Goal: Complete application form

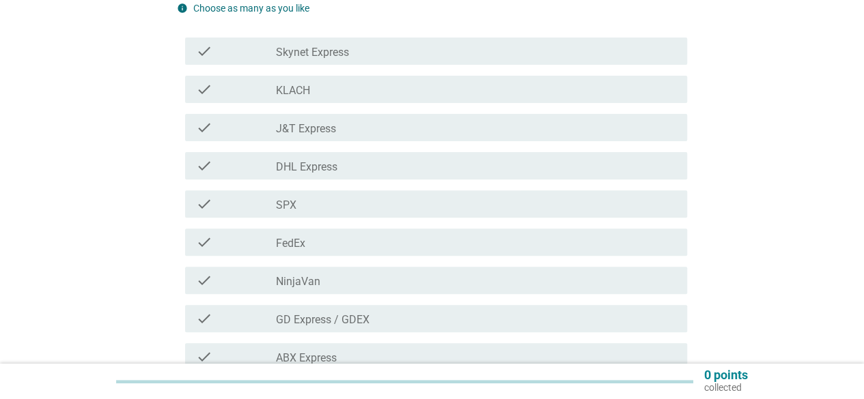
scroll to position [164, 0]
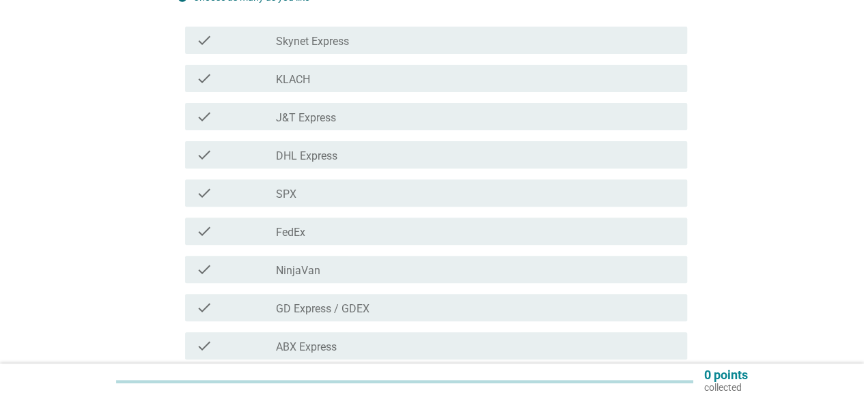
click at [367, 201] on div "check_box_outline_blank SPX" at bounding box center [476, 193] width 400 height 16
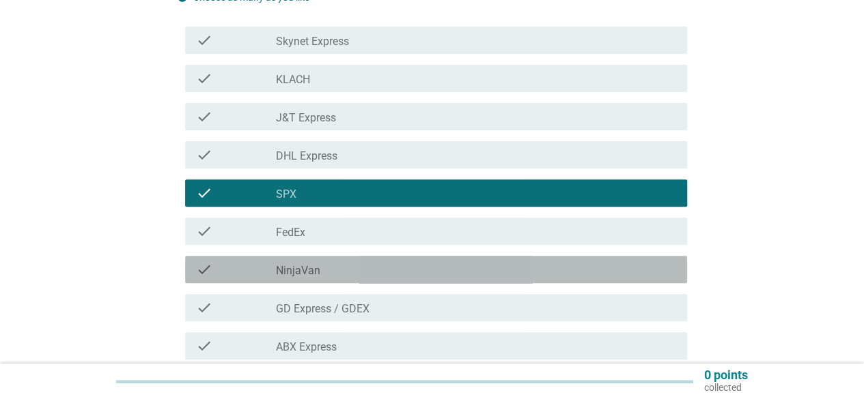
click at [355, 278] on div "check check_box_outline_blank NinjaVan" at bounding box center [436, 269] width 502 height 27
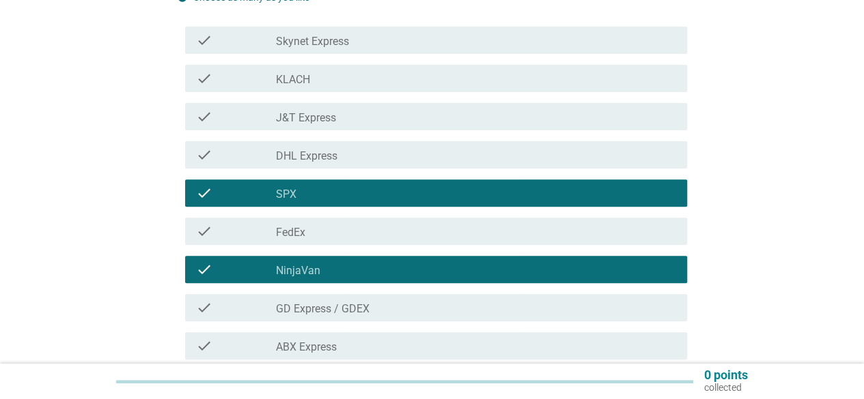
click at [552, 135] on div "check check_box_outline_blank J&T Express" at bounding box center [432, 117] width 510 height 38
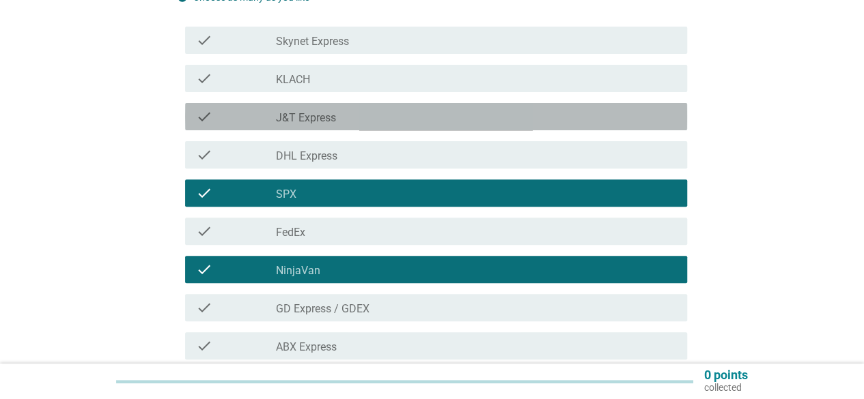
click at [541, 121] on div "check_box_outline_blank J&T Express" at bounding box center [476, 117] width 400 height 16
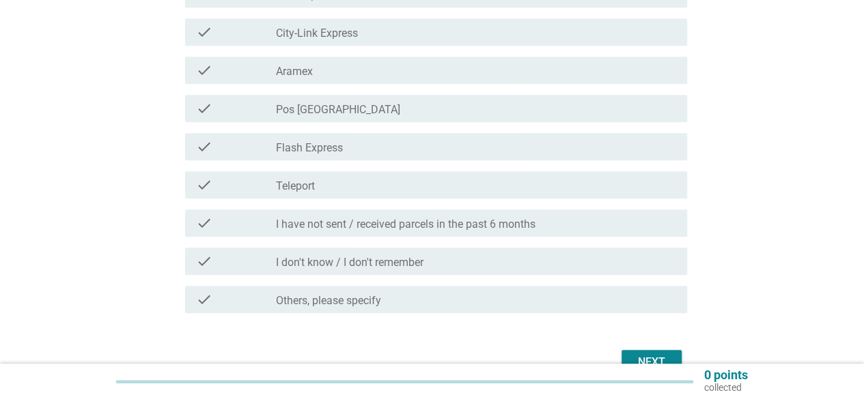
scroll to position [519, 0]
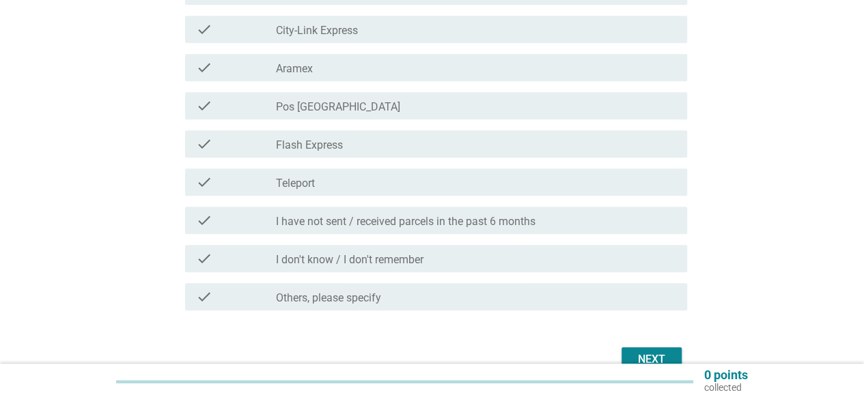
click at [654, 350] on button "Next" at bounding box center [651, 359] width 60 height 25
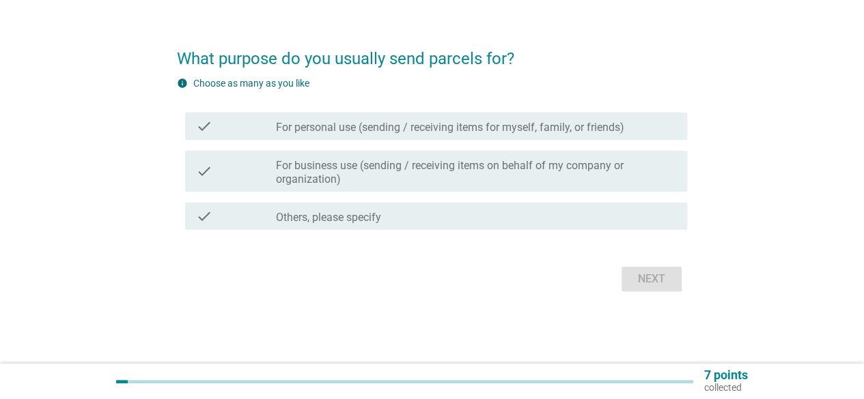
scroll to position [0, 0]
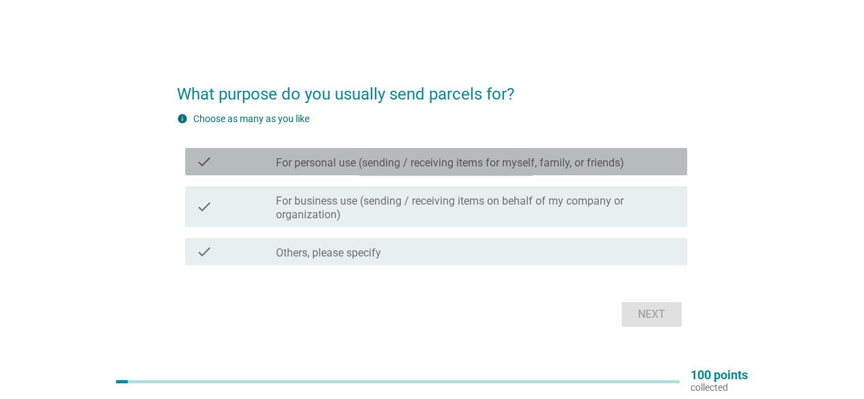
click at [570, 164] on label "For personal use (sending / receiving items for myself, family, or friends)" at bounding box center [450, 163] width 348 height 14
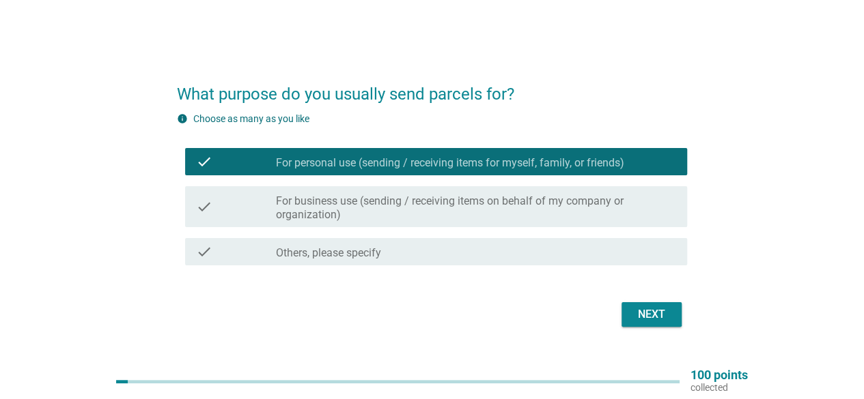
click at [646, 332] on div "What purpose do you usually send parcels for? info Choose as many as you like c…" at bounding box center [432, 199] width 532 height 285
click at [637, 326] on button "Next" at bounding box center [651, 314] width 60 height 25
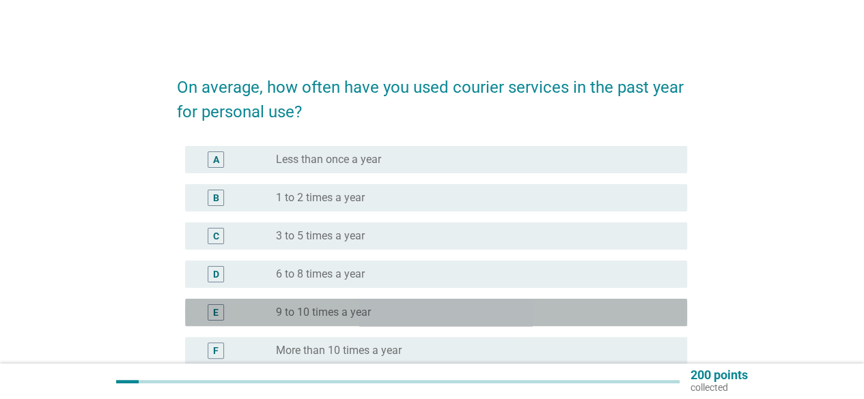
click at [531, 312] on div "radio_button_unchecked 9 to 10 times a year" at bounding box center [470, 313] width 389 height 14
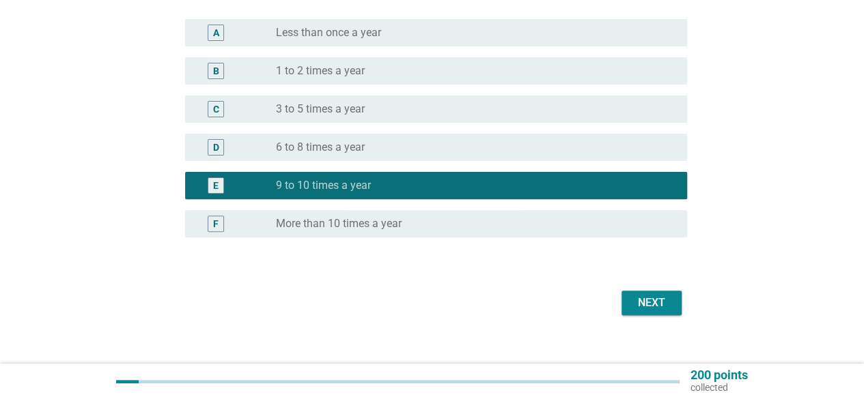
scroll to position [143, 0]
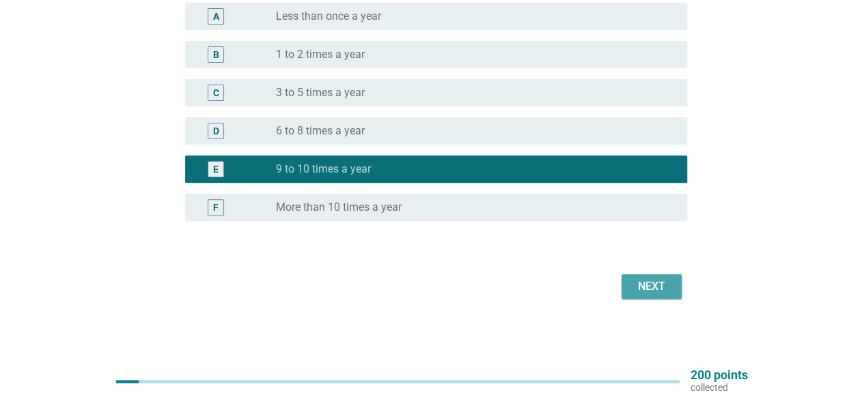
click at [644, 293] on div "Next" at bounding box center [651, 287] width 38 height 16
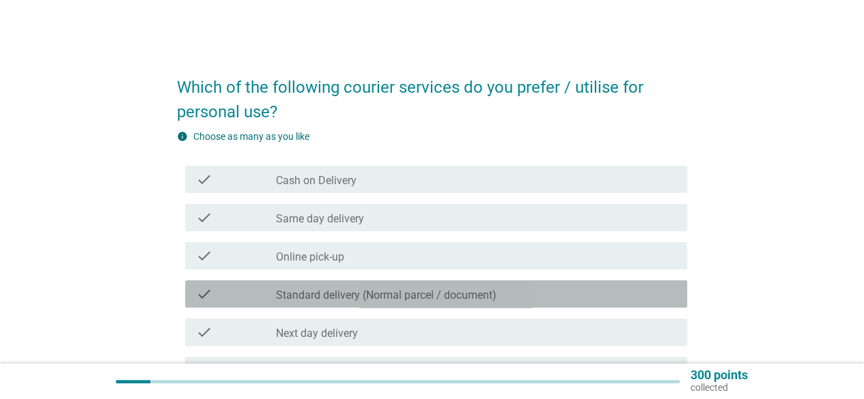
click at [559, 292] on div "check_box_outline_blank Standard delivery (Normal parcel / document)" at bounding box center [476, 294] width 400 height 16
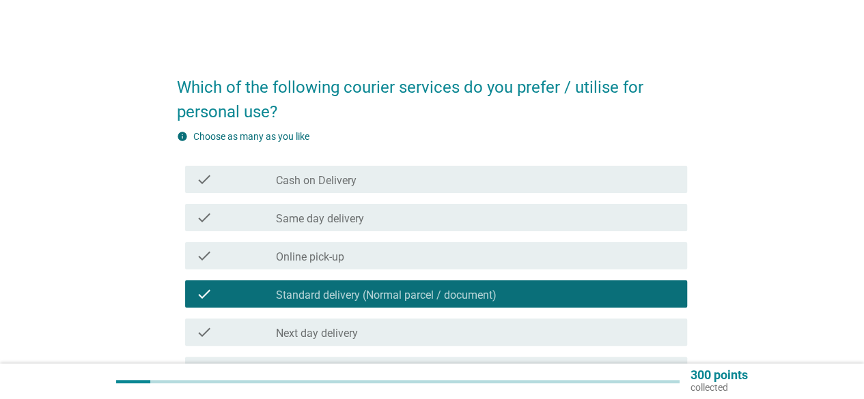
click at [773, 309] on div "Which of the following courier services do you prefer / utilise for personal us…" at bounding box center [432, 275] width 798 height 449
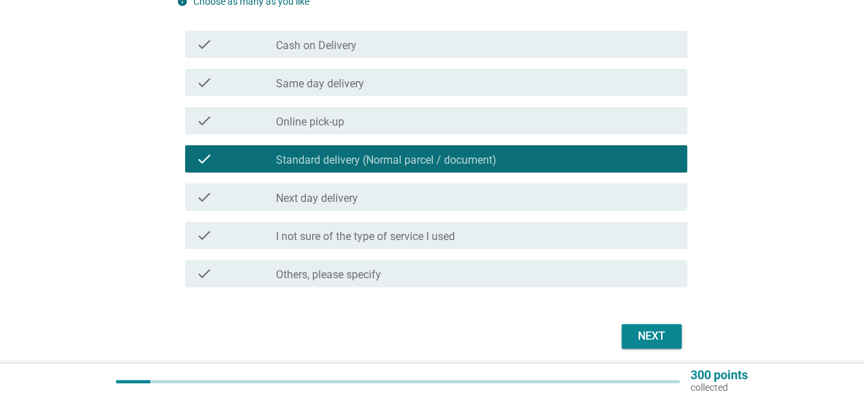
scroll to position [137, 0]
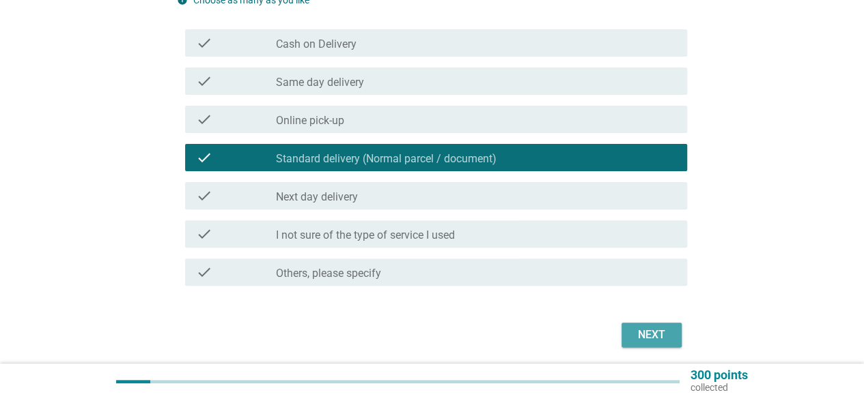
click at [663, 344] on button "Next" at bounding box center [651, 335] width 60 height 25
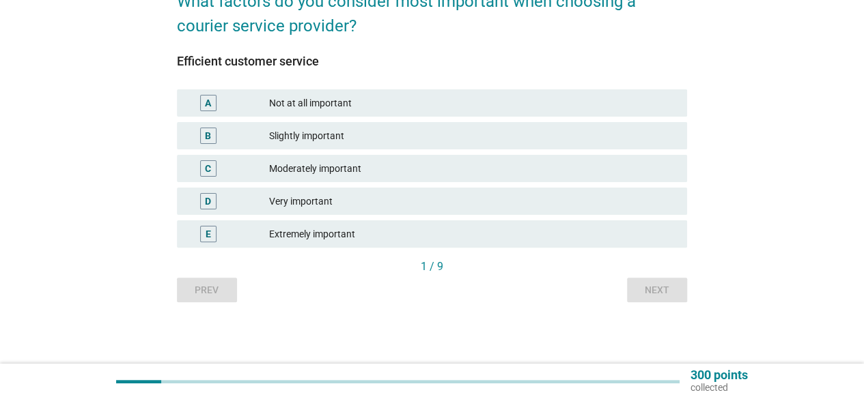
scroll to position [0, 0]
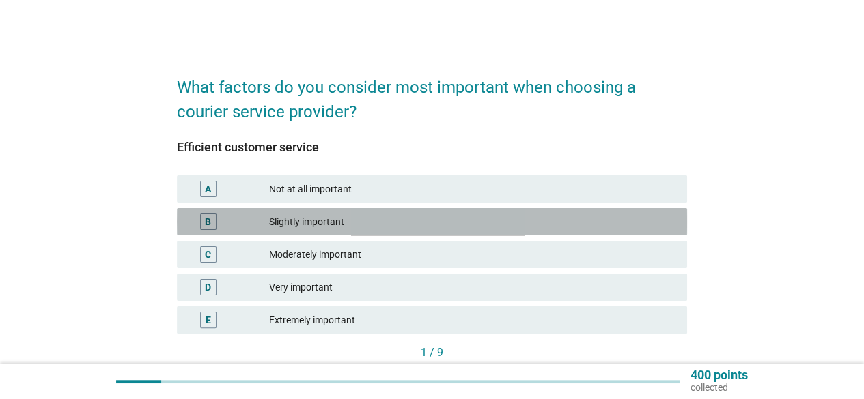
click at [479, 224] on div "Slightly important" at bounding box center [472, 222] width 407 height 16
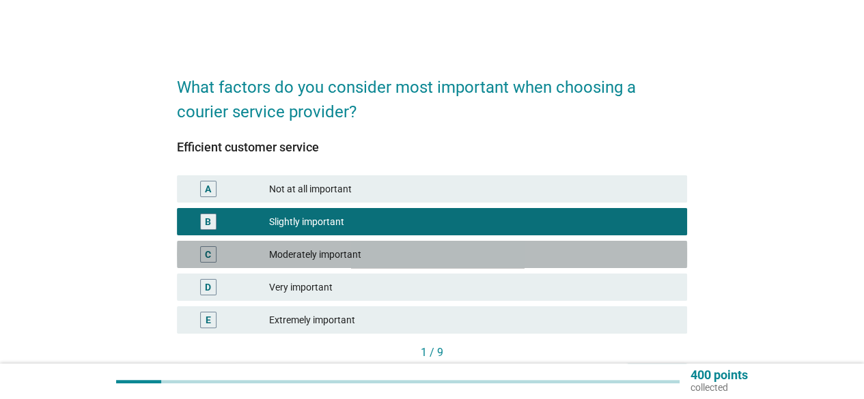
click at [451, 256] on div "Moderately important" at bounding box center [472, 254] width 407 height 16
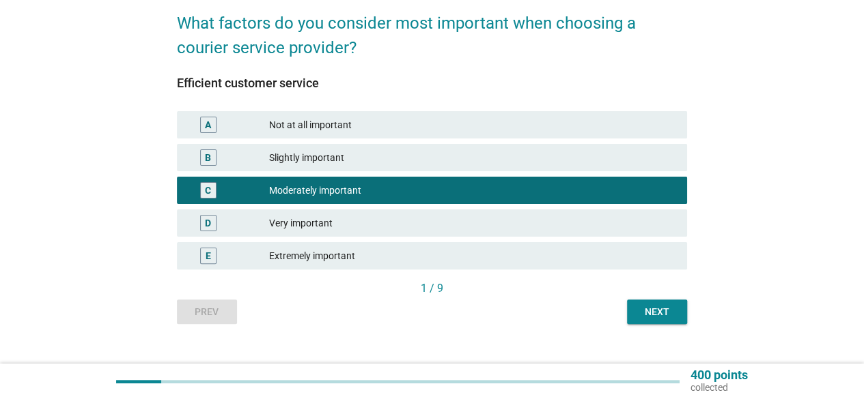
scroll to position [86, 0]
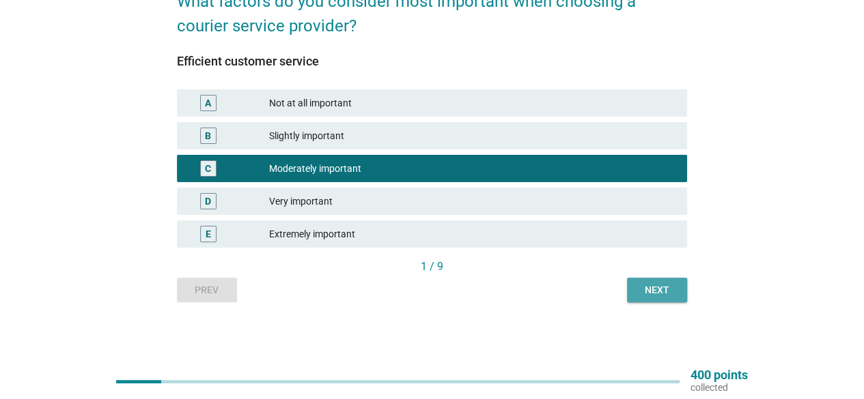
click at [670, 289] on div "Next" at bounding box center [657, 290] width 38 height 14
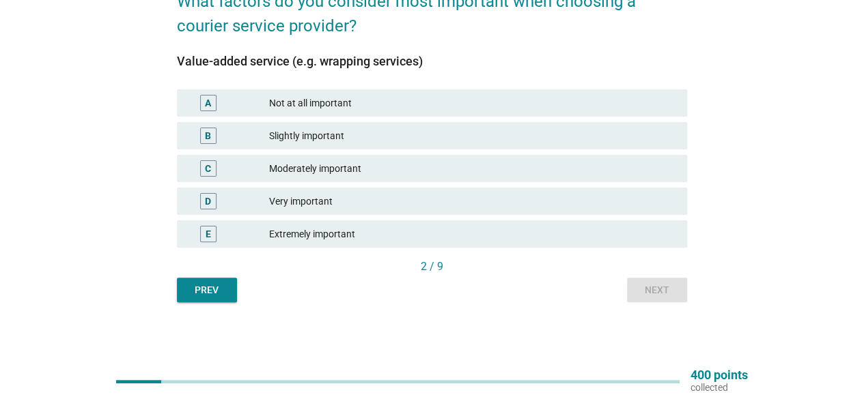
scroll to position [0, 0]
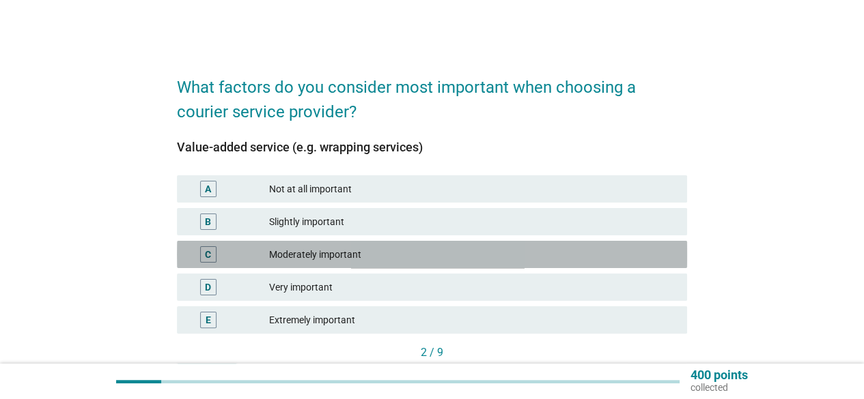
click at [582, 257] on div "Moderately important" at bounding box center [472, 254] width 407 height 16
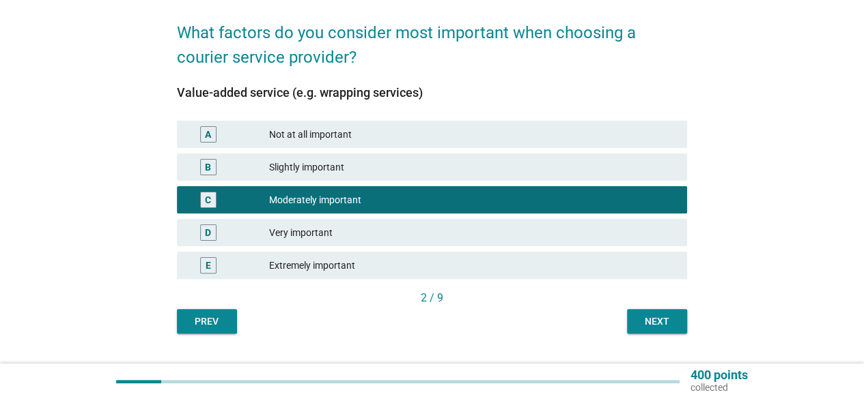
scroll to position [86, 0]
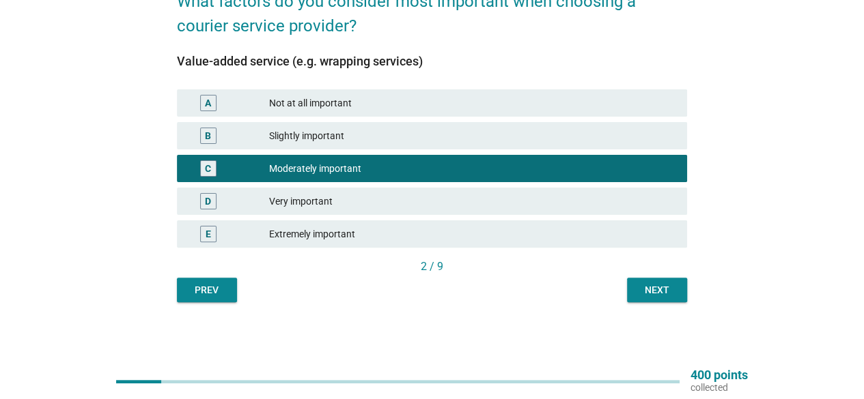
click at [655, 302] on button "Next" at bounding box center [657, 290] width 60 height 25
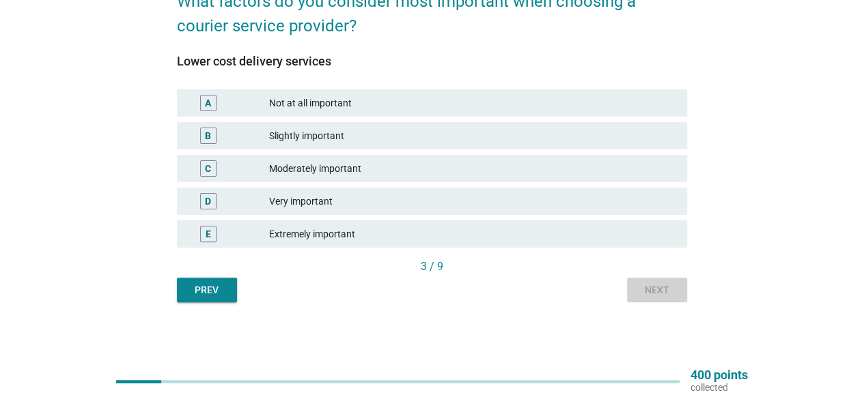
scroll to position [0, 0]
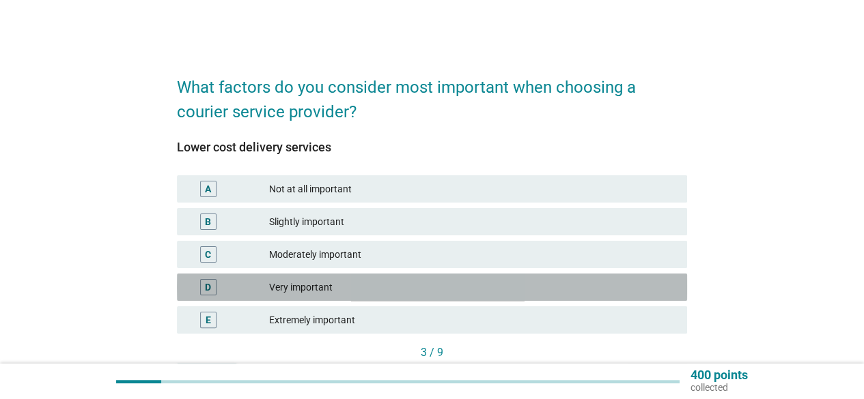
click at [548, 282] on div "Very important" at bounding box center [472, 287] width 407 height 16
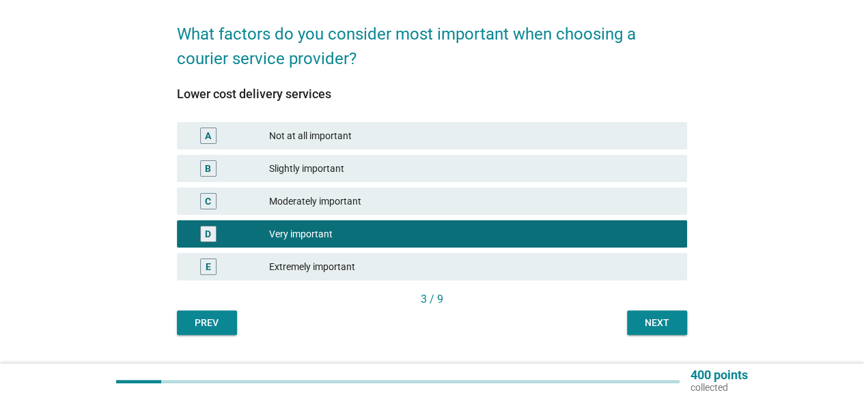
scroll to position [86, 0]
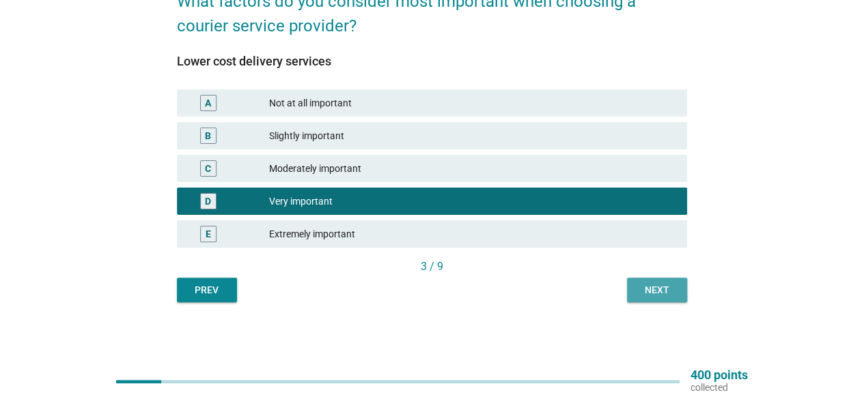
click at [666, 289] on div "Next" at bounding box center [657, 290] width 38 height 14
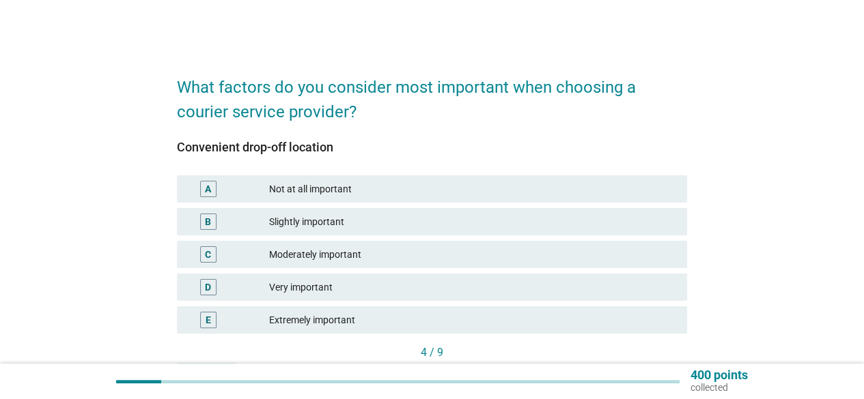
click at [565, 294] on div "Very important" at bounding box center [472, 287] width 407 height 16
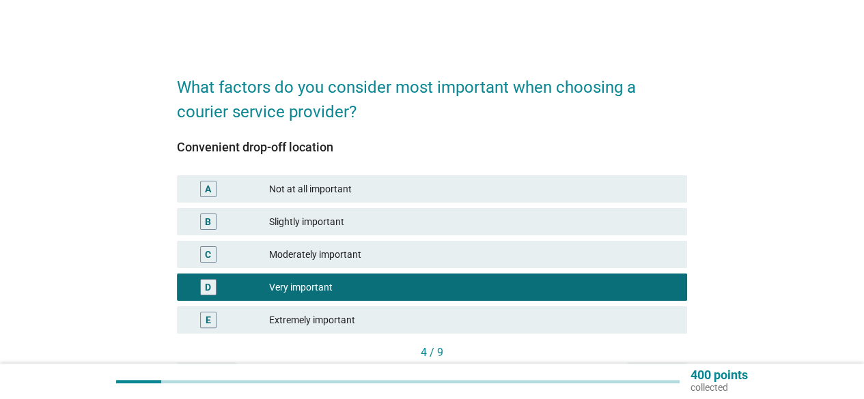
scroll to position [86, 0]
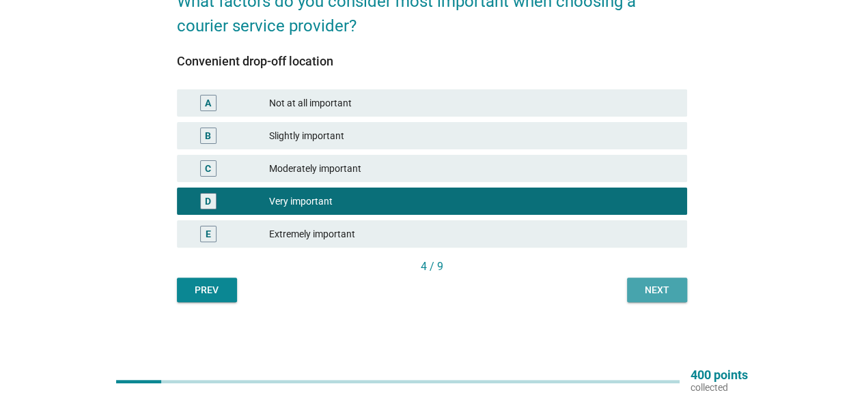
click at [653, 289] on div "Next" at bounding box center [657, 290] width 38 height 14
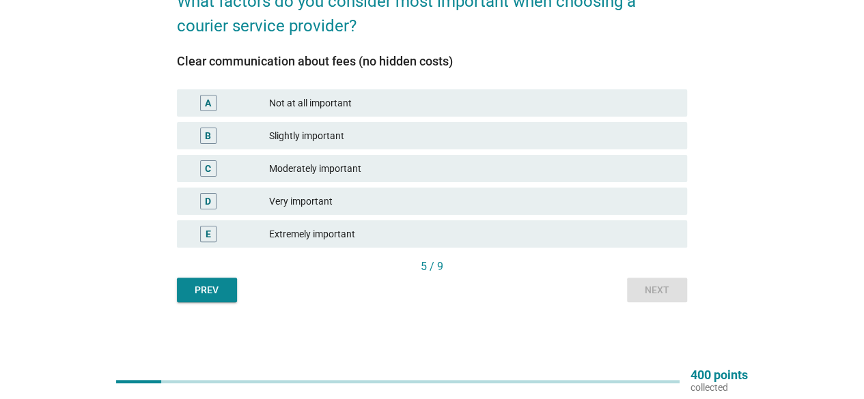
scroll to position [0, 0]
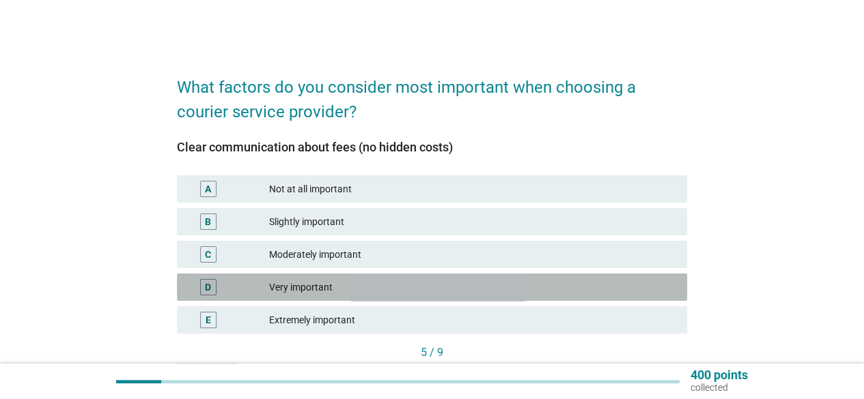
click at [530, 292] on div "Very important" at bounding box center [472, 287] width 407 height 16
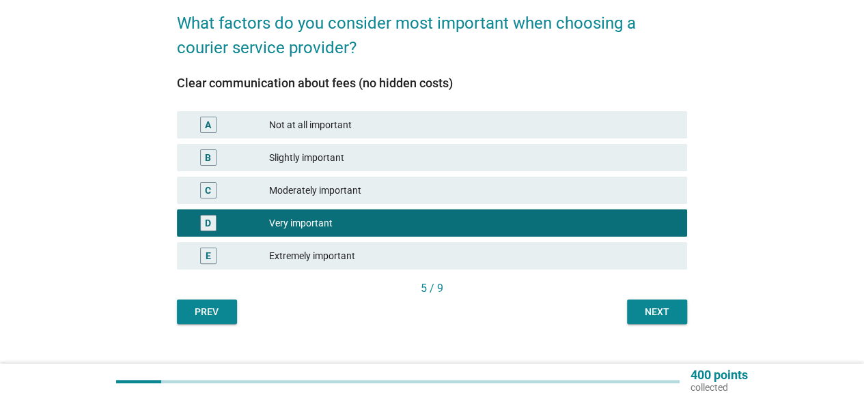
scroll to position [86, 0]
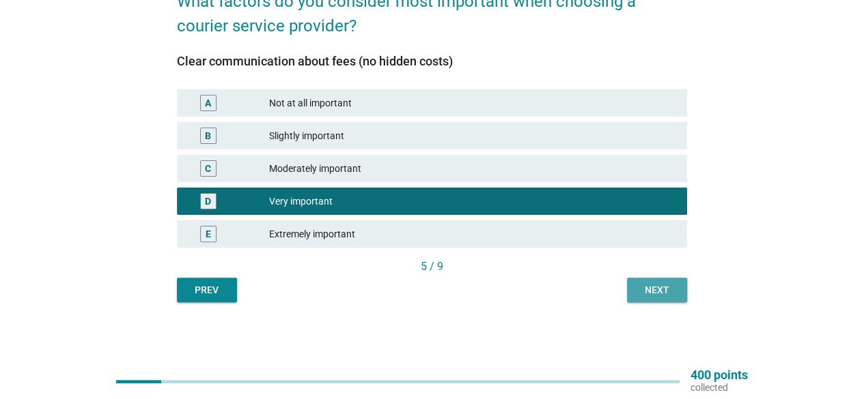
click at [668, 286] on div "Next" at bounding box center [657, 290] width 38 height 14
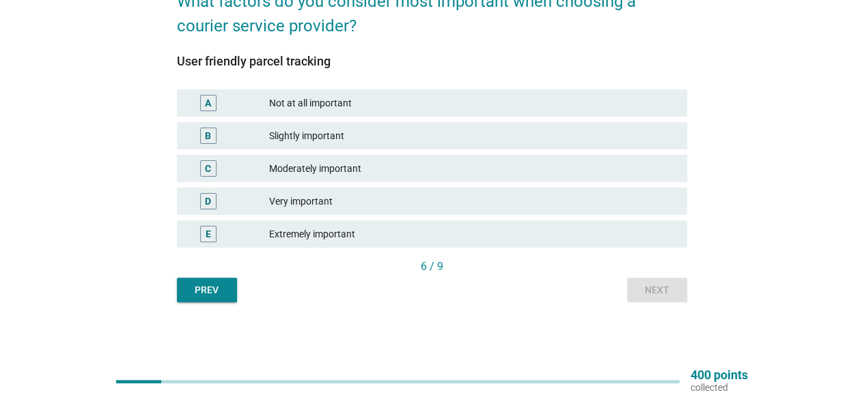
scroll to position [0, 0]
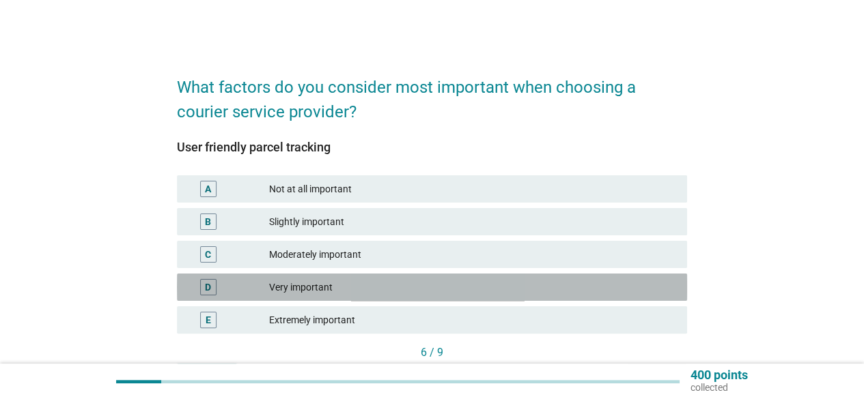
click at [370, 281] on div "Very important" at bounding box center [472, 287] width 407 height 16
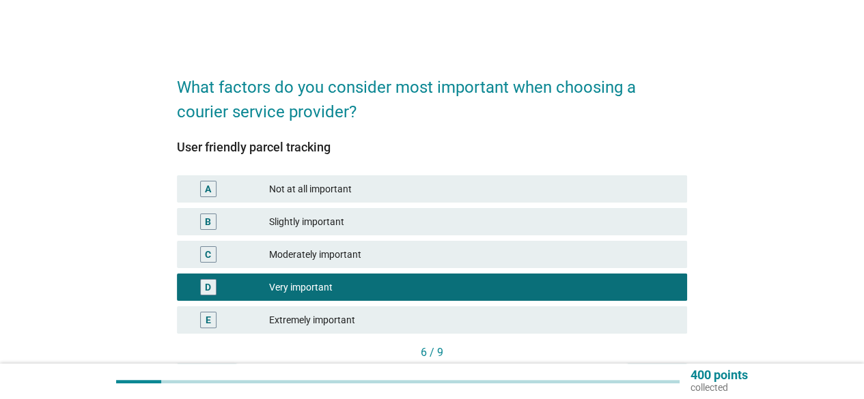
scroll to position [86, 0]
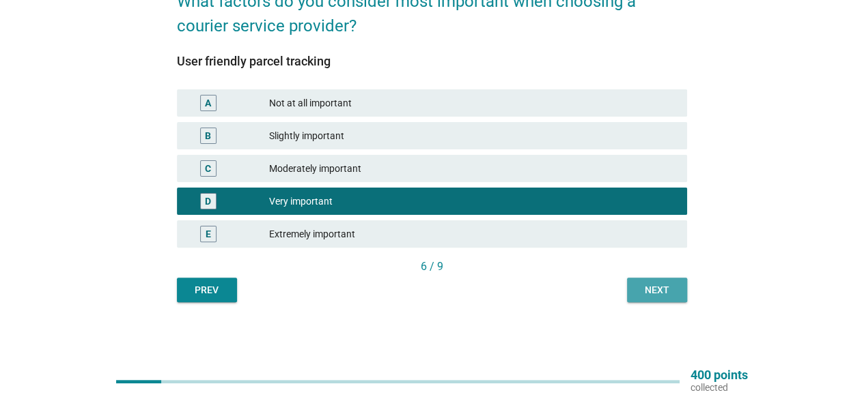
click at [653, 294] on div "Next" at bounding box center [657, 290] width 38 height 14
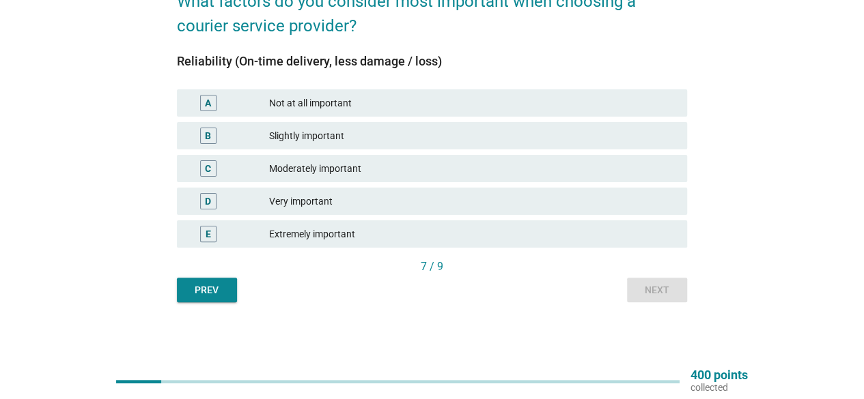
scroll to position [0, 0]
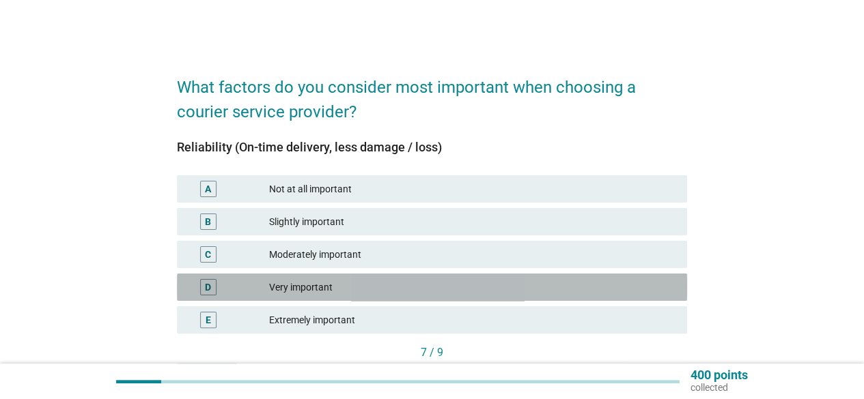
click at [543, 283] on div "Very important" at bounding box center [472, 287] width 407 height 16
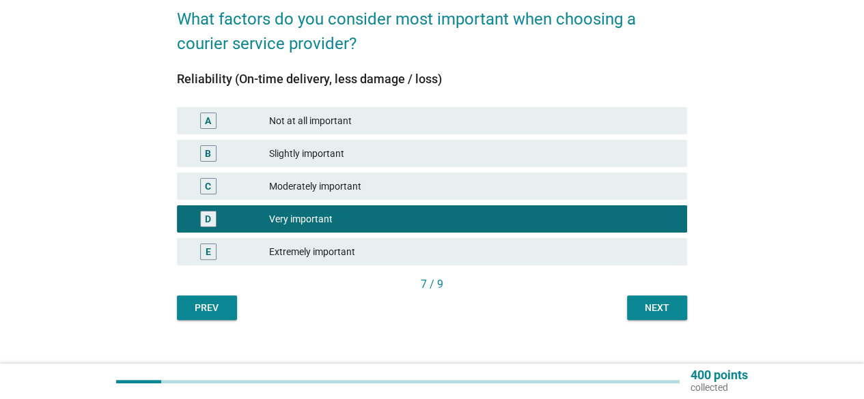
scroll to position [86, 0]
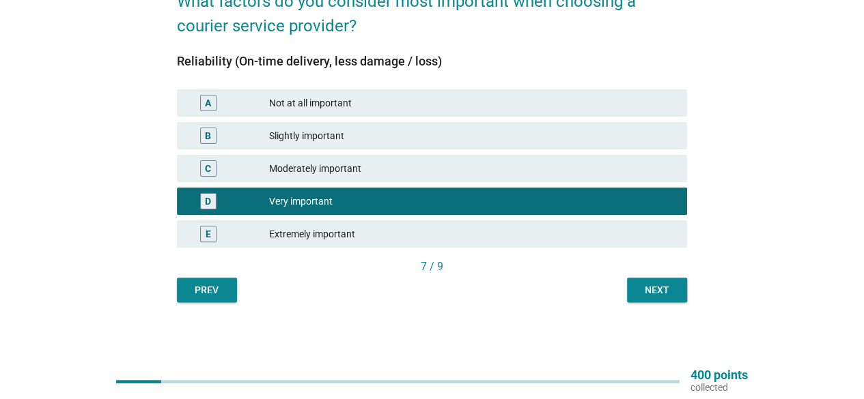
click at [664, 289] on div "Next" at bounding box center [657, 290] width 38 height 14
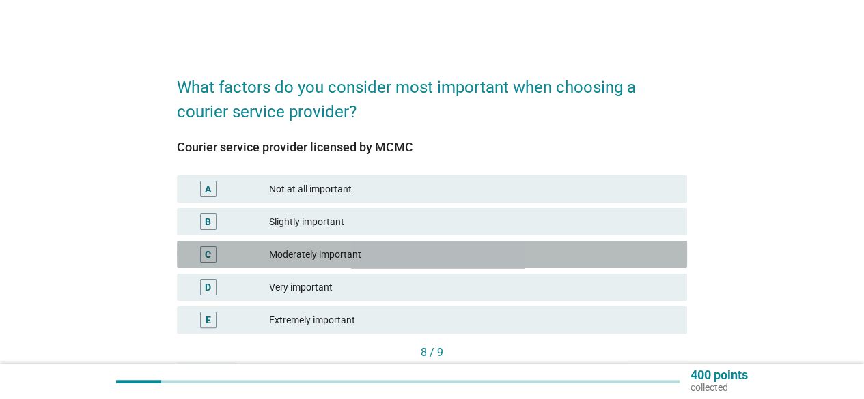
click at [499, 255] on div "Moderately important" at bounding box center [472, 254] width 407 height 16
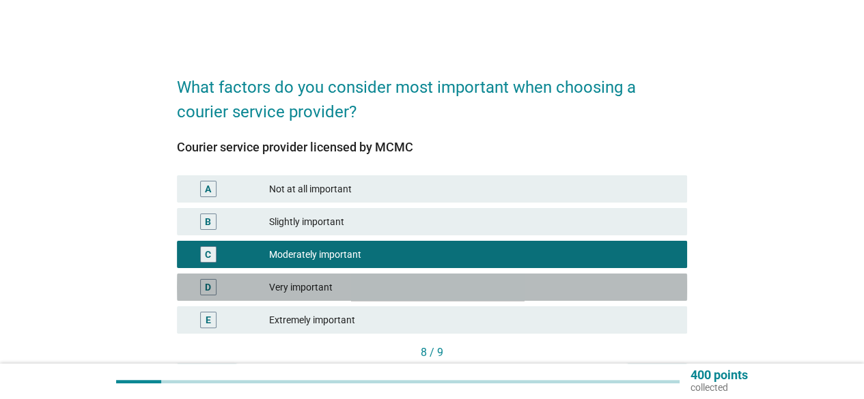
click at [635, 280] on div "Very important" at bounding box center [472, 287] width 407 height 16
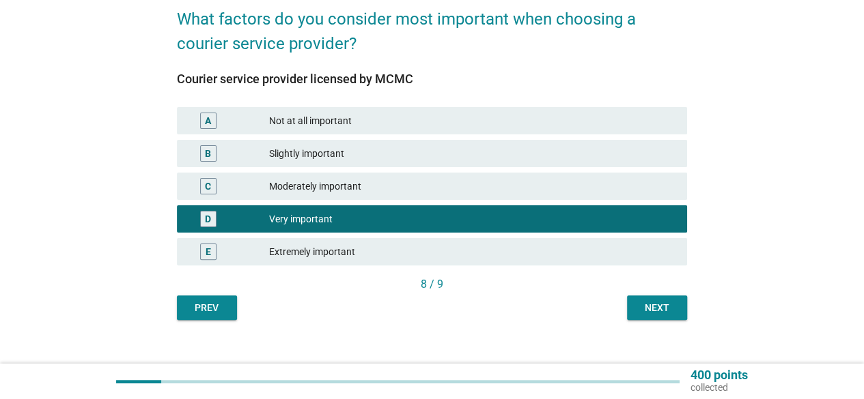
scroll to position [86, 0]
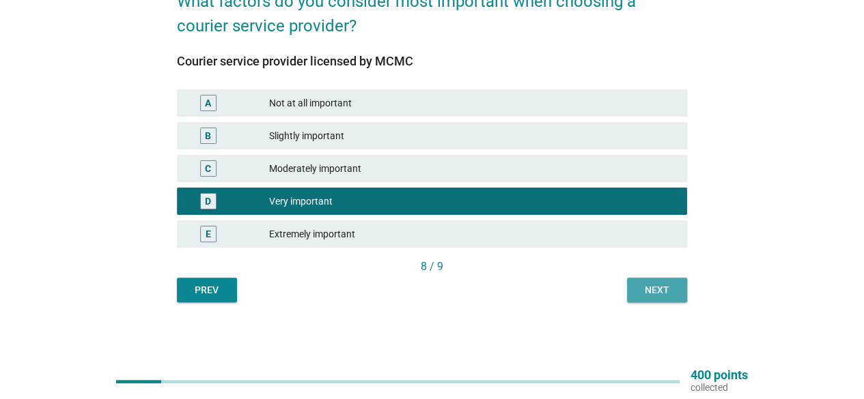
click at [669, 292] on div "Next" at bounding box center [657, 290] width 38 height 14
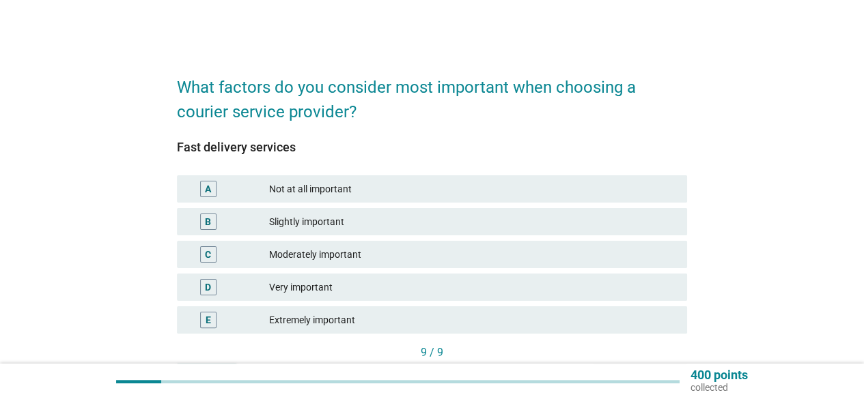
click at [543, 272] on div "D Very important" at bounding box center [431, 287] width 515 height 33
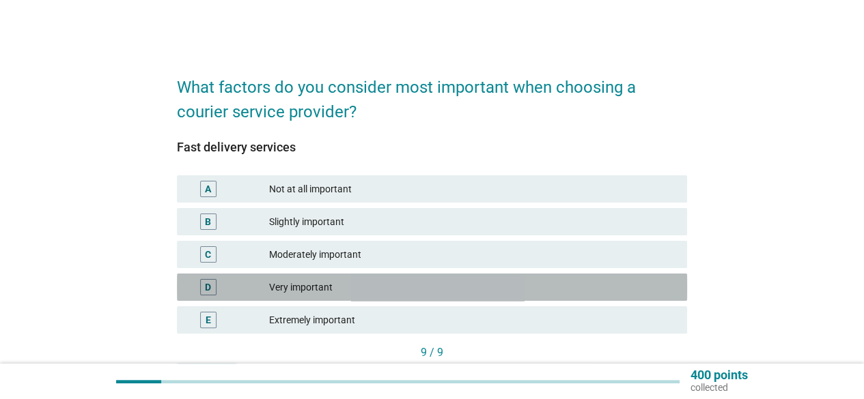
click at [546, 299] on div "D Very important" at bounding box center [432, 287] width 510 height 27
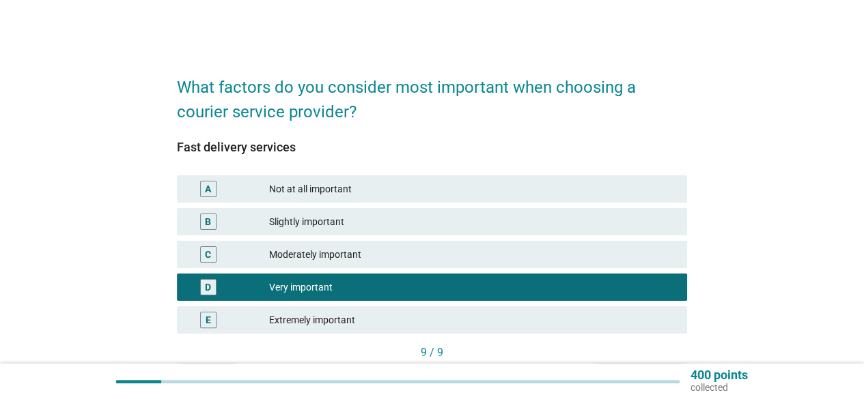
scroll to position [86, 0]
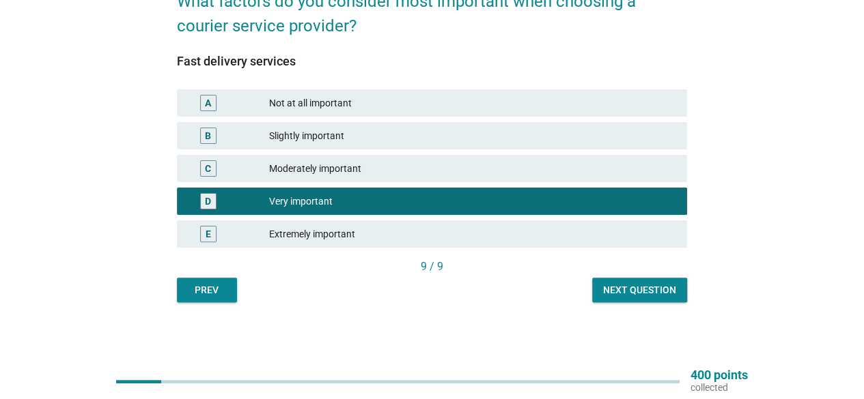
click at [651, 296] on div "Next question" at bounding box center [639, 290] width 73 height 14
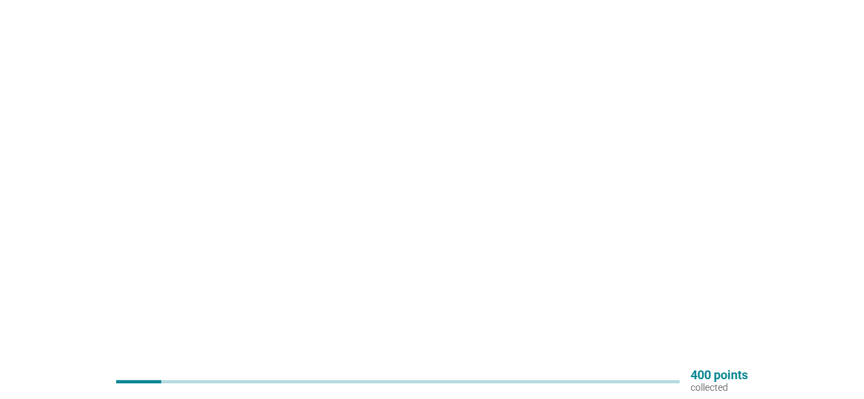
scroll to position [0, 0]
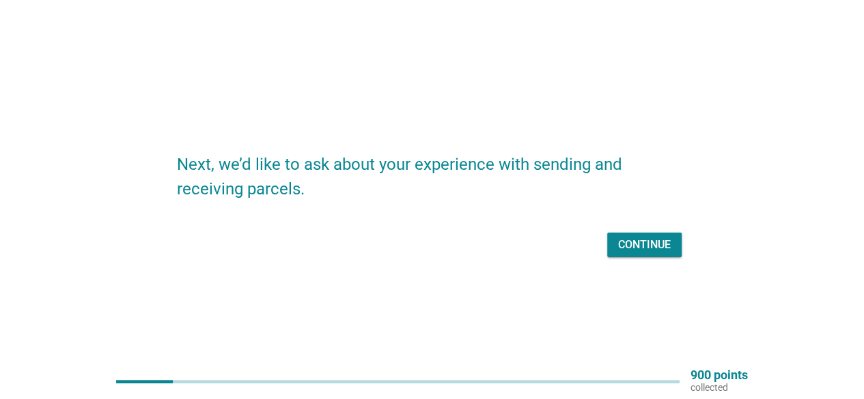
click at [644, 242] on div "Continue" at bounding box center [644, 245] width 53 height 16
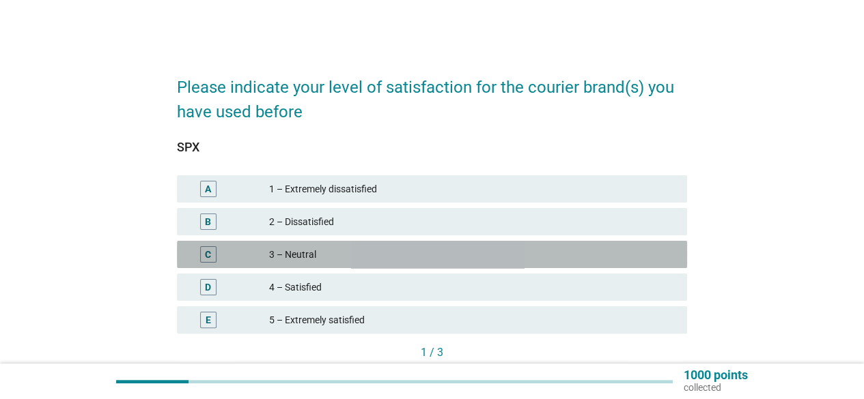
click at [629, 256] on div "3 – Neutral" at bounding box center [472, 254] width 407 height 16
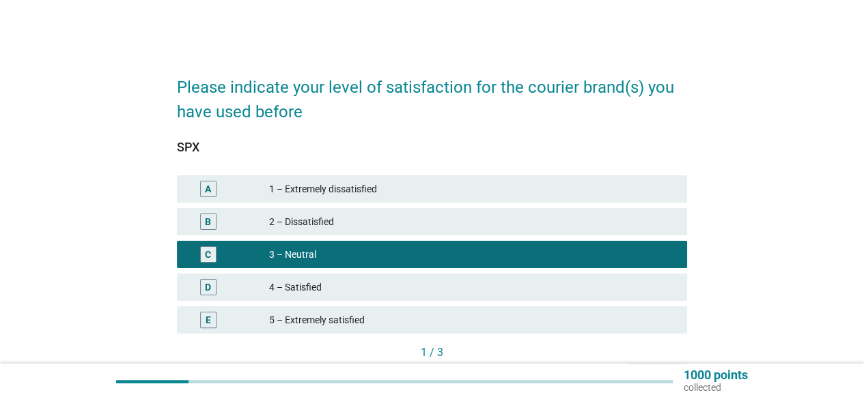
scroll to position [86, 0]
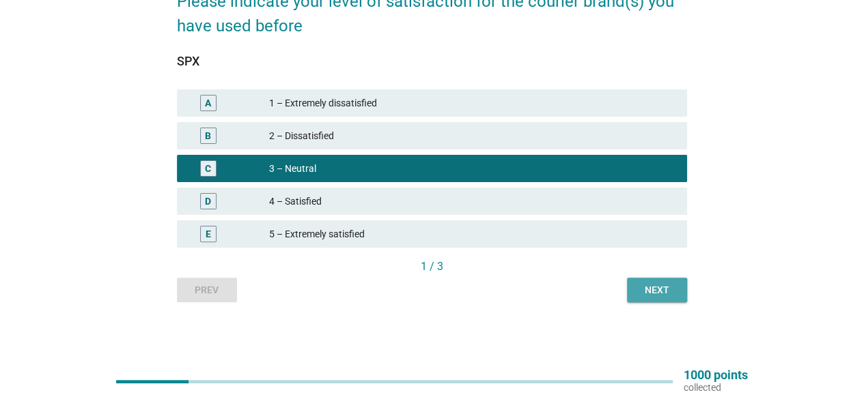
click at [662, 289] on div "Next" at bounding box center [657, 290] width 38 height 14
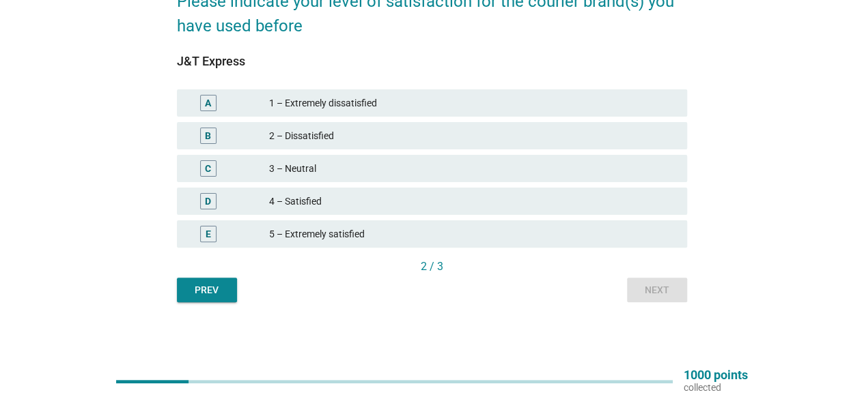
scroll to position [0, 0]
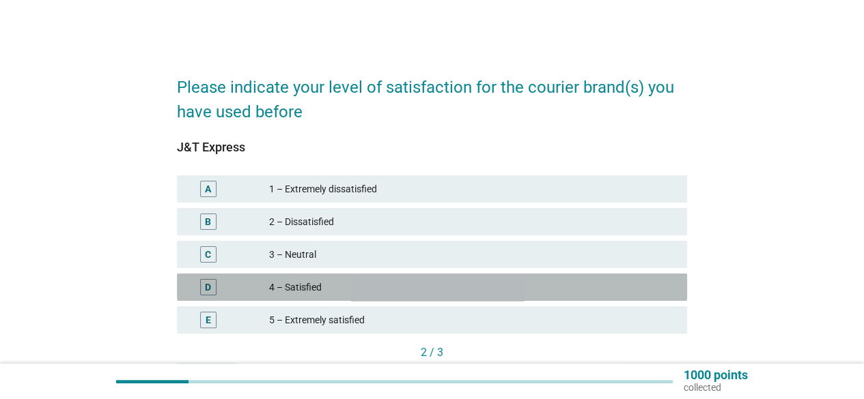
click at [575, 292] on div "4 – Satisfied" at bounding box center [472, 287] width 407 height 16
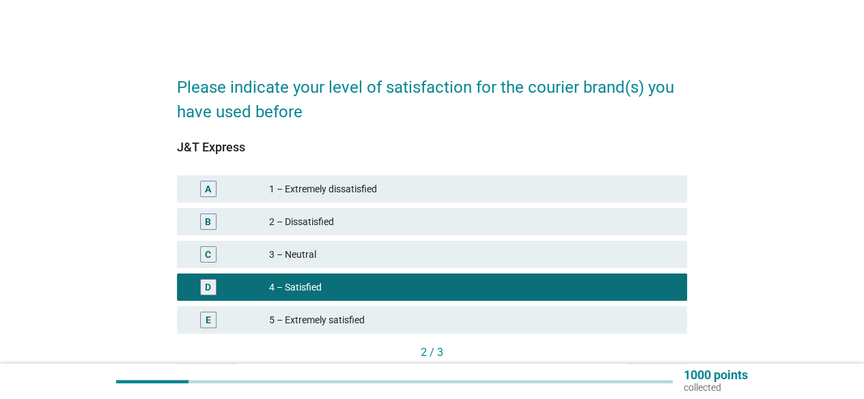
scroll to position [86, 0]
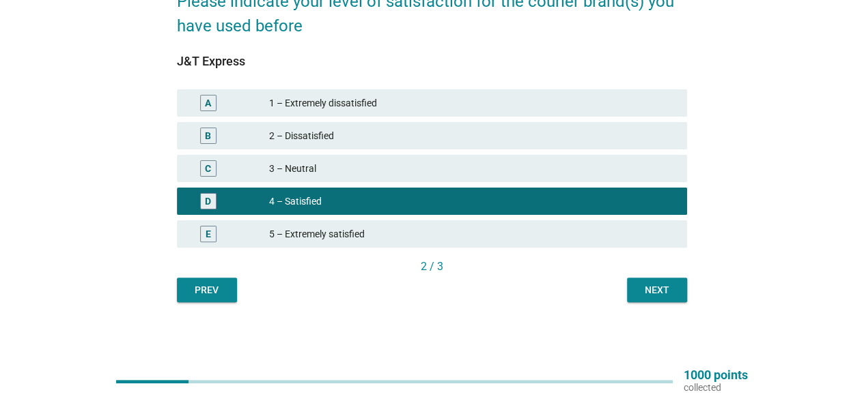
click at [661, 294] on div "Next" at bounding box center [657, 290] width 38 height 14
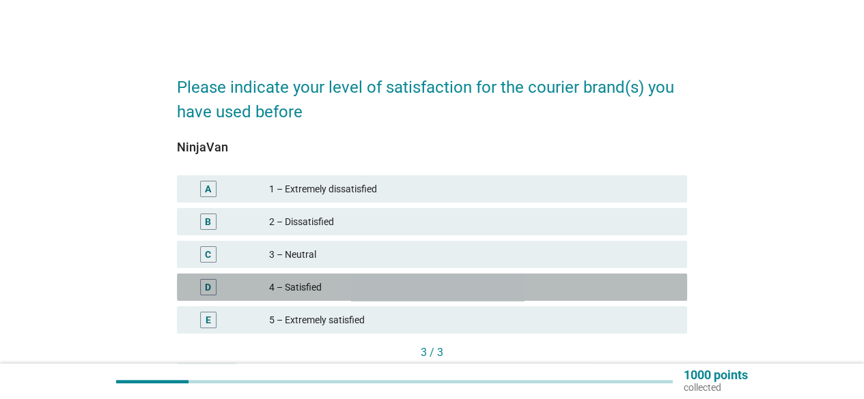
click at [545, 290] on div "4 – Satisfied" at bounding box center [472, 287] width 407 height 16
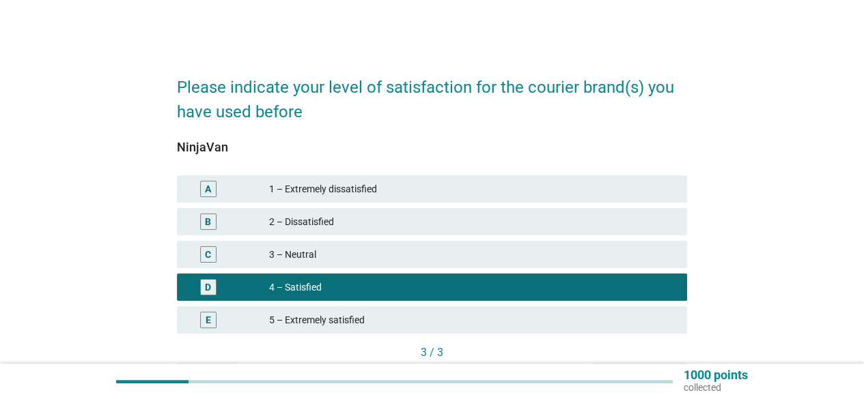
scroll to position [86, 0]
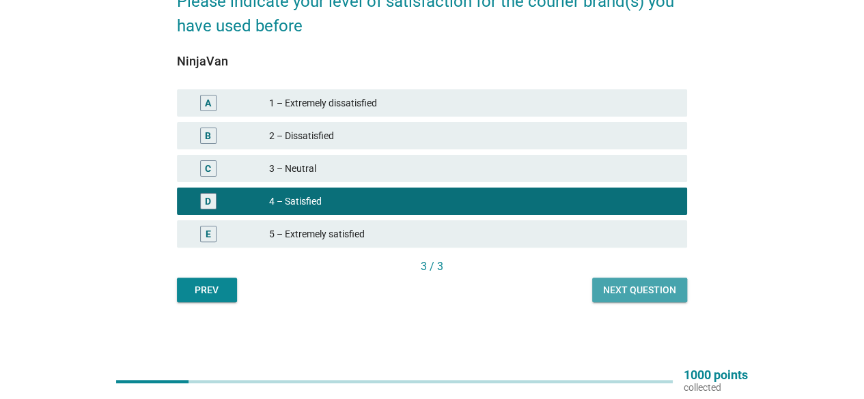
click at [653, 292] on div "Next question" at bounding box center [639, 290] width 73 height 14
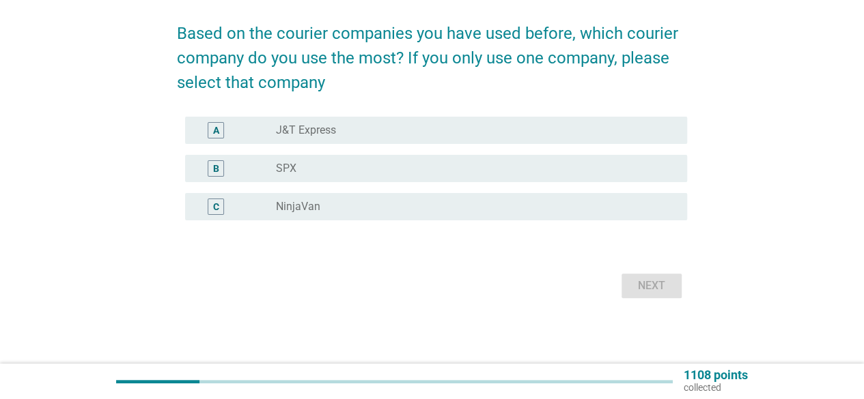
scroll to position [0, 0]
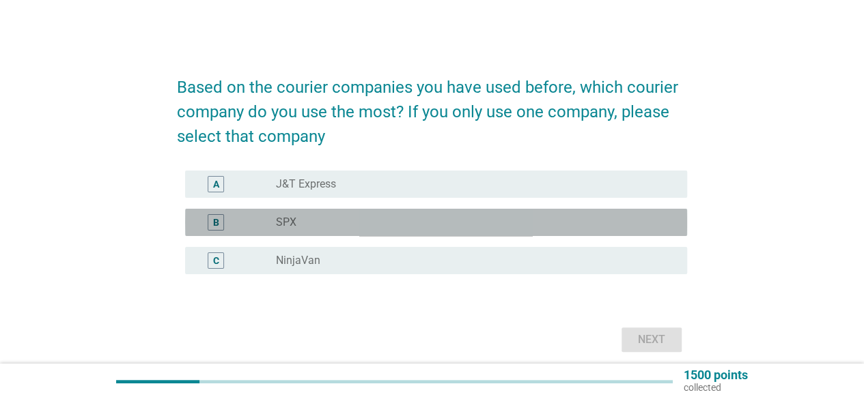
click at [565, 233] on div "B radio_button_unchecked SPX" at bounding box center [436, 222] width 502 height 27
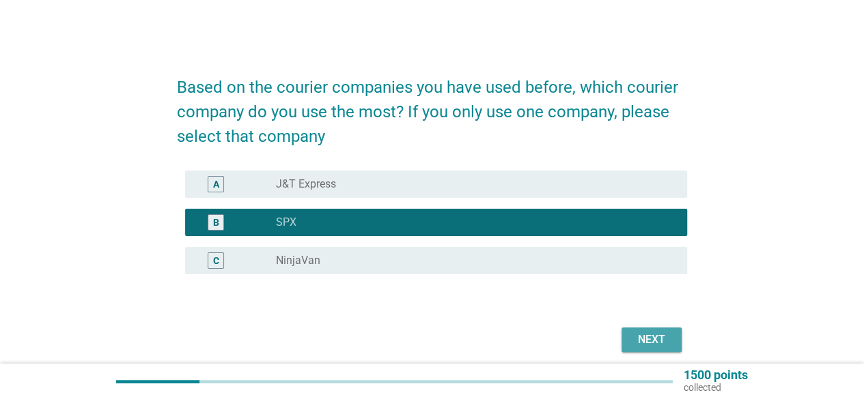
click at [643, 341] on div "Next" at bounding box center [651, 340] width 38 height 16
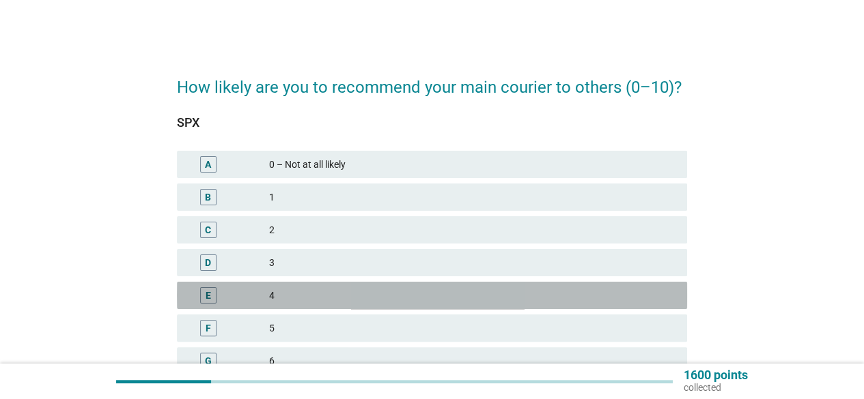
click at [568, 292] on div "4" at bounding box center [472, 295] width 407 height 16
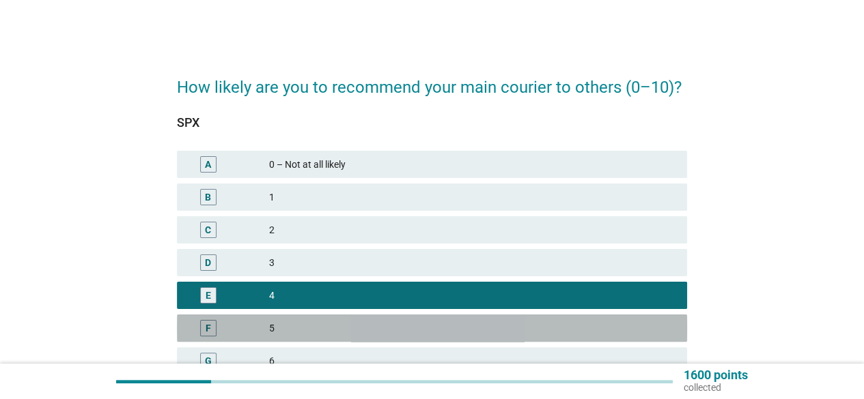
click at [579, 320] on div "5" at bounding box center [472, 328] width 407 height 16
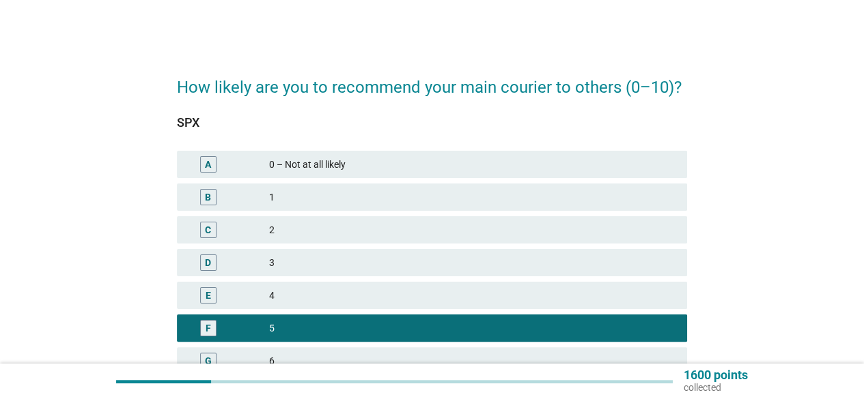
scroll to position [258, 0]
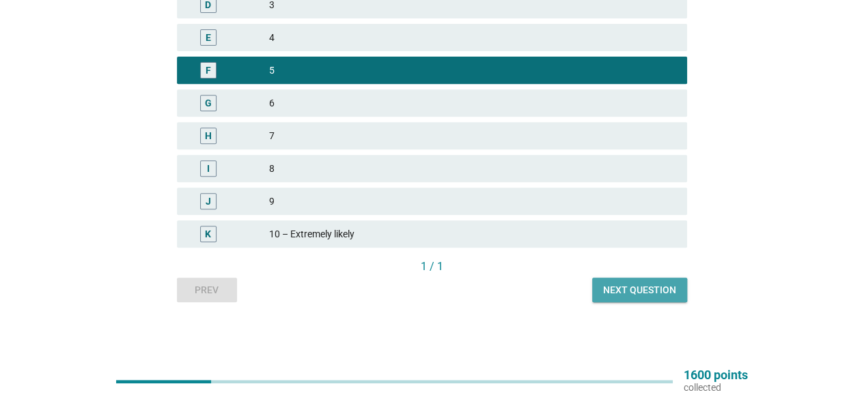
click at [629, 289] on div "Next question" at bounding box center [639, 290] width 73 height 14
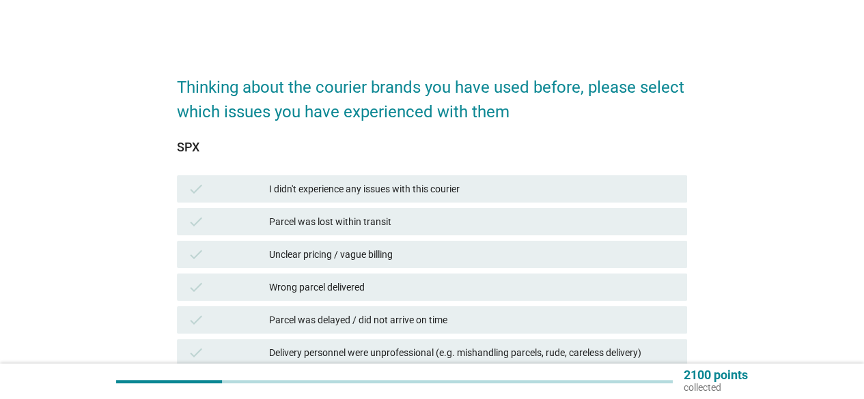
click at [737, 302] on div "Thinking about the courier brands you have used before, please select which iss…" at bounding box center [432, 356] width 798 height 611
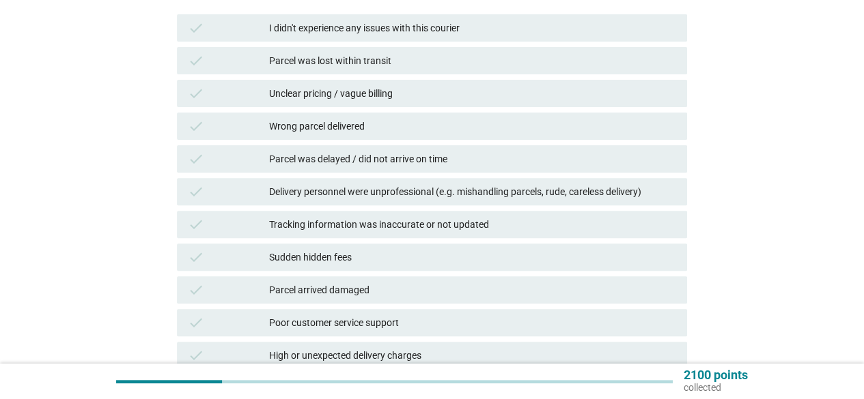
scroll to position [164, 0]
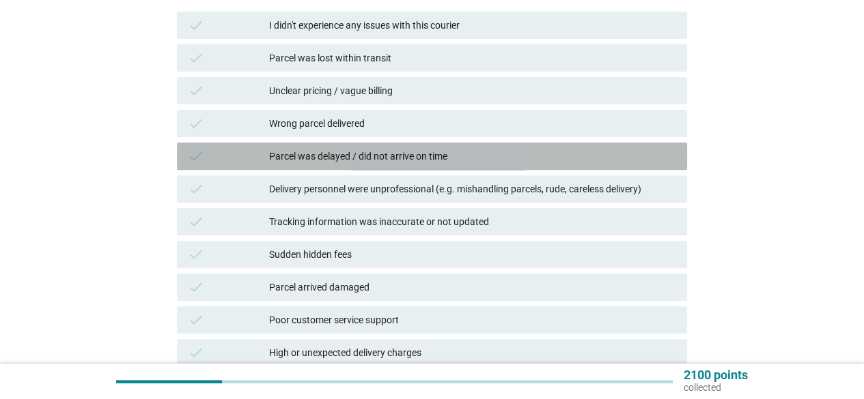
click at [378, 154] on div "Parcel was delayed / did not arrive on time" at bounding box center [472, 156] width 407 height 16
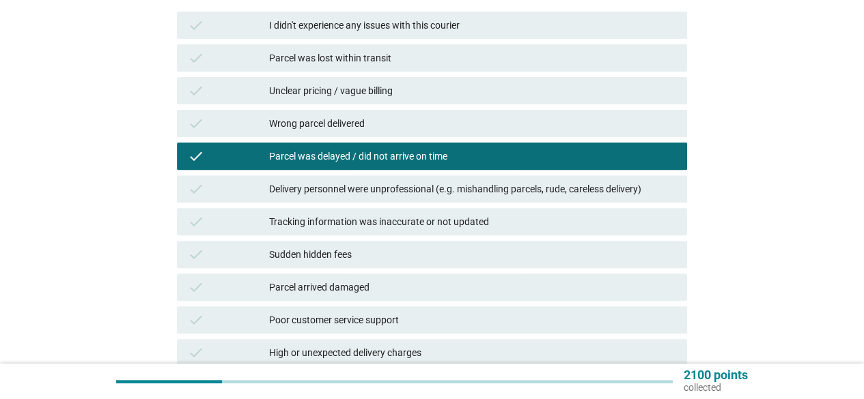
click at [351, 196] on div "Delivery personnel were unprofessional (e.g. mishandling parcels, rude, careles…" at bounding box center [472, 189] width 407 height 16
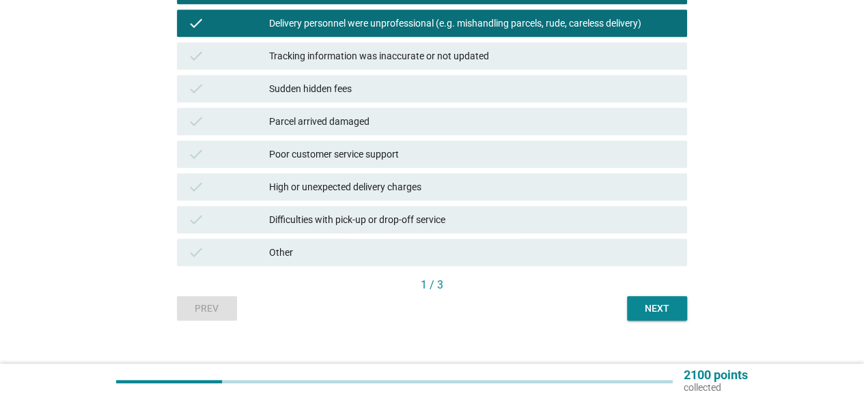
scroll to position [348, 0]
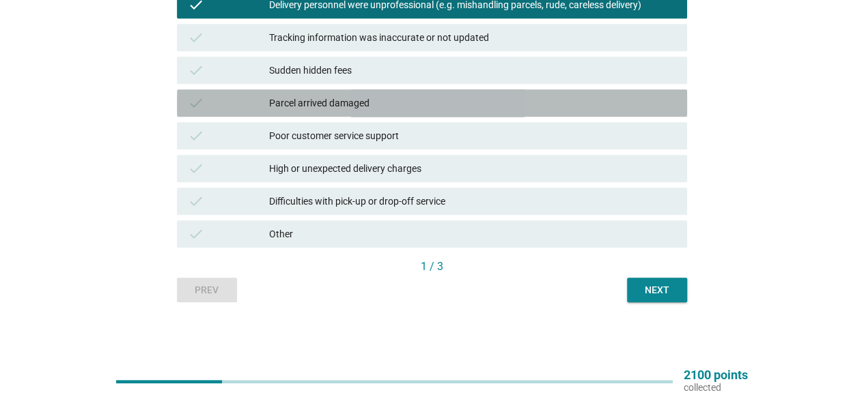
click at [400, 104] on div "Parcel arrived damaged" at bounding box center [472, 103] width 407 height 16
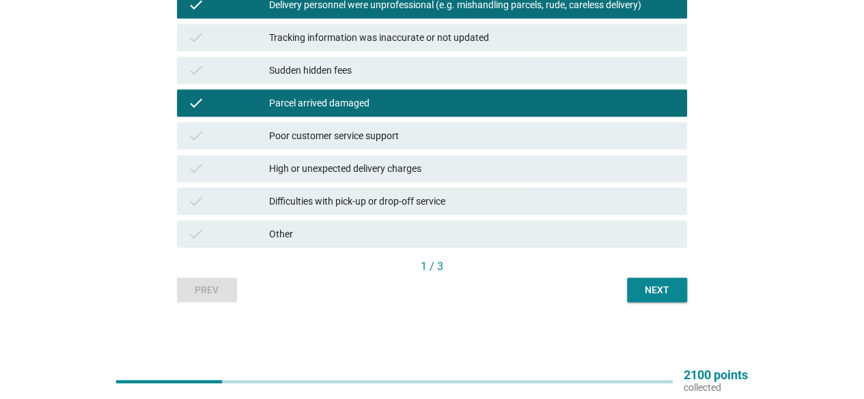
click at [661, 292] on div "Next" at bounding box center [657, 290] width 38 height 14
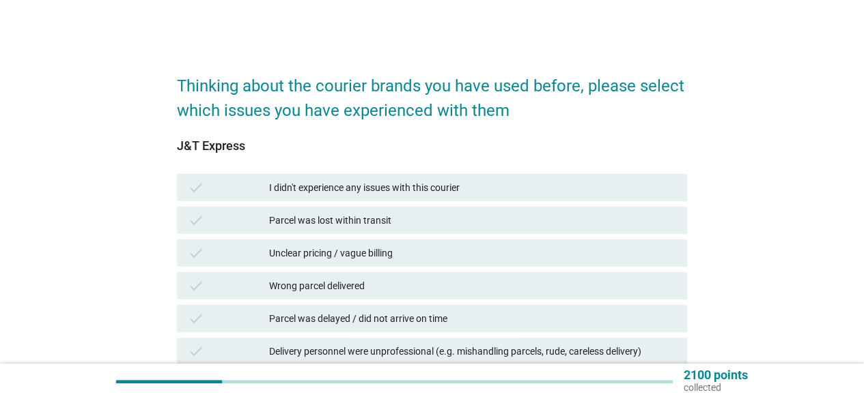
scroll to position [0, 0]
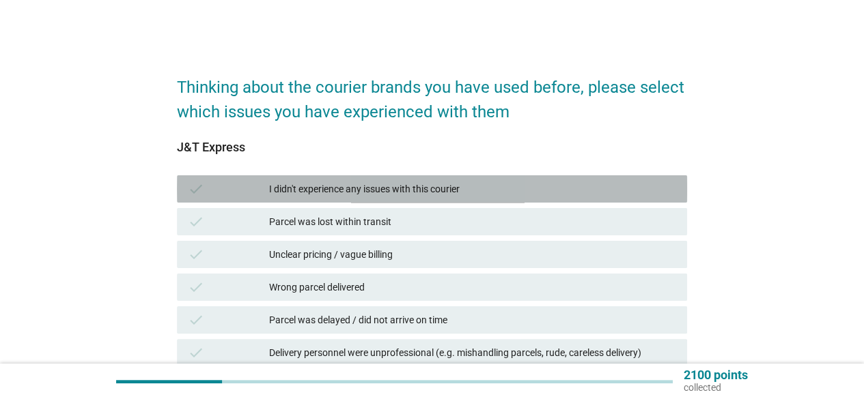
click at [602, 195] on div "I didn't experience any issues with this courier" at bounding box center [472, 189] width 407 height 16
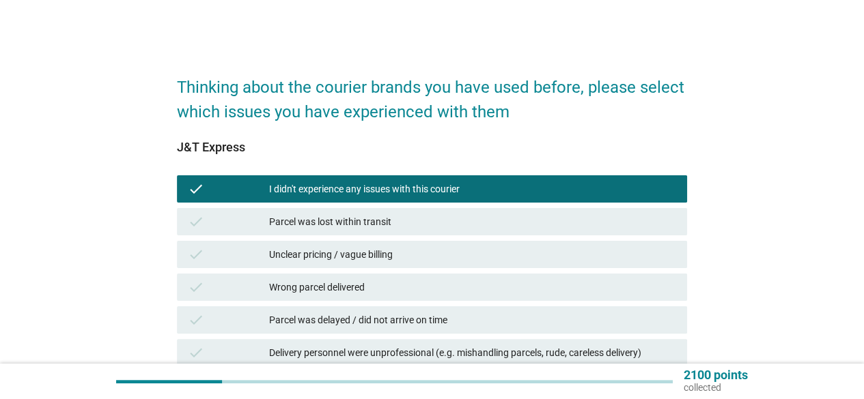
scroll to position [348, 0]
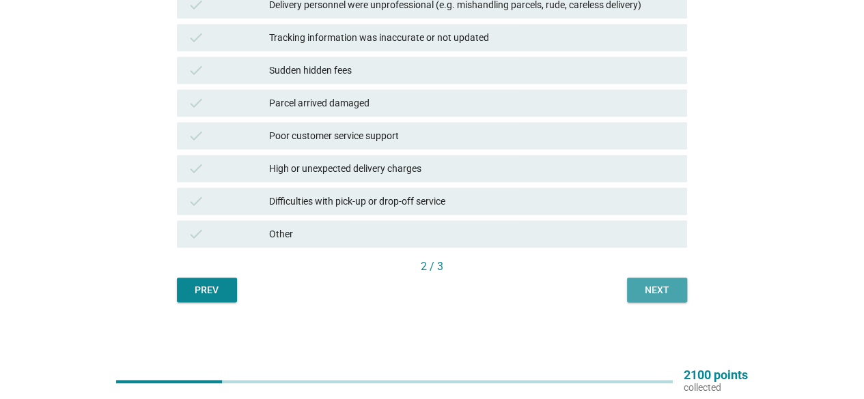
click at [642, 294] on div "Next" at bounding box center [657, 290] width 38 height 14
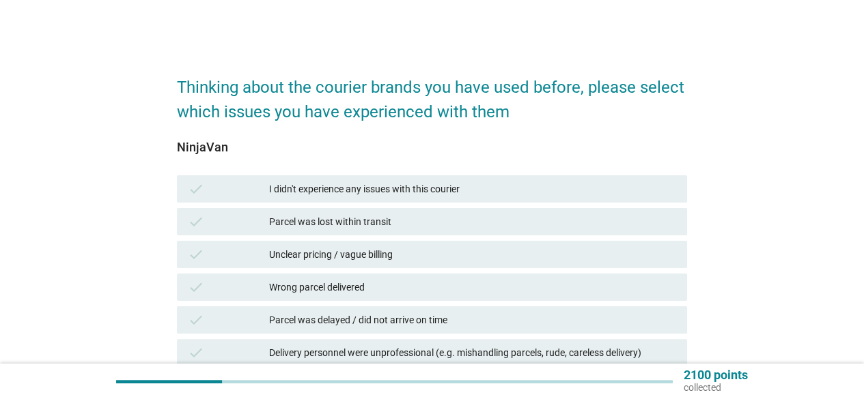
click at [482, 208] on div "check Parcel was lost within transit" at bounding box center [432, 221] width 510 height 27
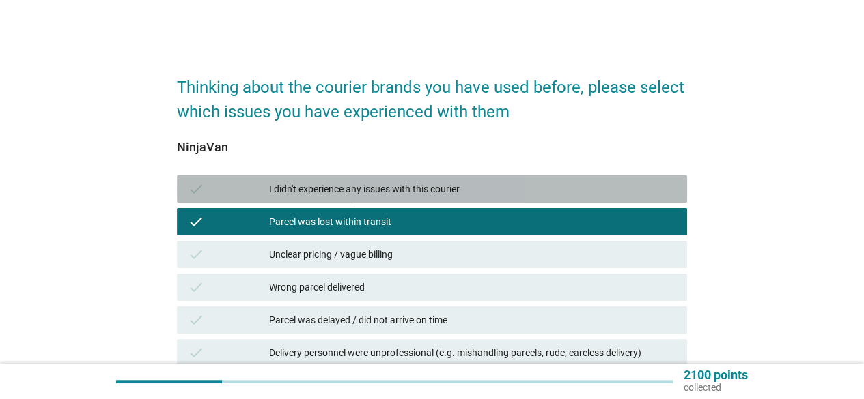
click at [497, 200] on div "check I didn't experience any issues with this courier" at bounding box center [432, 188] width 510 height 27
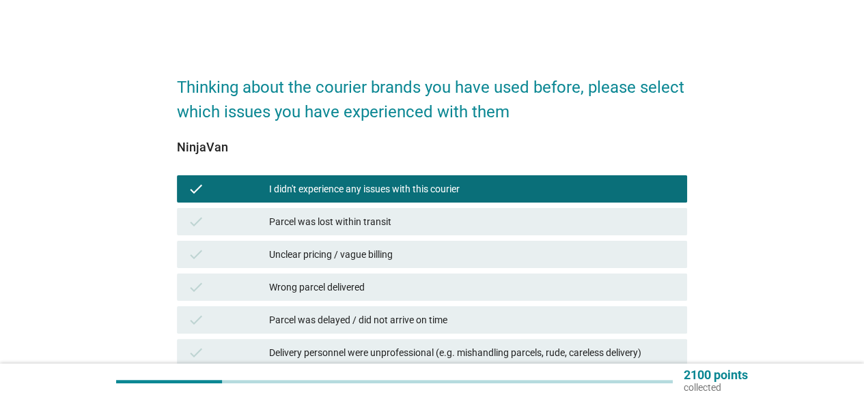
scroll to position [348, 0]
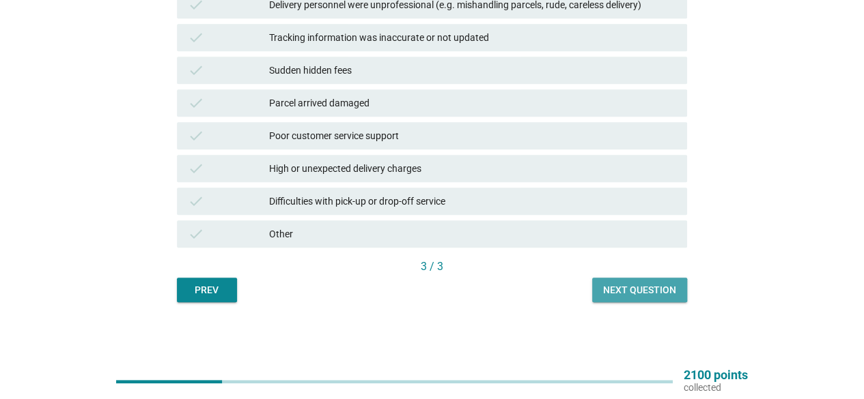
click at [649, 289] on div "Next question" at bounding box center [639, 290] width 73 height 14
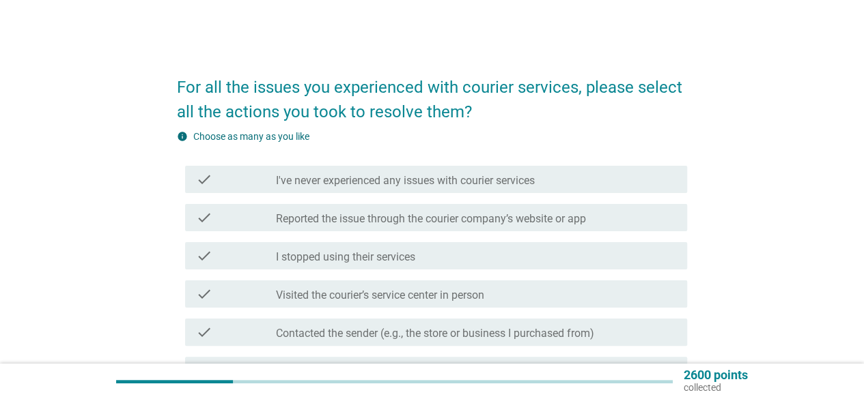
click at [720, 286] on div "For all the issues you experienced with courier services, please select all the…" at bounding box center [432, 351] width 798 height 601
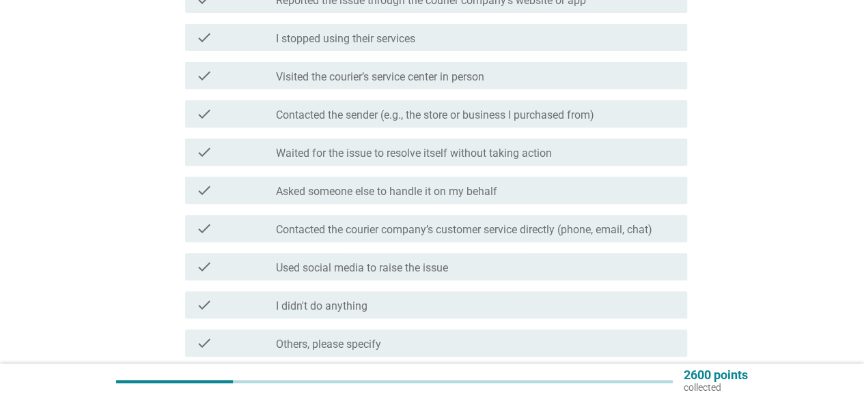
scroll to position [246, 0]
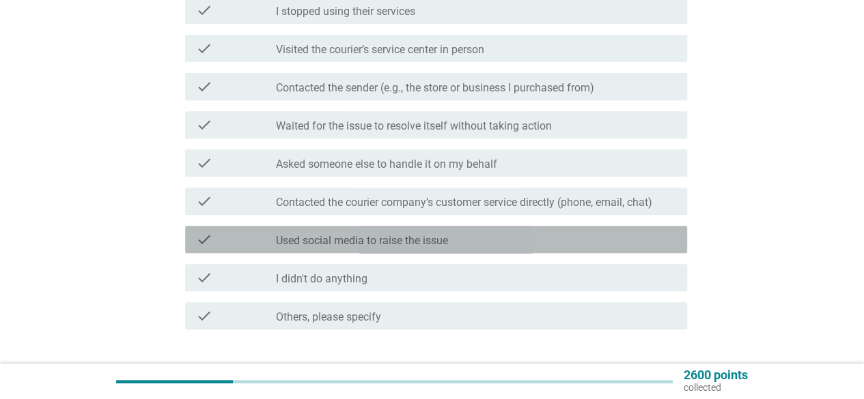
click at [548, 244] on div "check_box_outline_blank Used social media to raise the issue" at bounding box center [476, 239] width 400 height 16
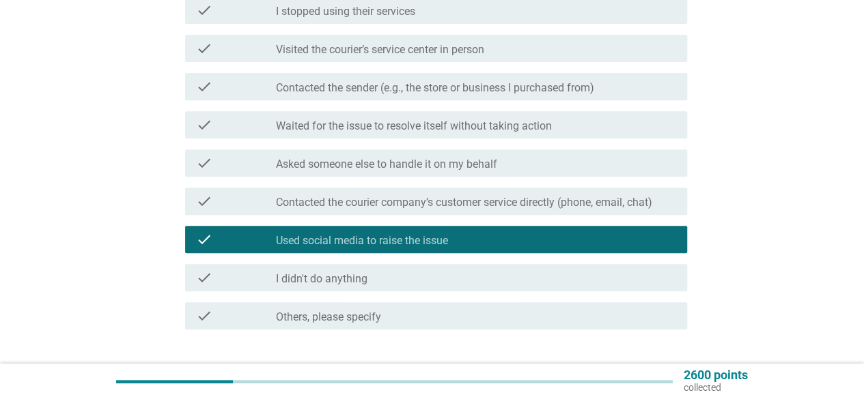
scroll to position [339, 0]
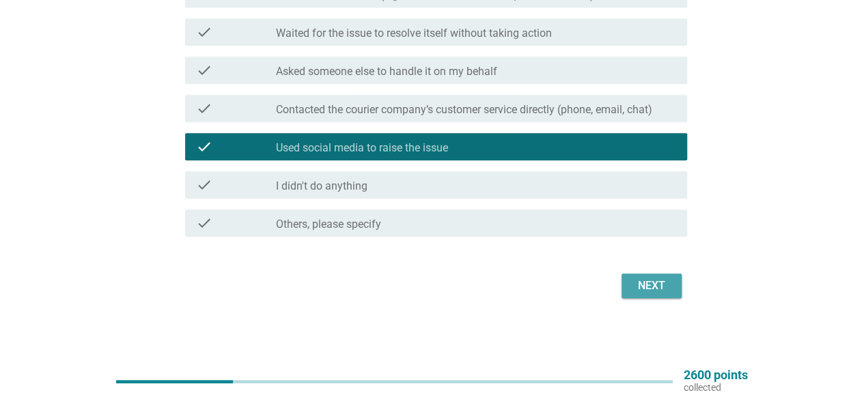
click at [640, 290] on div "Next" at bounding box center [651, 286] width 38 height 16
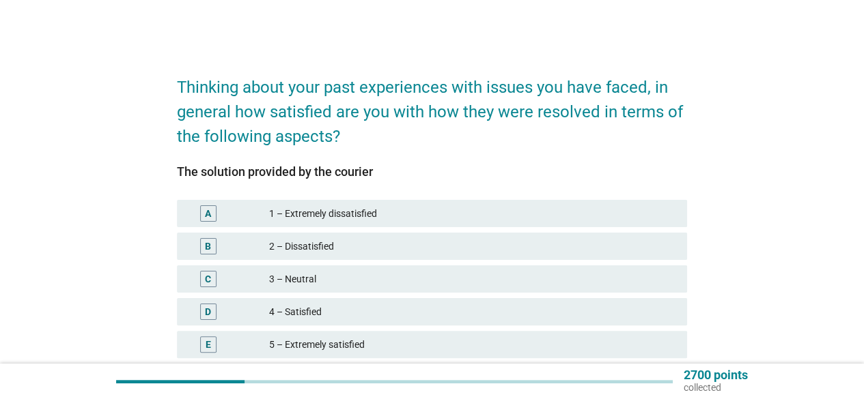
scroll to position [27, 0]
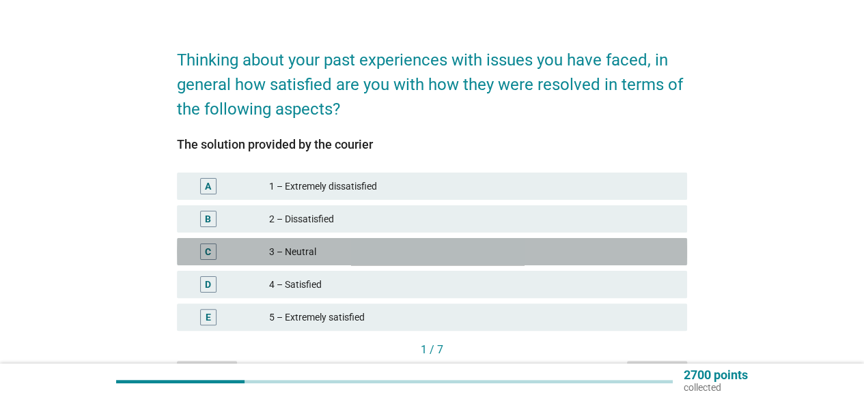
click at [619, 248] on div "3 – Neutral" at bounding box center [472, 252] width 407 height 16
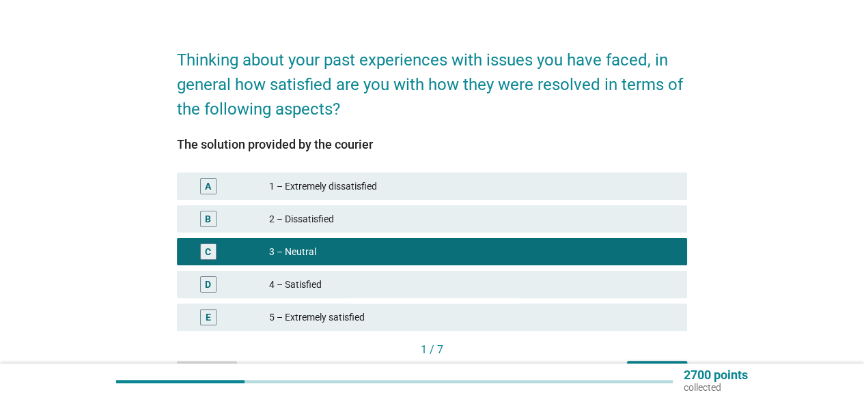
scroll to position [111, 0]
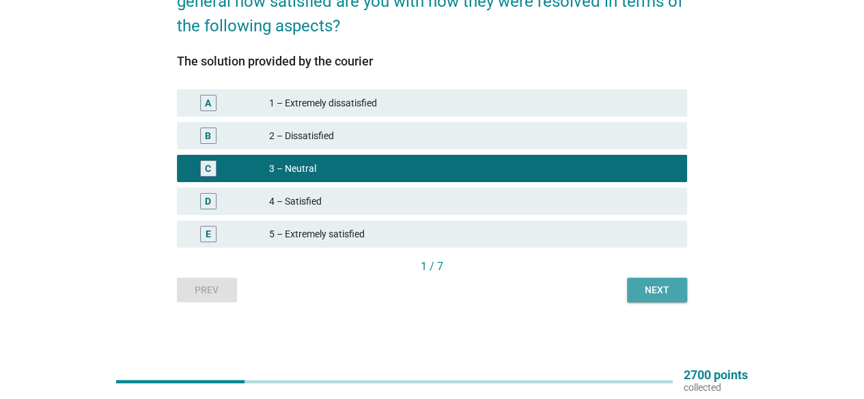
click at [649, 283] on div "Next" at bounding box center [657, 290] width 38 height 14
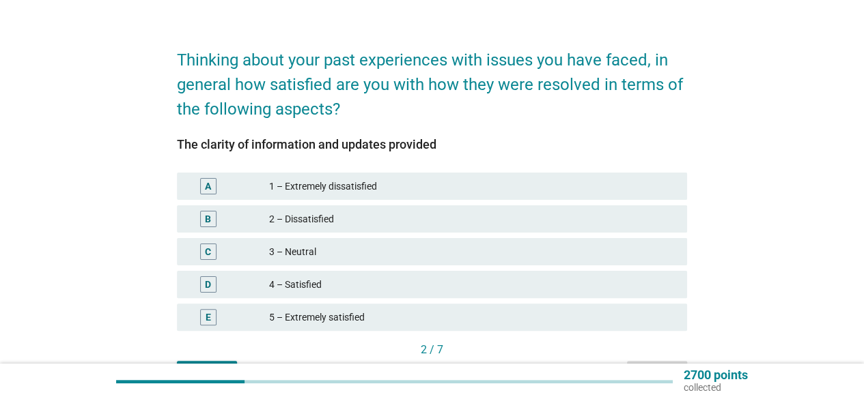
scroll to position [55, 0]
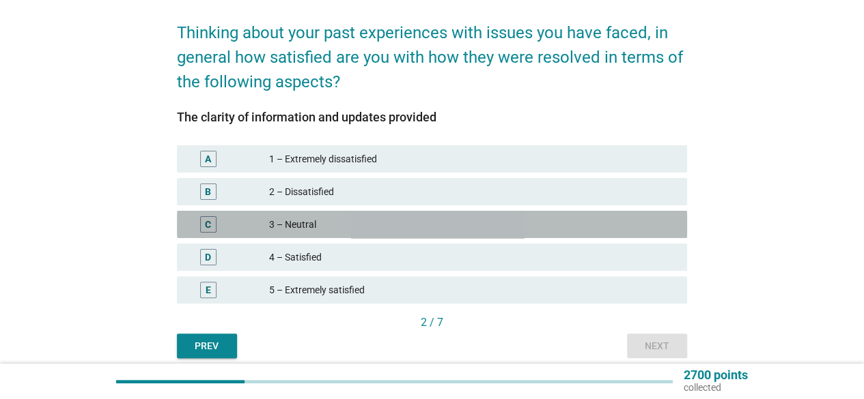
click at [658, 229] on div "3 – Neutral" at bounding box center [472, 224] width 407 height 16
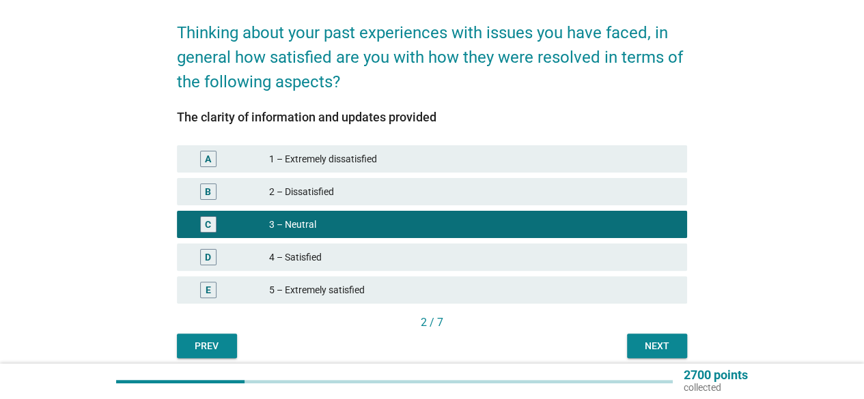
click at [666, 343] on div "Next" at bounding box center [657, 346] width 38 height 14
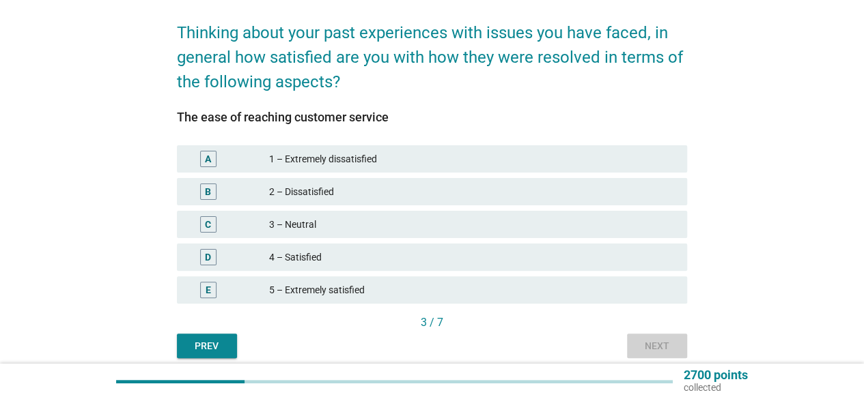
scroll to position [0, 0]
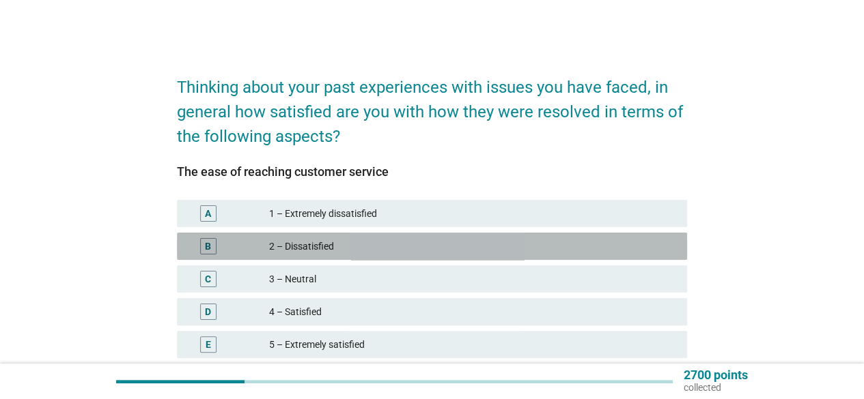
click at [672, 240] on div "2 – Dissatisfied" at bounding box center [472, 246] width 407 height 16
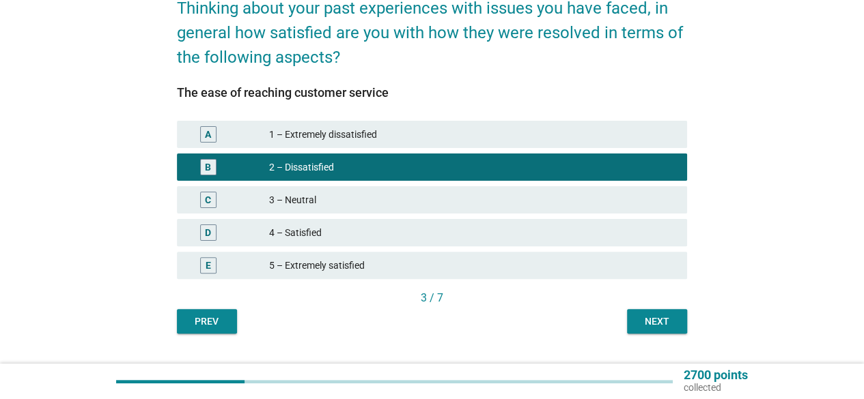
scroll to position [111, 0]
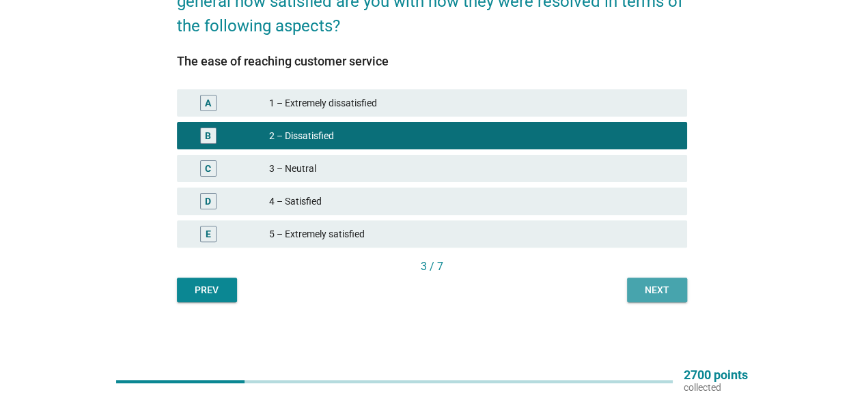
click at [646, 293] on div "Next" at bounding box center [657, 290] width 38 height 14
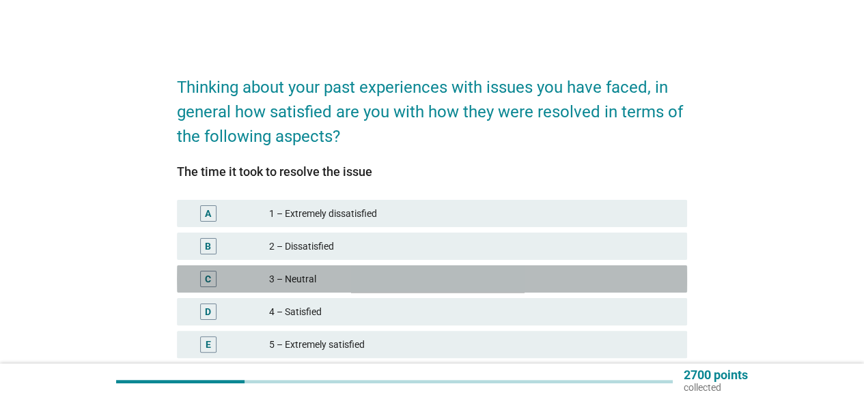
click at [535, 280] on div "3 – Neutral" at bounding box center [472, 279] width 407 height 16
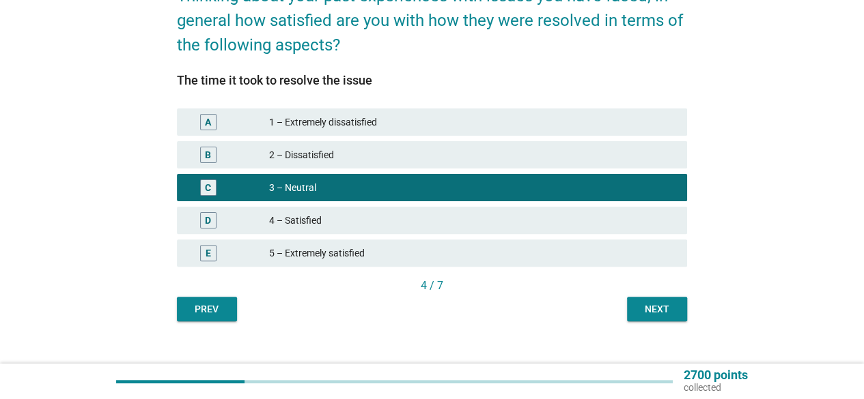
scroll to position [111, 0]
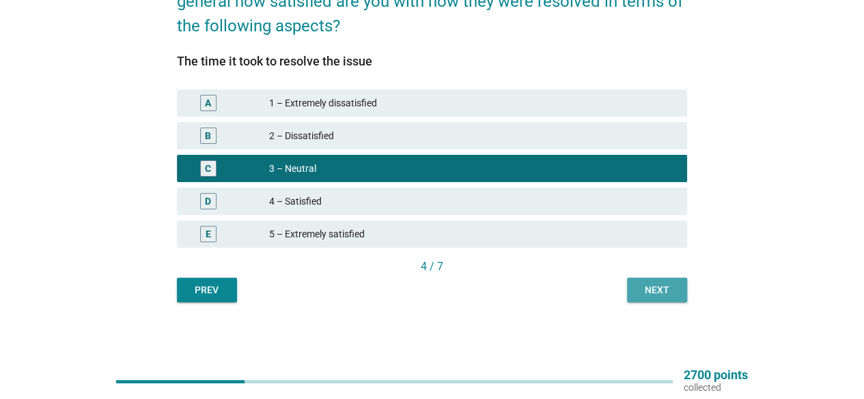
click at [643, 287] on div "Next" at bounding box center [657, 290] width 38 height 14
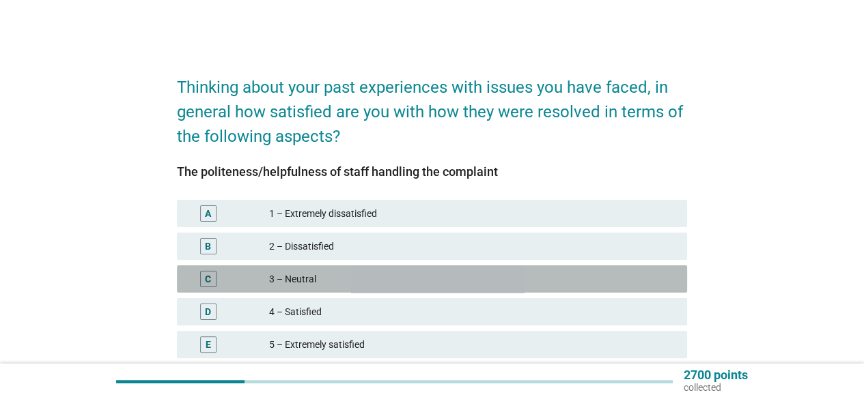
click at [653, 276] on div "3 – Neutral" at bounding box center [472, 279] width 407 height 16
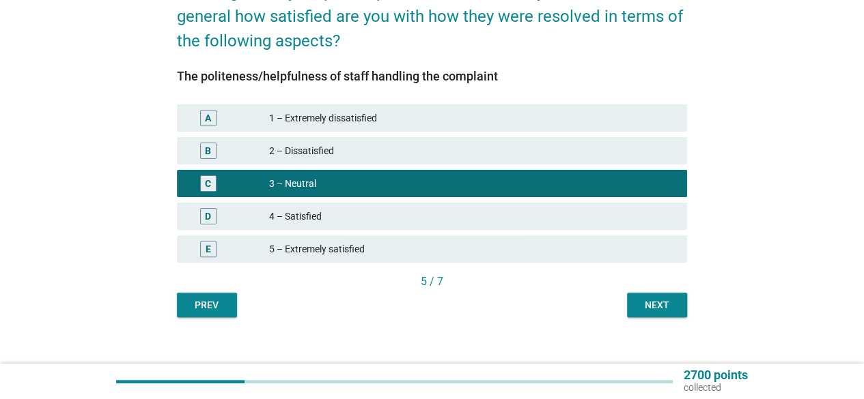
scroll to position [111, 0]
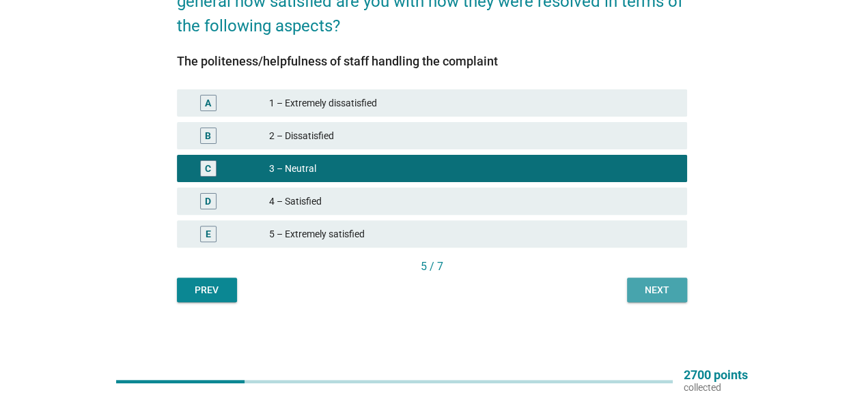
click at [676, 283] on button "Next" at bounding box center [657, 290] width 60 height 25
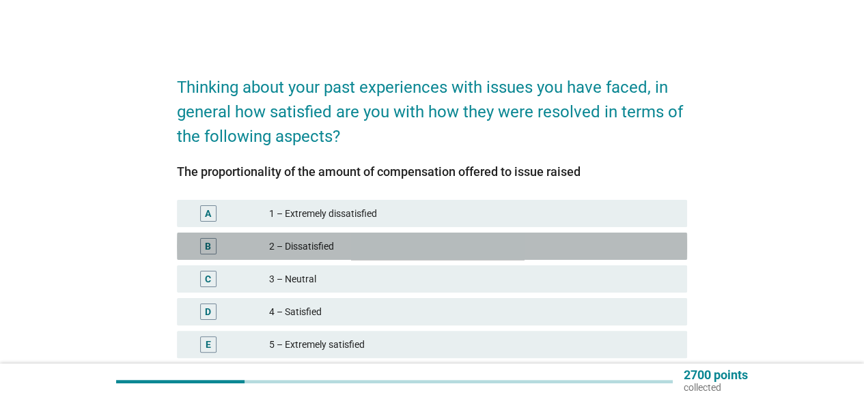
click at [614, 252] on div "2 – Dissatisfied" at bounding box center [472, 246] width 407 height 16
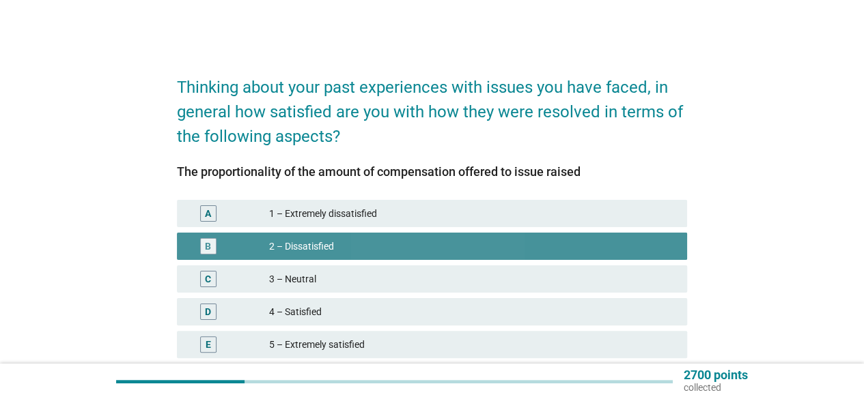
click at [614, 252] on div "2 – Dissatisfied" at bounding box center [472, 246] width 407 height 16
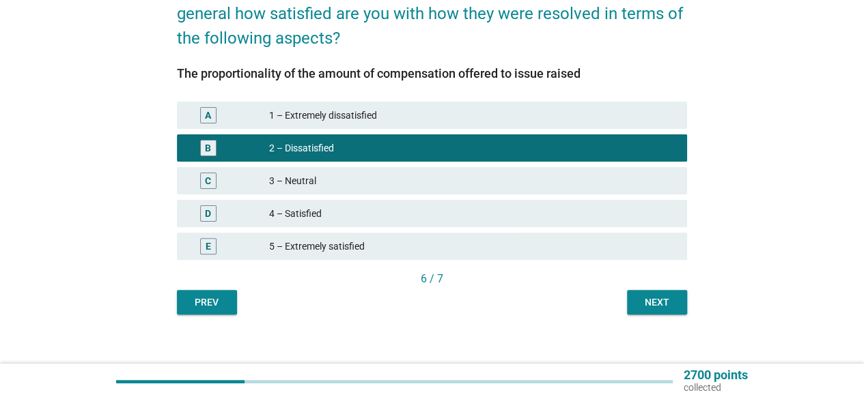
scroll to position [111, 0]
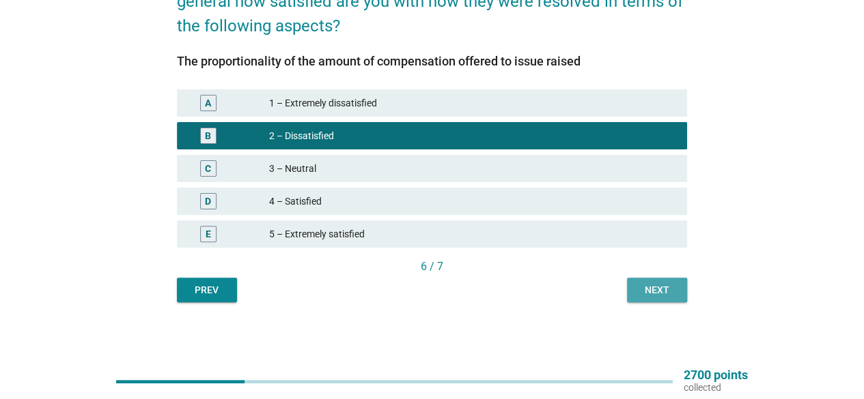
click at [666, 297] on div "Next" at bounding box center [657, 290] width 38 height 14
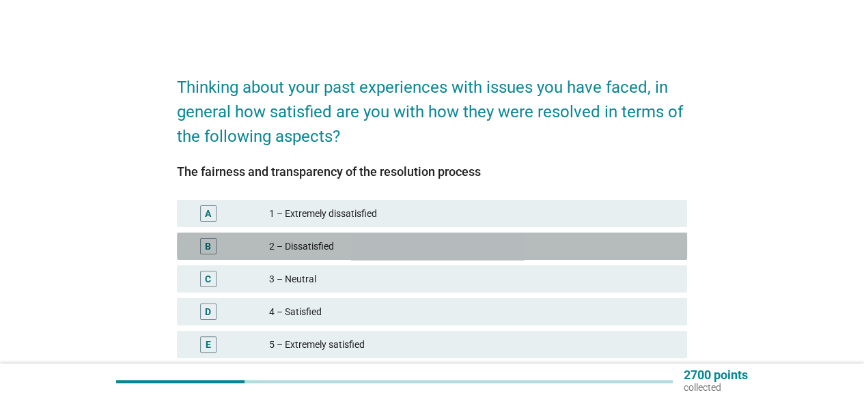
click at [617, 244] on div "2 – Dissatisfied" at bounding box center [472, 246] width 407 height 16
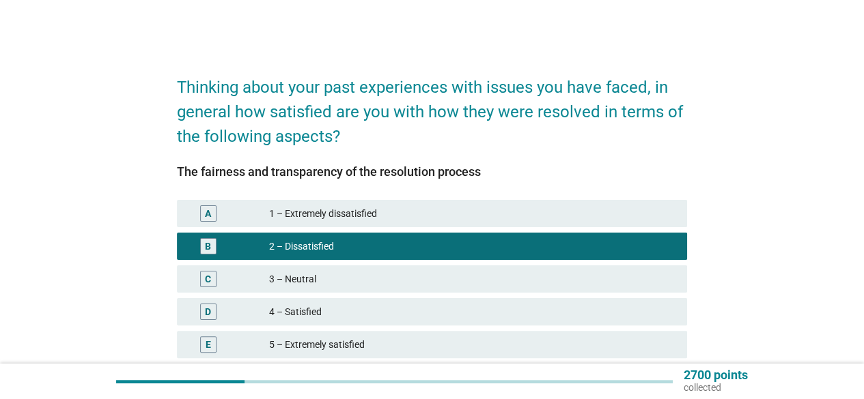
scroll to position [111, 0]
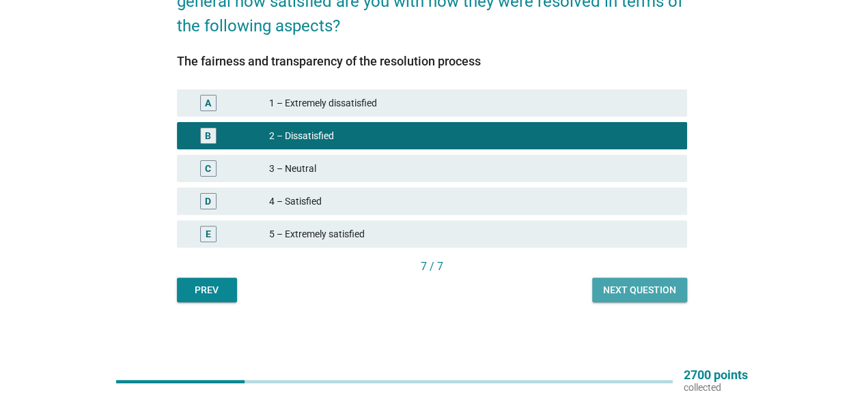
click at [640, 287] on div "Next question" at bounding box center [639, 290] width 73 height 14
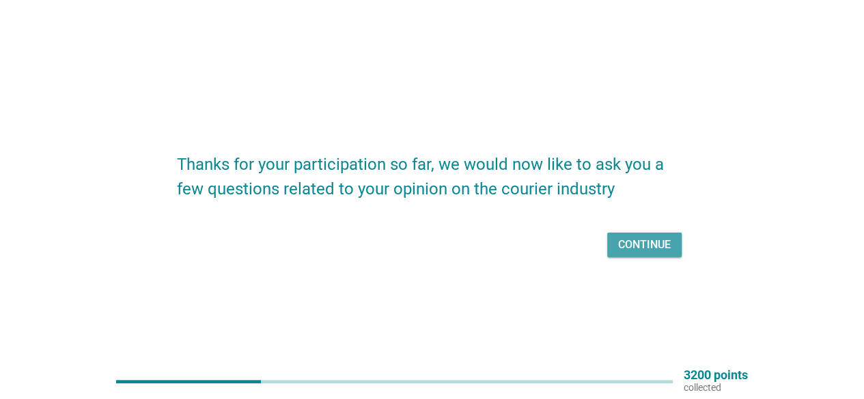
click at [647, 245] on div "Continue" at bounding box center [644, 245] width 53 height 16
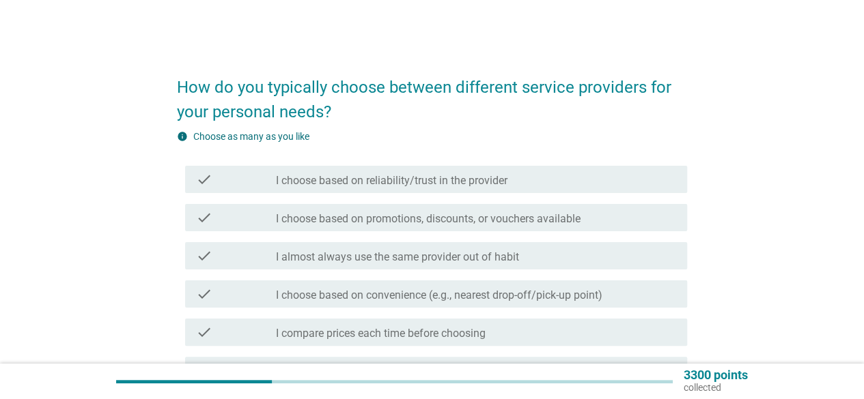
click at [700, 237] on div "How do you typically choose between different service providers for your person…" at bounding box center [432, 320] width 798 height 539
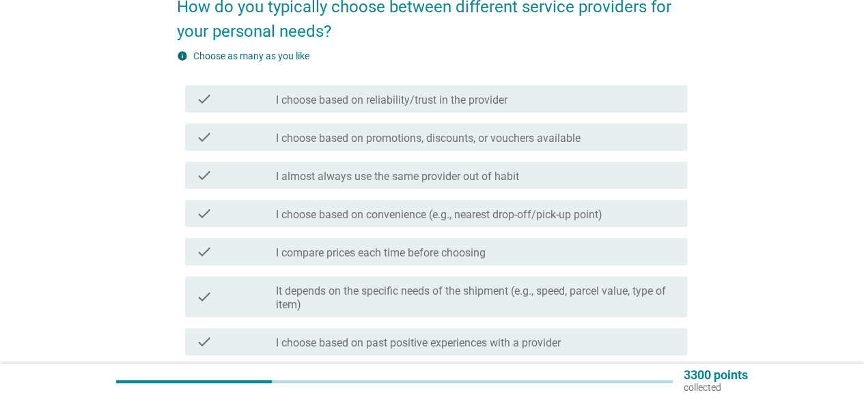
scroll to position [82, 0]
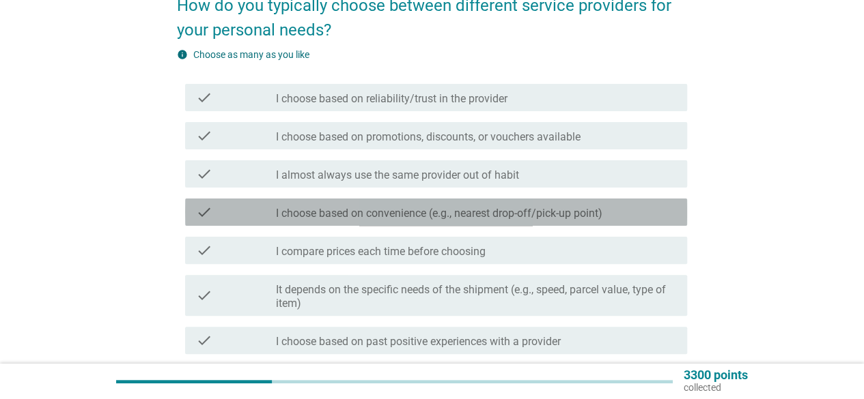
click at [576, 209] on label "I choose based on convenience (e.g., nearest drop-off/pick-up point)" at bounding box center [439, 214] width 326 height 14
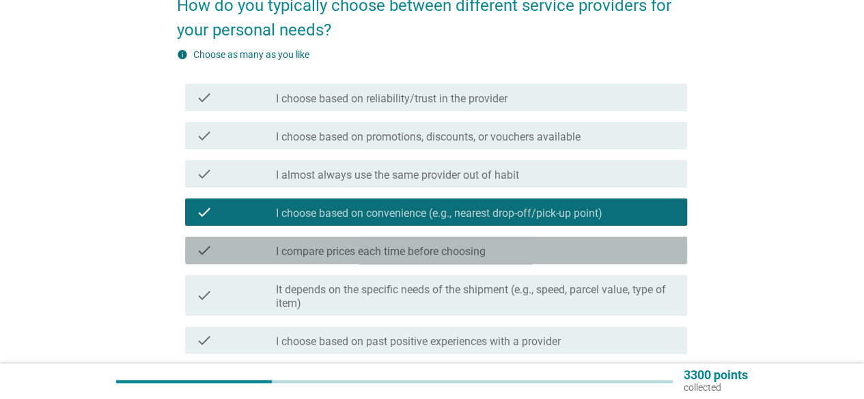
click at [537, 249] on div "check_box_outline_blank I compare prices each time before choosing" at bounding box center [476, 250] width 400 height 16
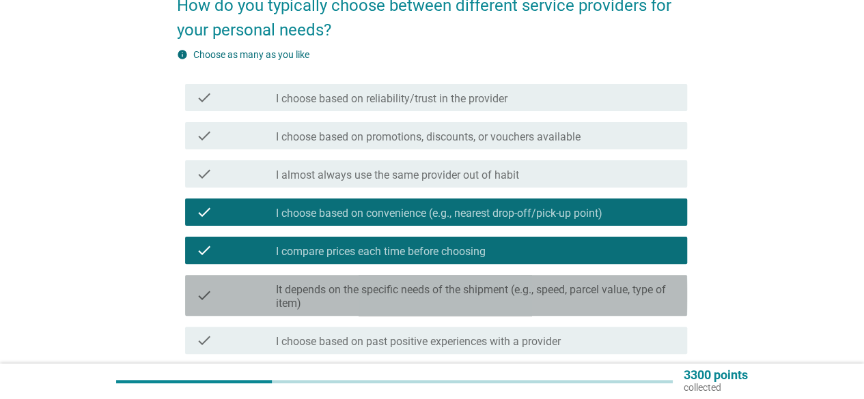
click at [500, 304] on label "It depends on the specific needs of the shipment (e.g., speed, parcel value, ty…" at bounding box center [476, 296] width 400 height 27
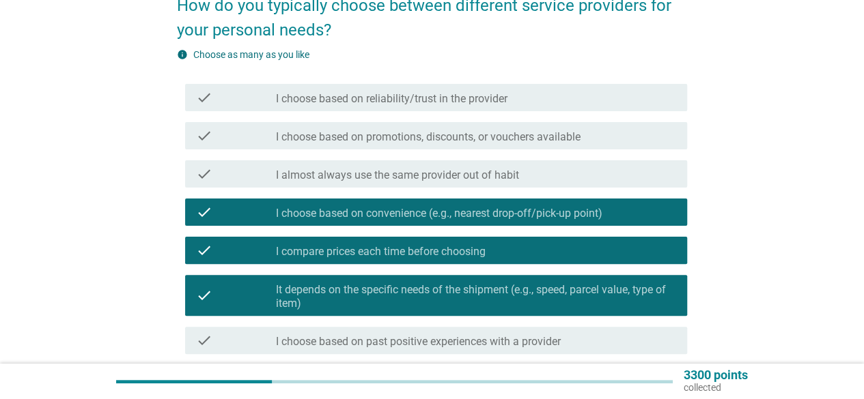
click at [733, 287] on div "How do you typically choose between different service providers for your person…" at bounding box center [432, 238] width 798 height 539
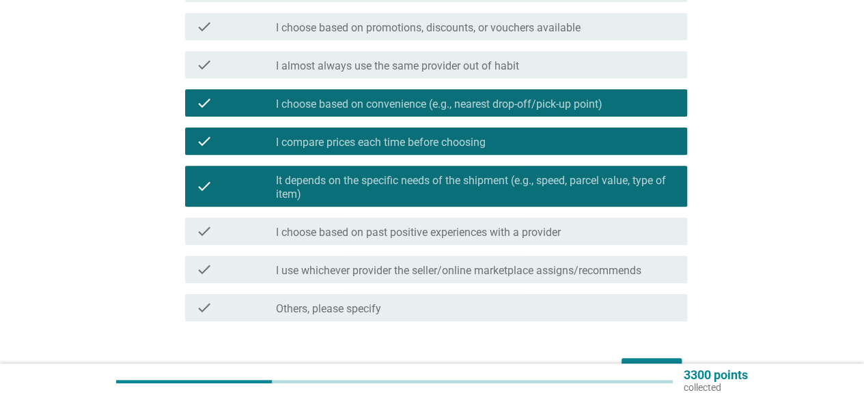
scroll to position [218, 0]
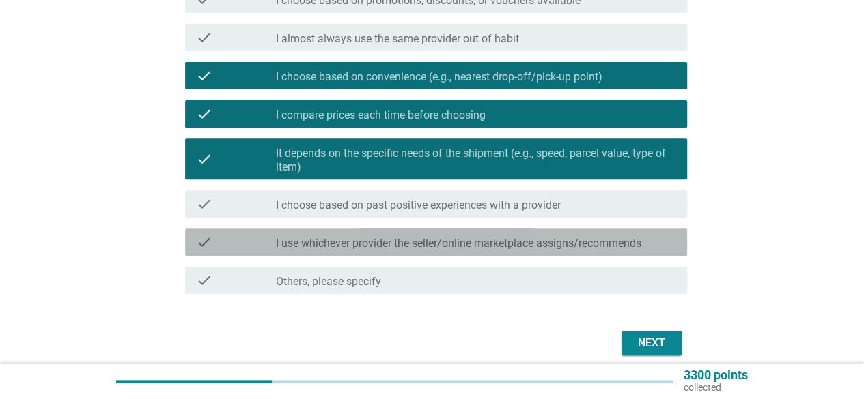
click at [647, 233] on div "check check_box_outline_blank I use whichever provider the seller/online market…" at bounding box center [436, 242] width 502 height 27
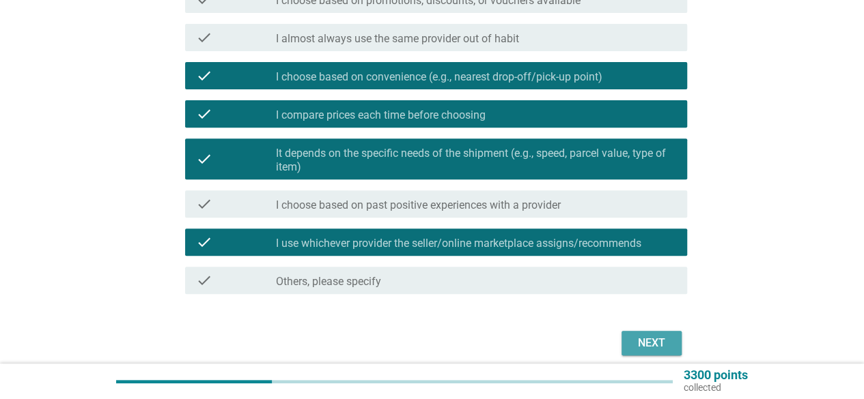
click at [648, 341] on div "Next" at bounding box center [651, 343] width 38 height 16
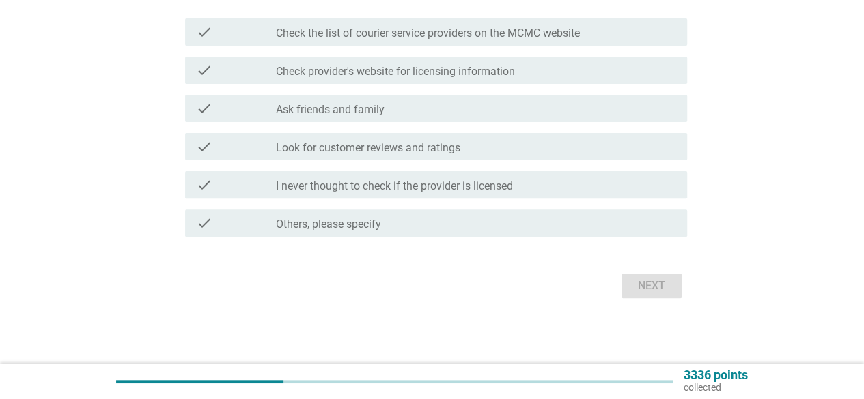
scroll to position [0, 0]
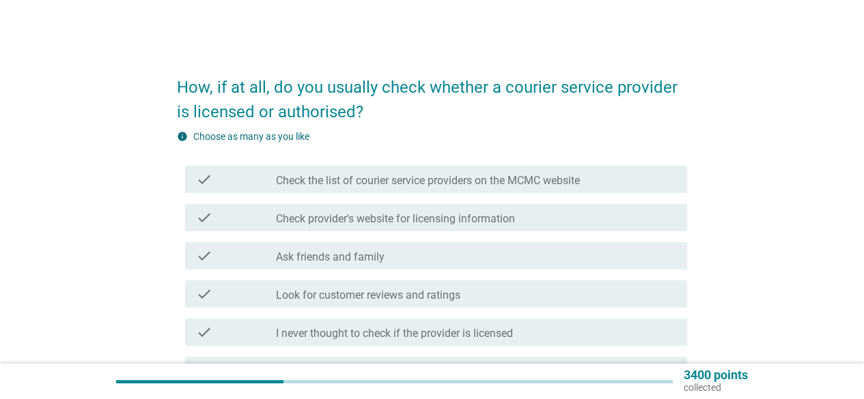
click at [730, 304] on div "How, if at all, do you usually check whether a courier service provider is lice…" at bounding box center [432, 256] width 798 height 410
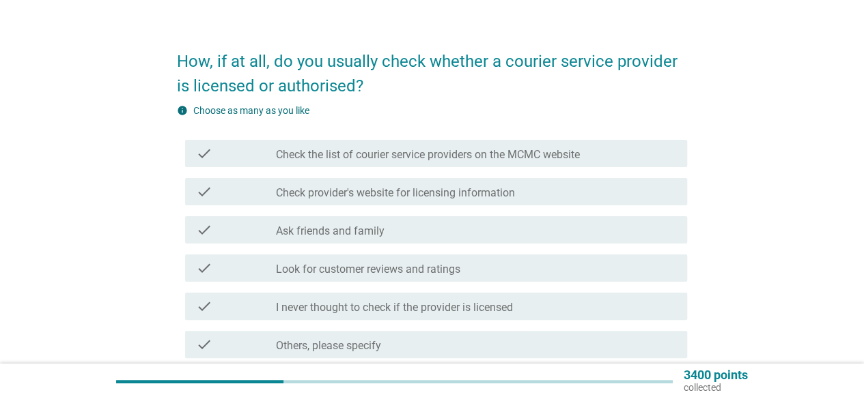
scroll to position [27, 0]
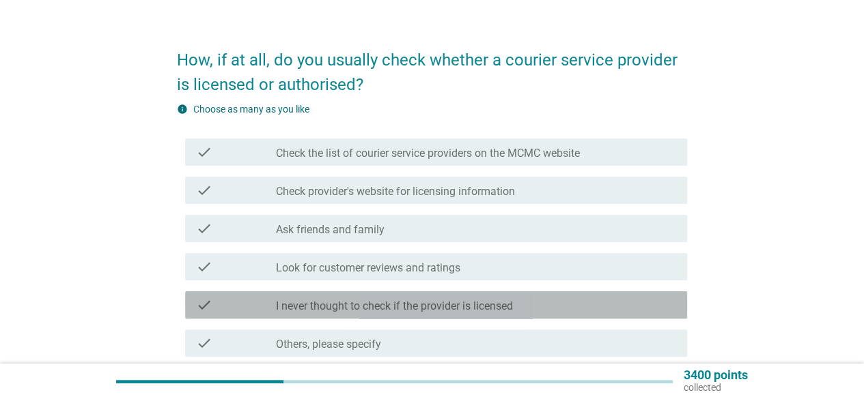
click at [564, 306] on div "check_box_outline_blank I never thought to check if the provider is licensed" at bounding box center [476, 305] width 400 height 16
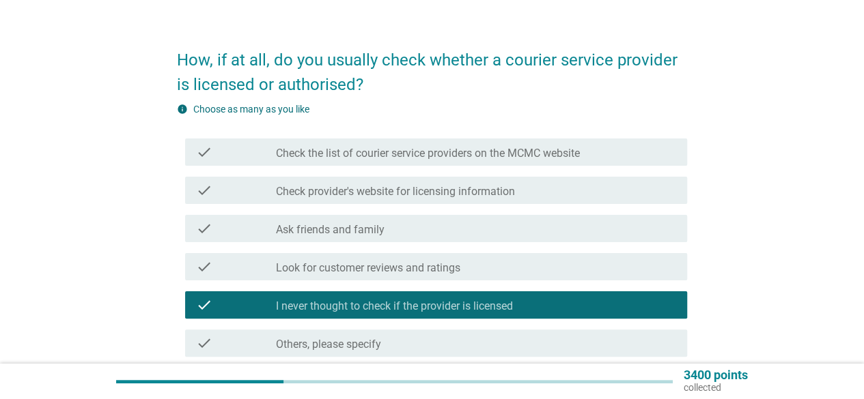
click at [779, 280] on div "How, if at all, do you usually check whether a courier service provider is lice…" at bounding box center [432, 228] width 798 height 410
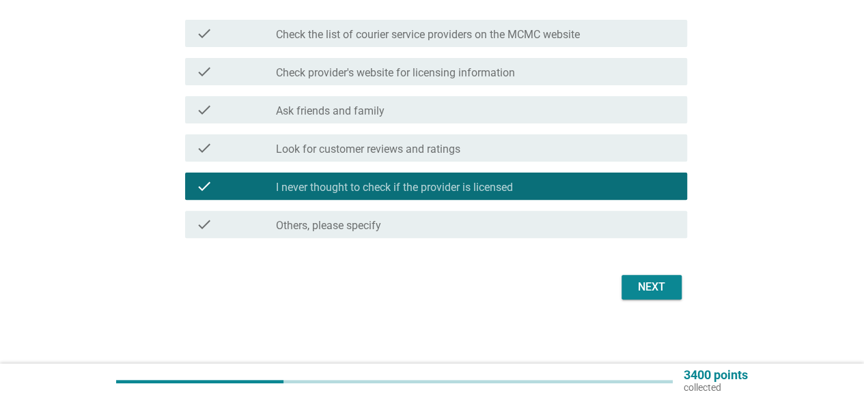
scroll to position [147, 0]
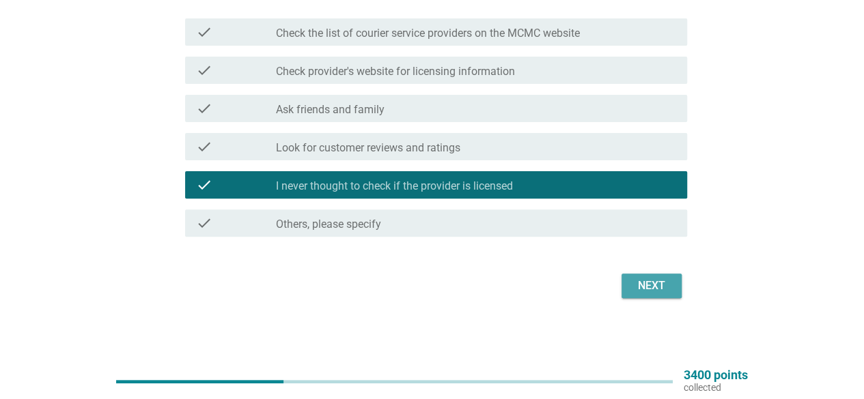
click at [655, 285] on div "Next" at bounding box center [651, 286] width 38 height 16
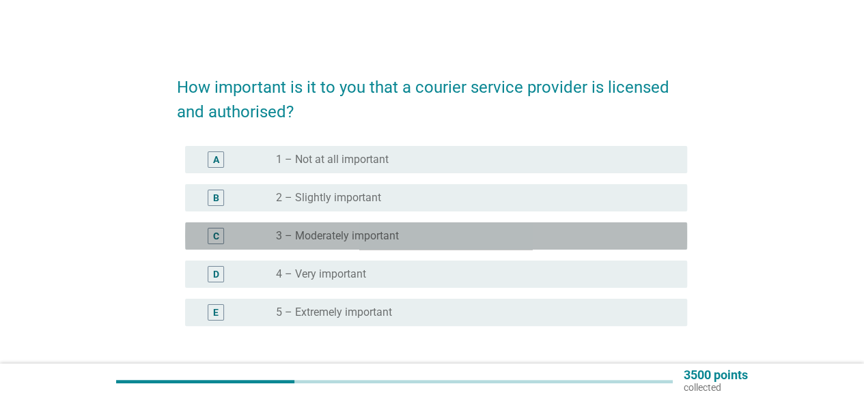
click at [588, 235] on div "radio_button_unchecked 3 – Moderately important" at bounding box center [470, 236] width 389 height 14
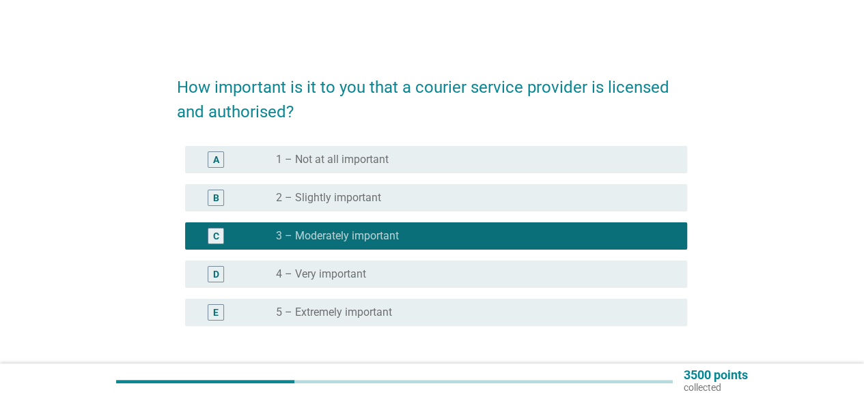
scroll to position [105, 0]
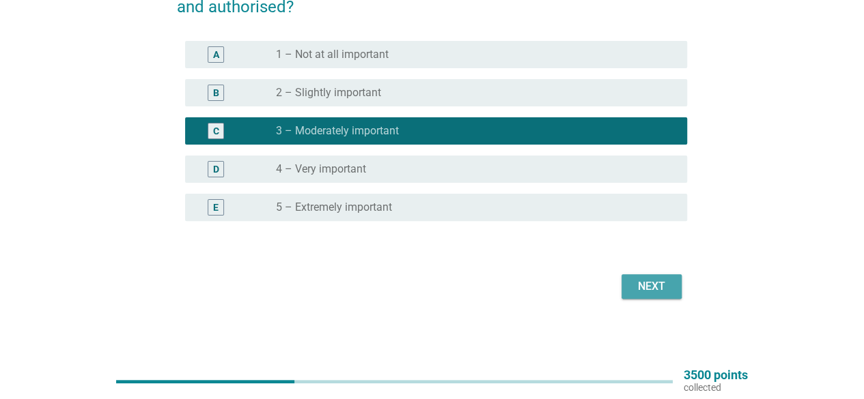
click at [631, 290] on button "Next" at bounding box center [651, 286] width 60 height 25
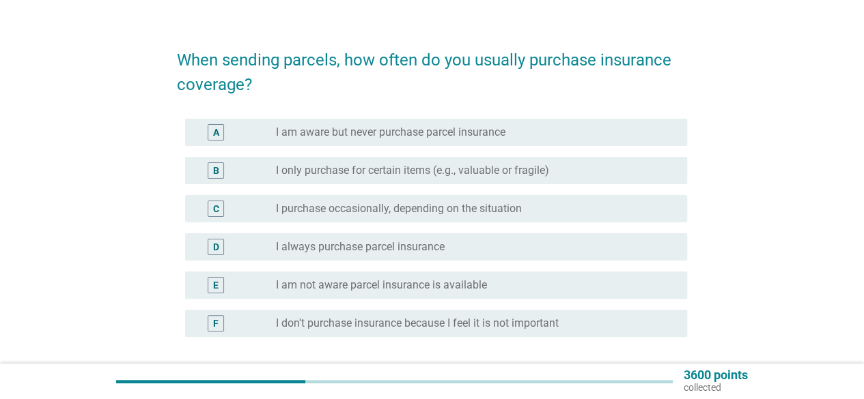
scroll to position [55, 0]
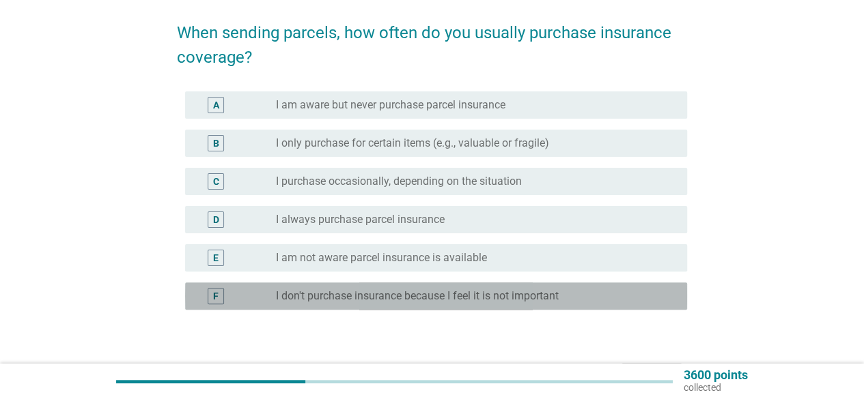
click at [526, 297] on label "I don't purchase insurance because I feel it is not important" at bounding box center [417, 296] width 283 height 14
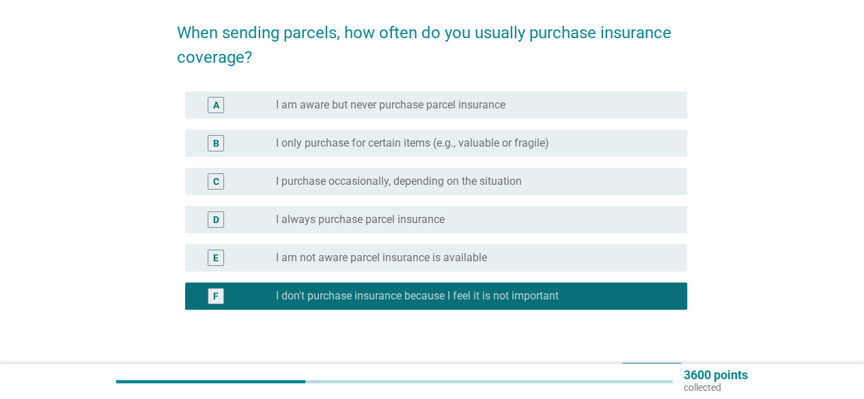
scroll to position [143, 0]
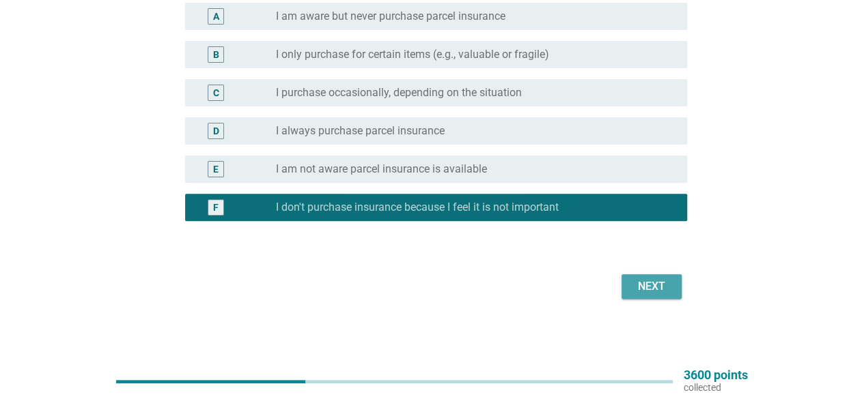
click at [649, 289] on div "Next" at bounding box center [651, 287] width 38 height 16
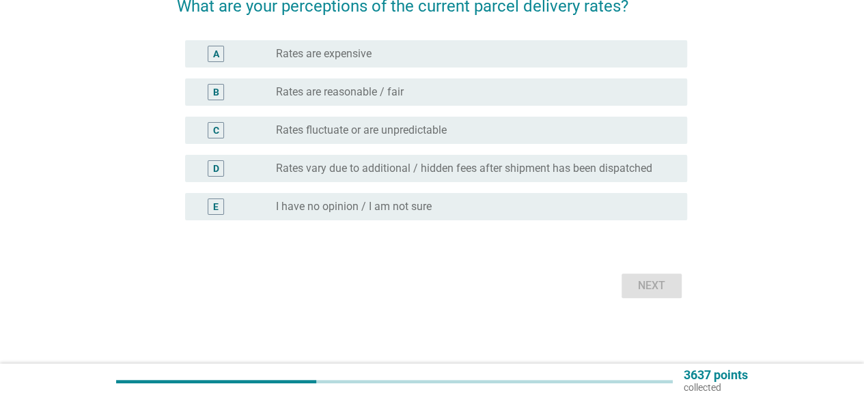
scroll to position [0, 0]
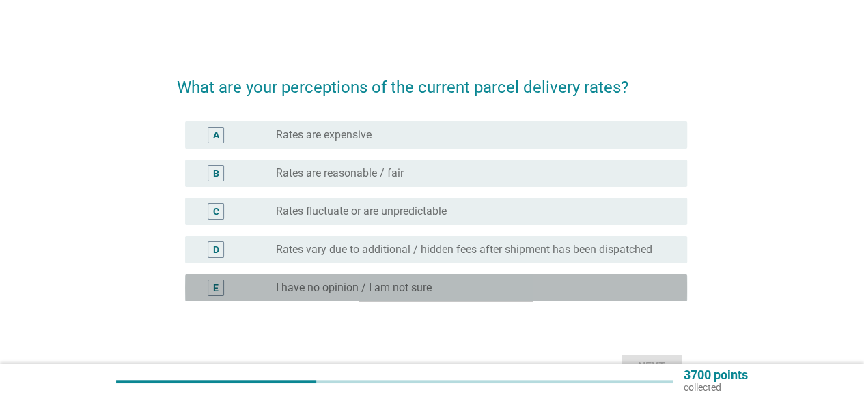
click at [415, 285] on label "I have no opinion / I am not sure" at bounding box center [354, 288] width 156 height 14
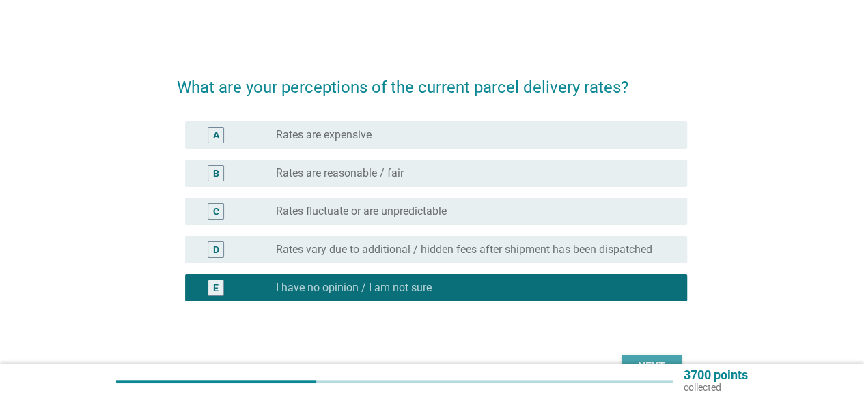
click at [651, 360] on div "Next" at bounding box center [651, 367] width 38 height 16
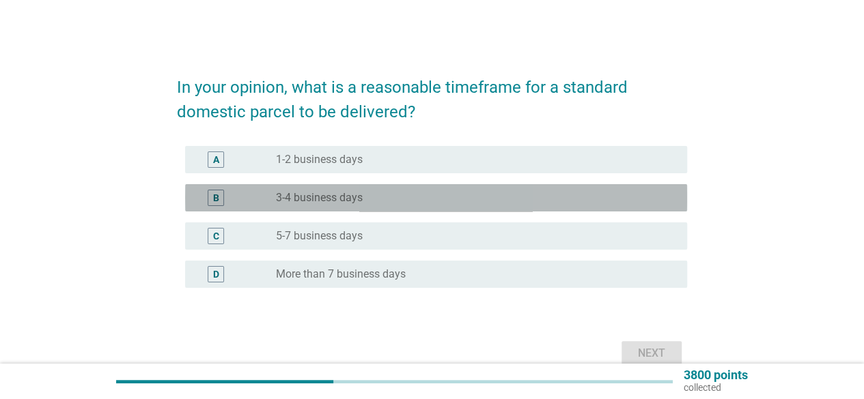
click at [549, 195] on div "radio_button_unchecked 3-4 business days" at bounding box center [470, 198] width 389 height 14
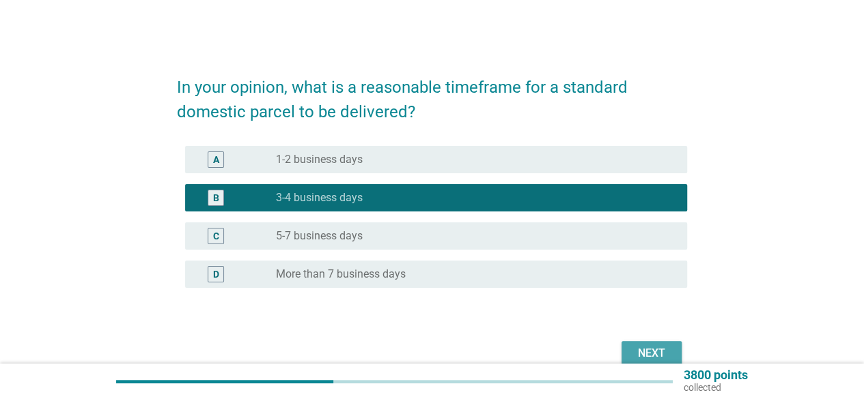
click at [656, 354] on div "Next" at bounding box center [651, 353] width 38 height 16
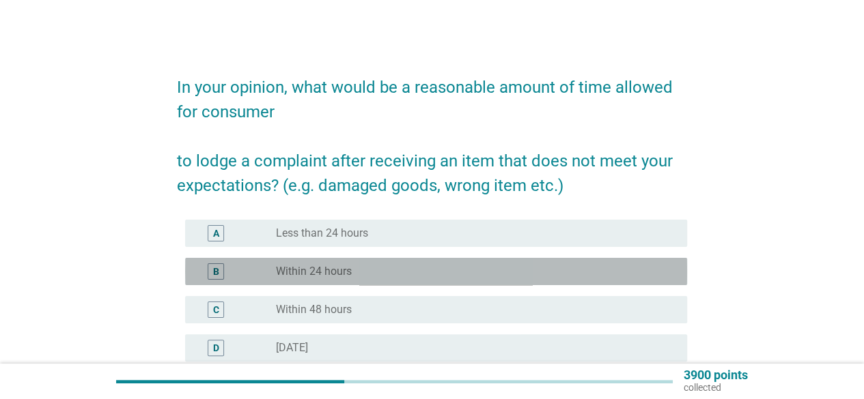
click at [479, 267] on div "radio_button_unchecked Within 24 hours" at bounding box center [470, 272] width 389 height 14
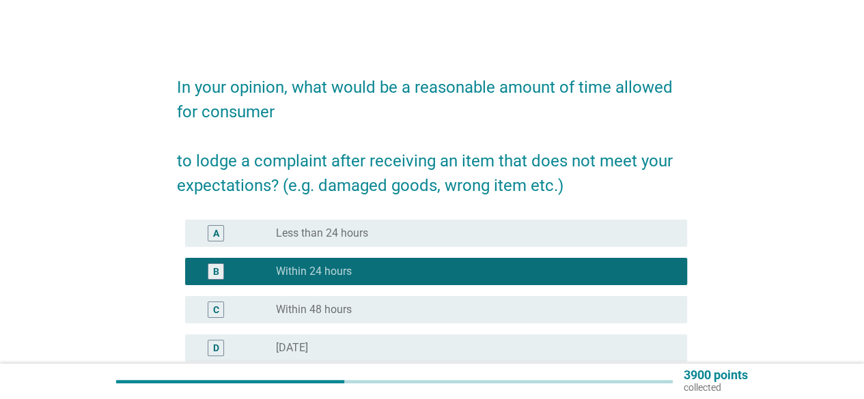
scroll to position [332, 0]
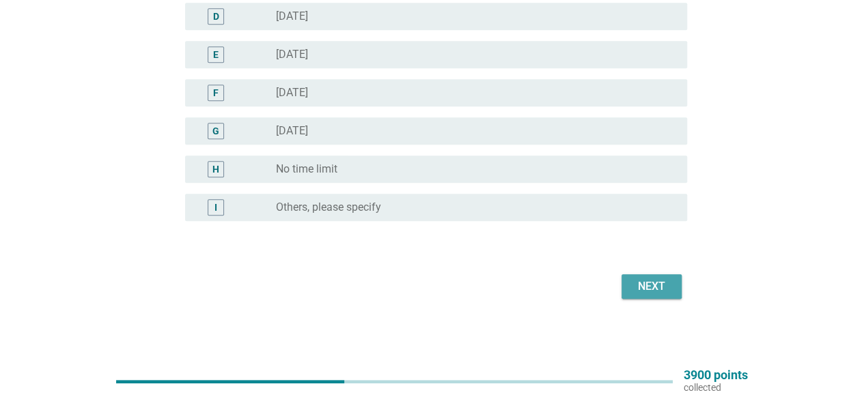
click at [646, 285] on div "Next" at bounding box center [651, 287] width 38 height 16
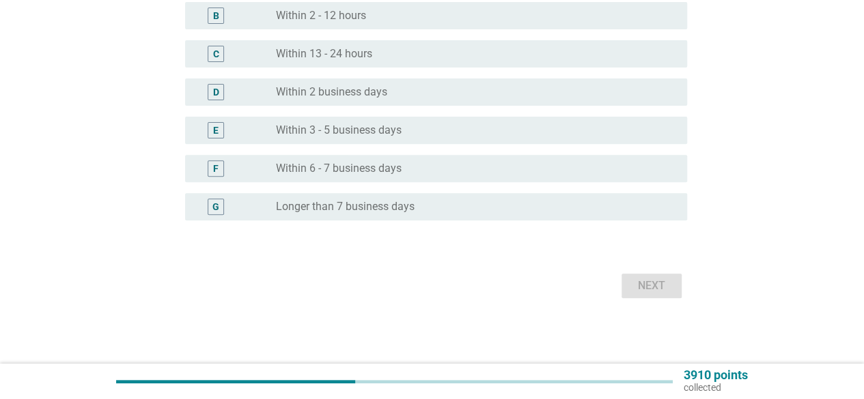
scroll to position [0, 0]
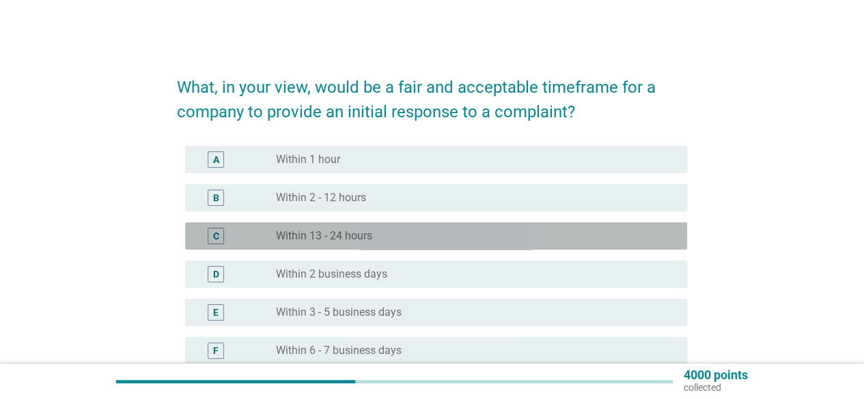
click at [554, 236] on div "radio_button_unchecked Within 13 - 24 hours" at bounding box center [470, 236] width 389 height 14
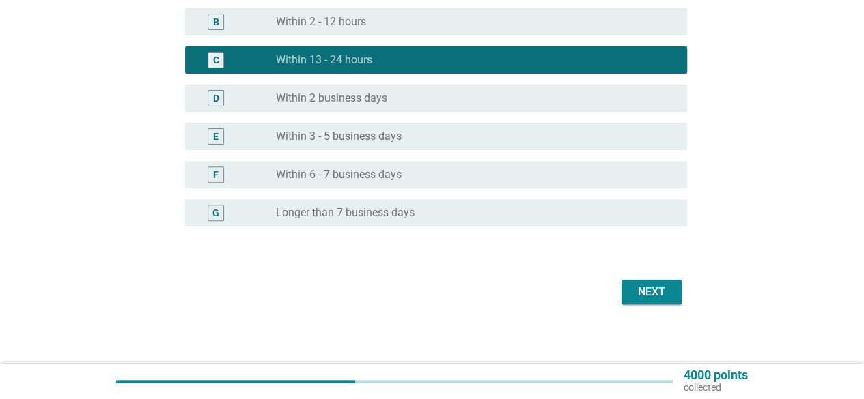
scroll to position [182, 0]
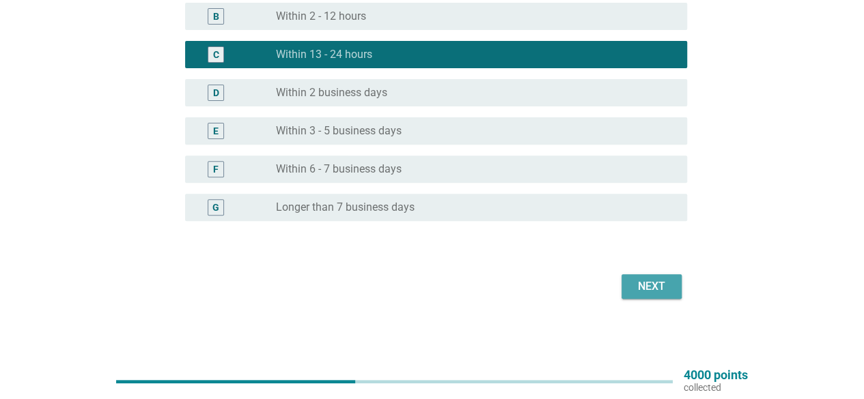
click at [647, 290] on div "Next" at bounding box center [651, 287] width 38 height 16
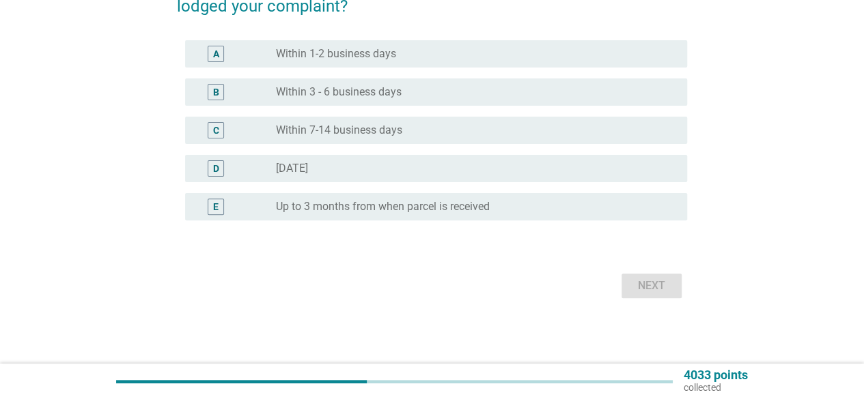
scroll to position [0, 0]
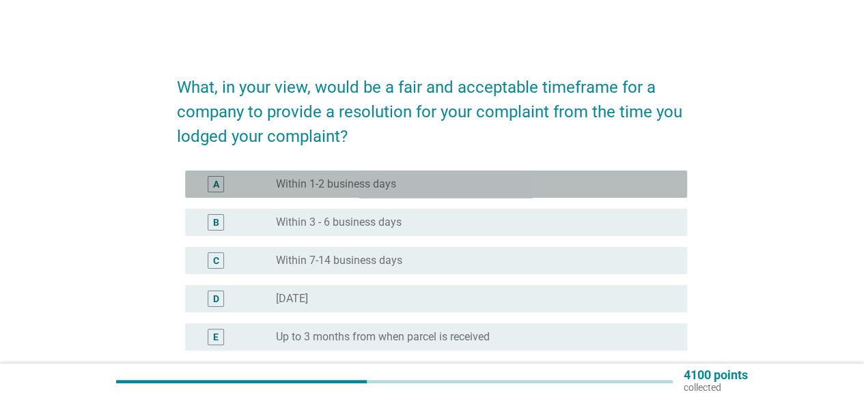
click at [600, 194] on div "A radio_button_unchecked Within 1-2 business days" at bounding box center [436, 184] width 502 height 27
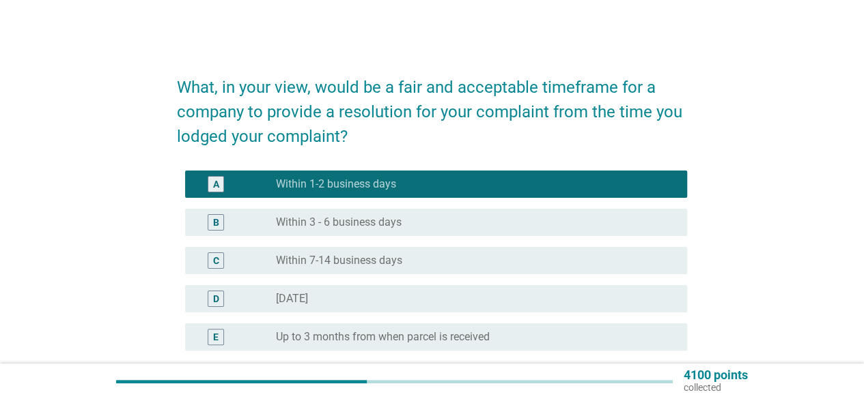
scroll to position [130, 0]
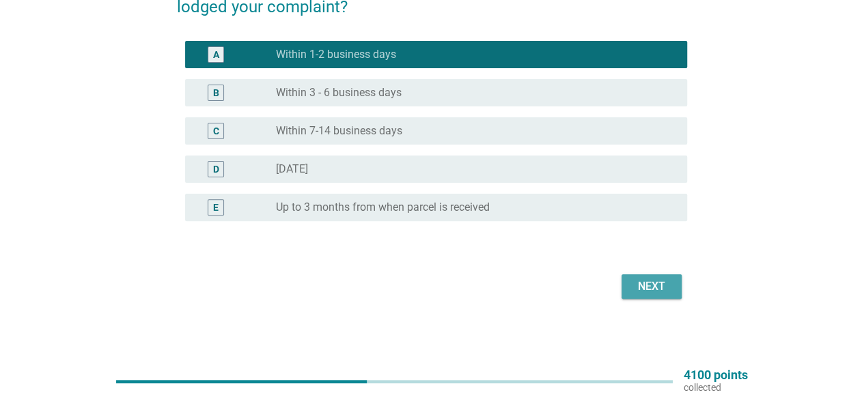
click at [629, 286] on button "Next" at bounding box center [651, 286] width 60 height 25
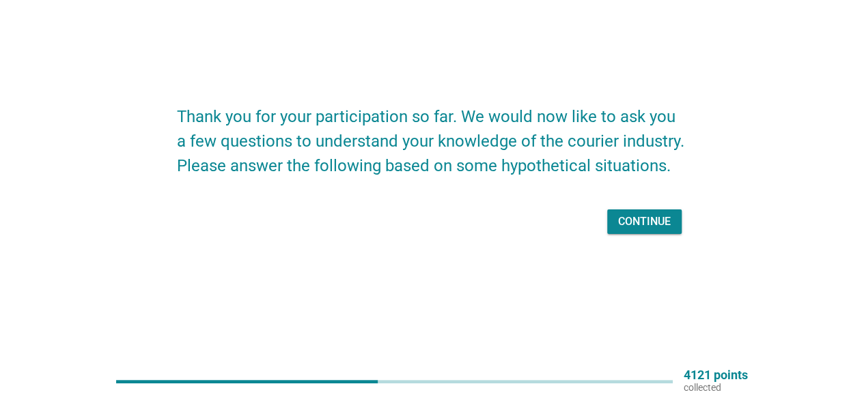
scroll to position [0, 0]
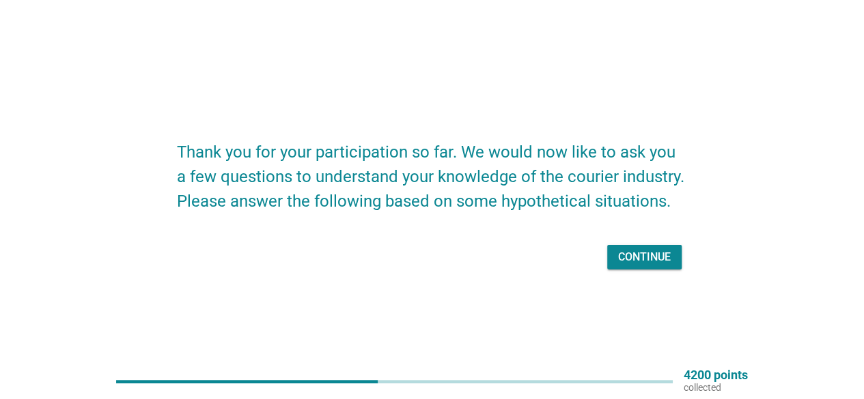
click at [650, 256] on div "Continue" at bounding box center [644, 257] width 53 height 16
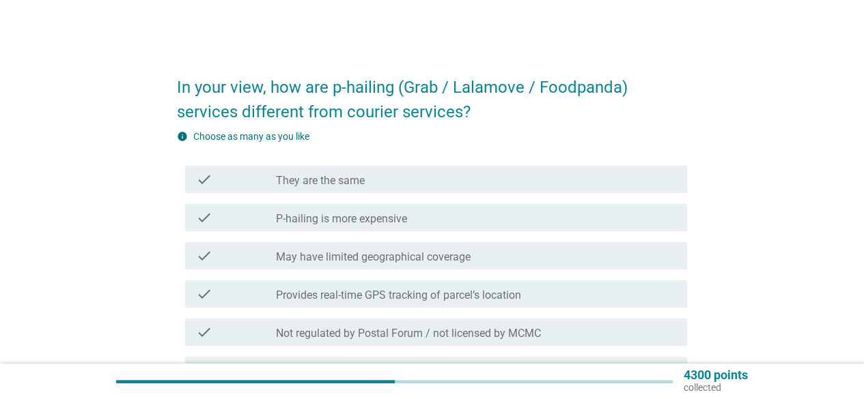
scroll to position [27, 0]
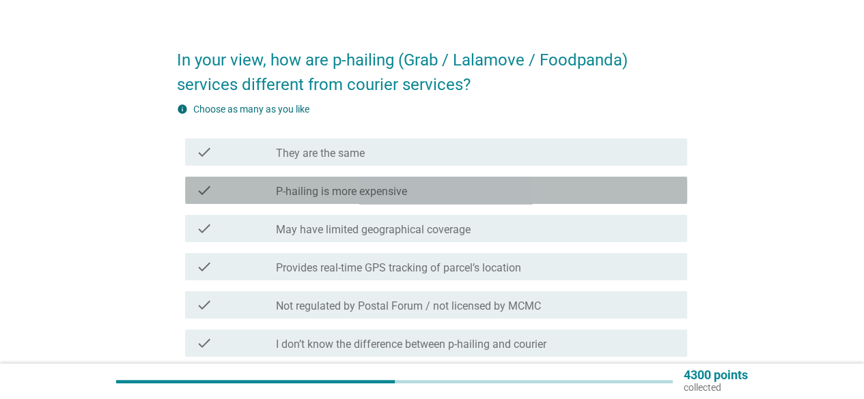
click at [461, 193] on div "check_box_outline_blank P-hailing is more expensive" at bounding box center [476, 190] width 400 height 16
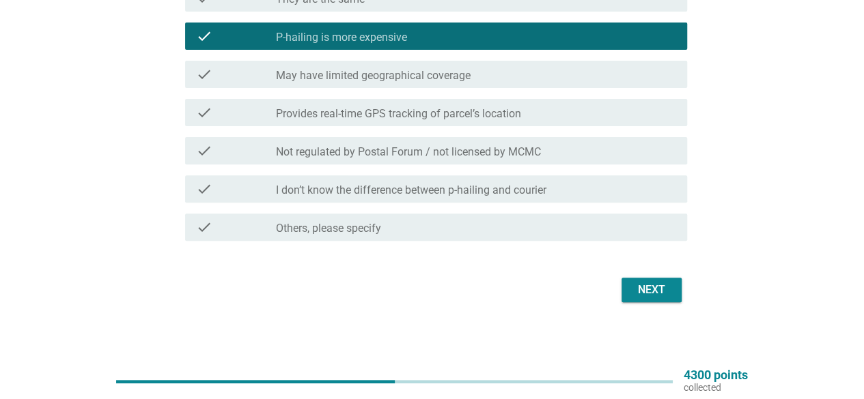
scroll to position [186, 0]
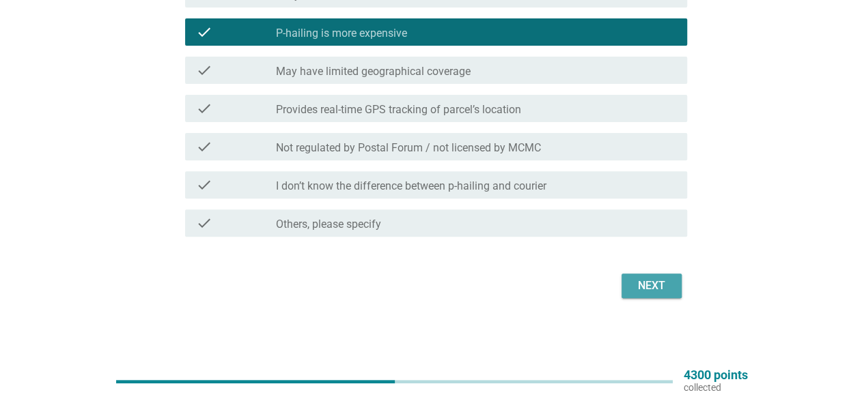
click at [648, 292] on div "Next" at bounding box center [651, 286] width 38 height 16
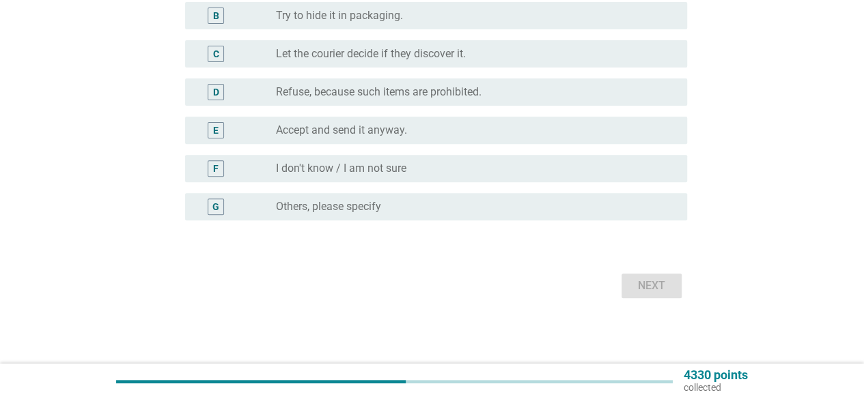
scroll to position [0, 0]
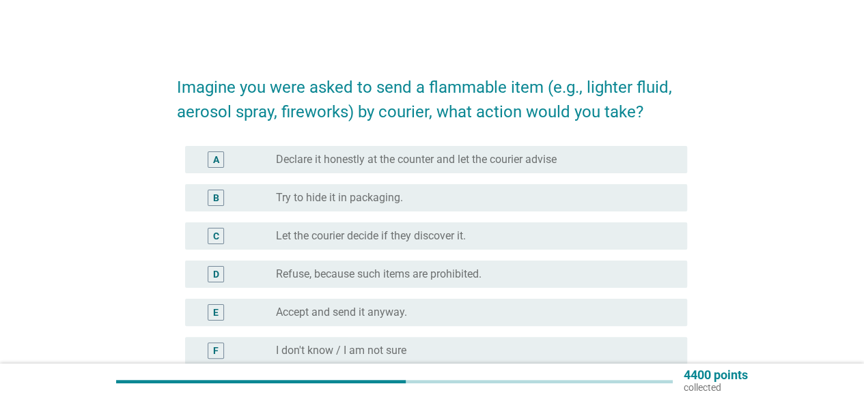
click at [648, 292] on div "D radio_button_unchecked Refuse, because such items are prohibited." at bounding box center [432, 274] width 510 height 38
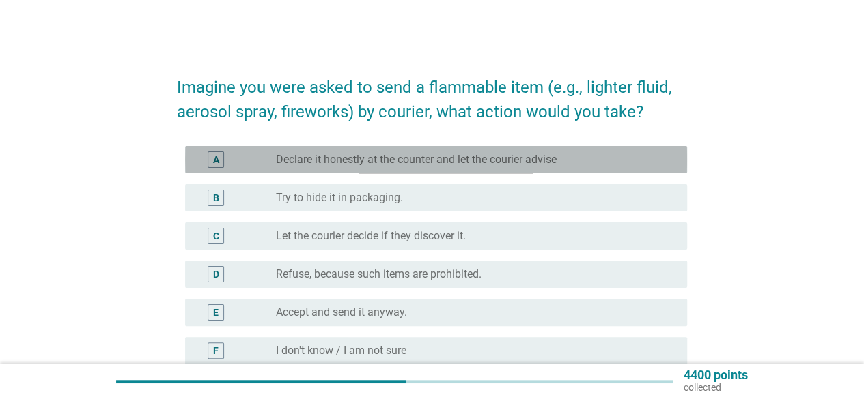
click at [573, 163] on div "radio_button_unchecked Declare it honestly at the counter and let the courier a…" at bounding box center [470, 160] width 389 height 14
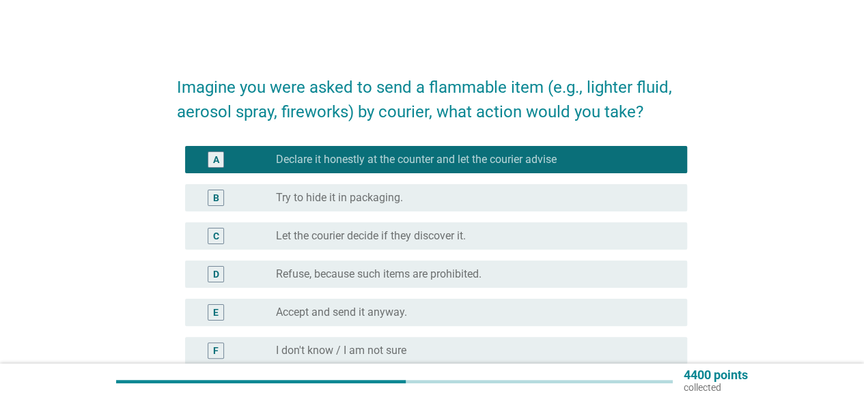
click at [772, 313] on div "Imagine you were asked to send a flammable item (e.g., lighter fluid, aerosol s…" at bounding box center [432, 273] width 798 height 445
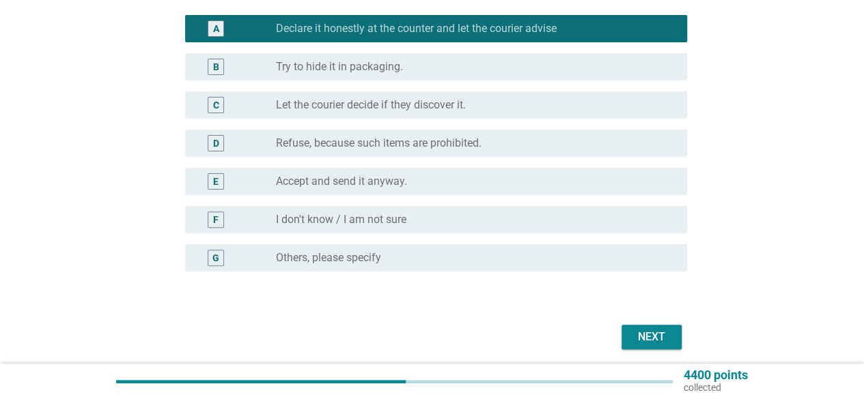
scroll to position [137, 0]
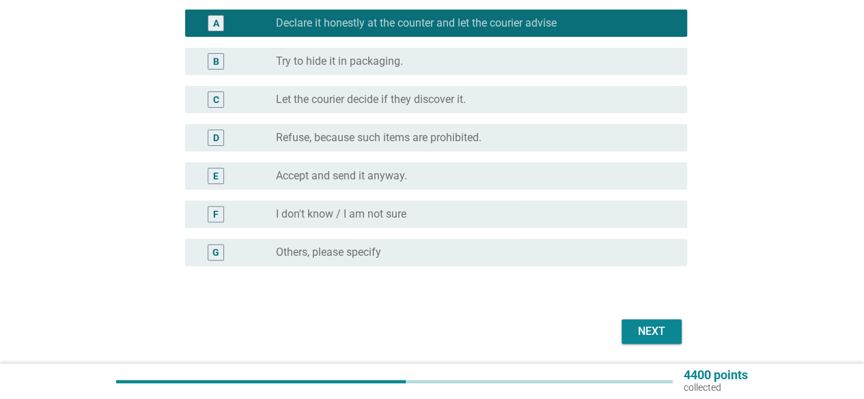
click at [637, 345] on div "Next" at bounding box center [432, 331] width 510 height 33
click at [665, 331] on div "Next" at bounding box center [651, 332] width 38 height 16
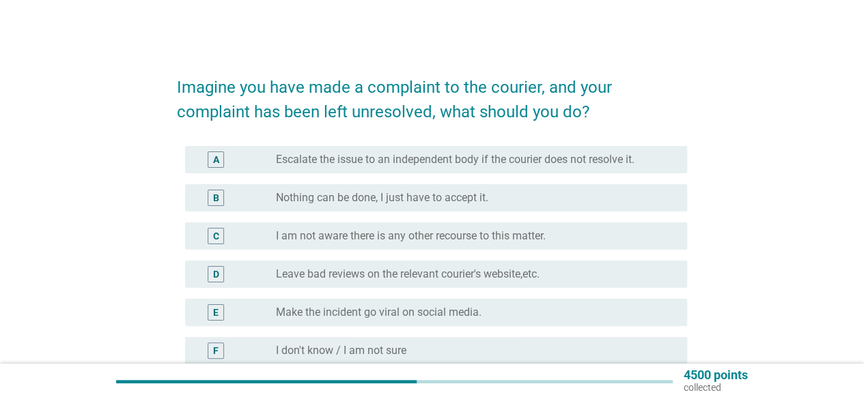
click at [749, 270] on div "Imagine you have made a complaint to the courier, and your complaint has been l…" at bounding box center [432, 273] width 798 height 445
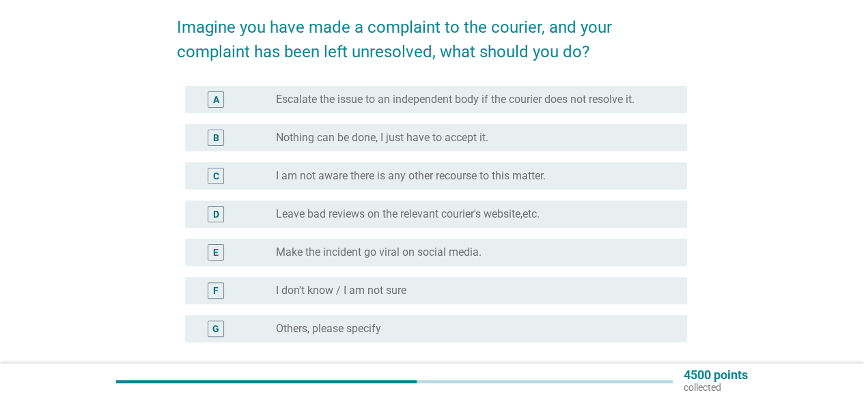
scroll to position [82, 0]
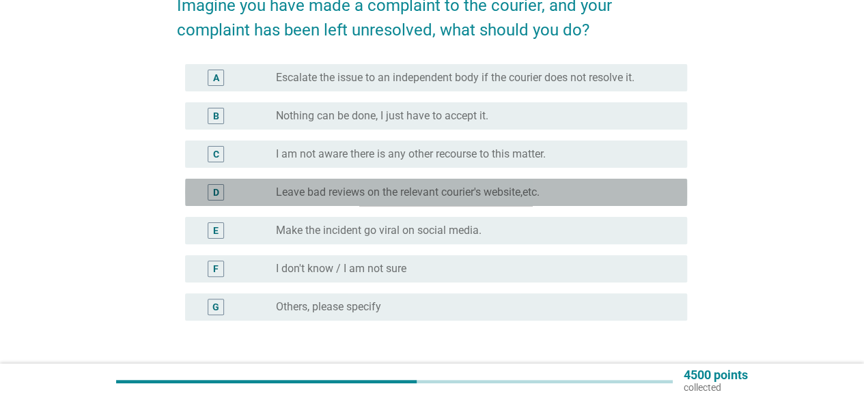
click at [525, 184] on div "radio_button_unchecked Leave bad reviews on the relevant courier's website,etc." at bounding box center [476, 192] width 400 height 16
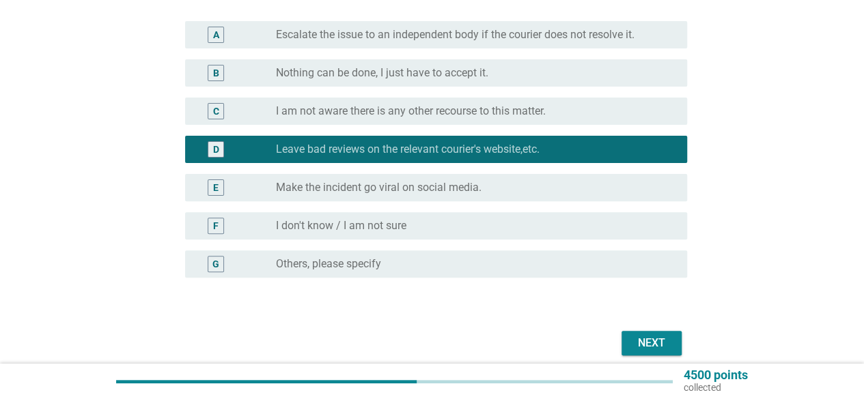
scroll to position [127, 0]
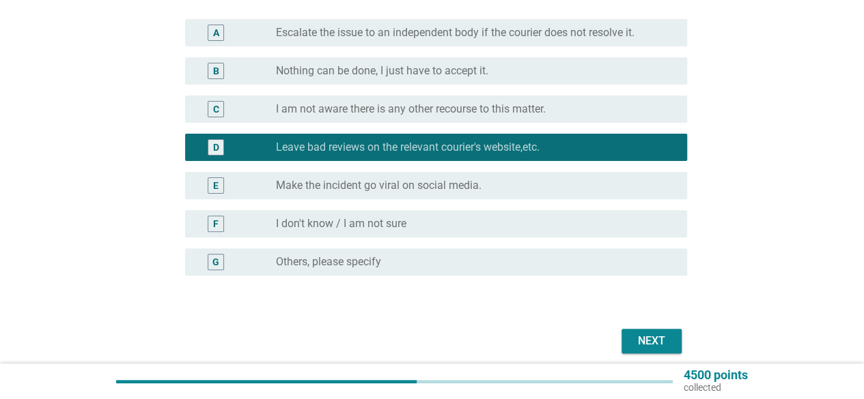
click at [651, 337] on div "Next" at bounding box center [651, 341] width 38 height 16
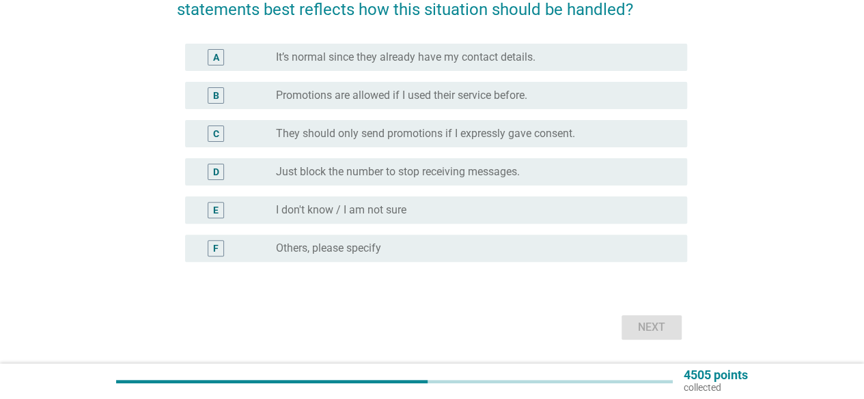
scroll to position [0, 0]
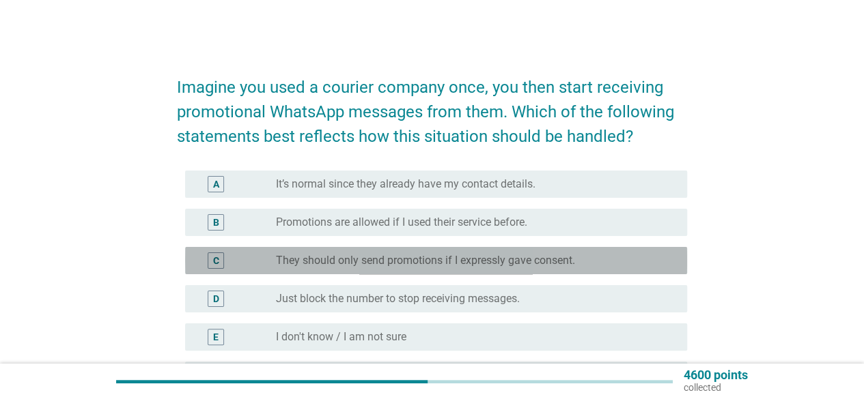
click at [489, 258] on label "They should only send promotions if I expressly gave consent." at bounding box center [425, 261] width 299 height 14
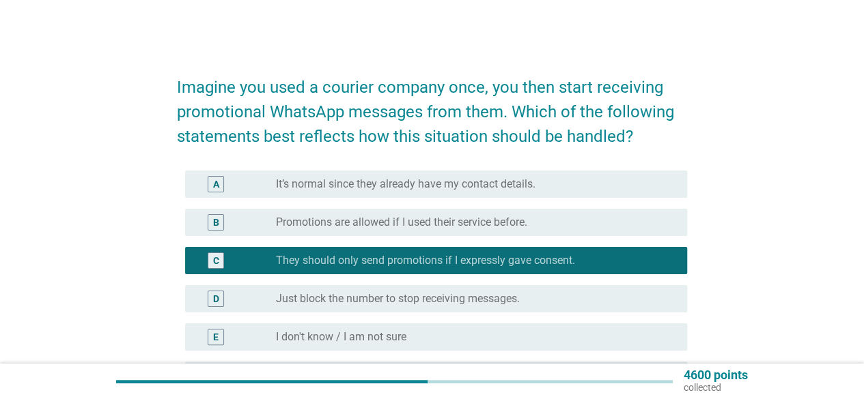
click at [803, 298] on div "Imagine you used a courier company once, you then start receiving promotional W…" at bounding box center [432, 266] width 798 height 431
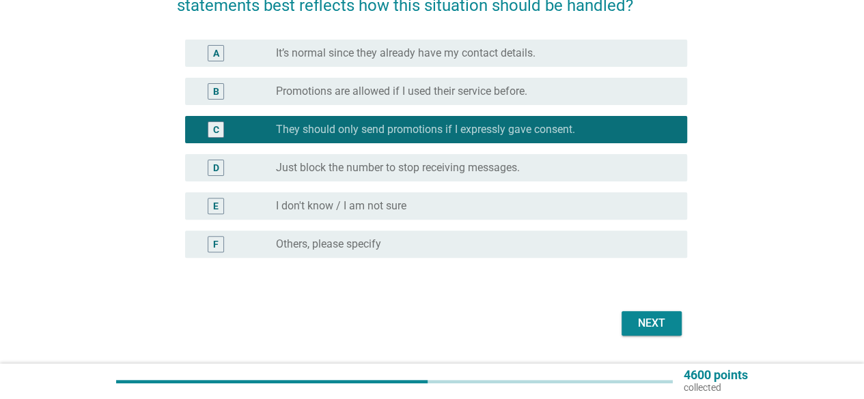
scroll to position [137, 0]
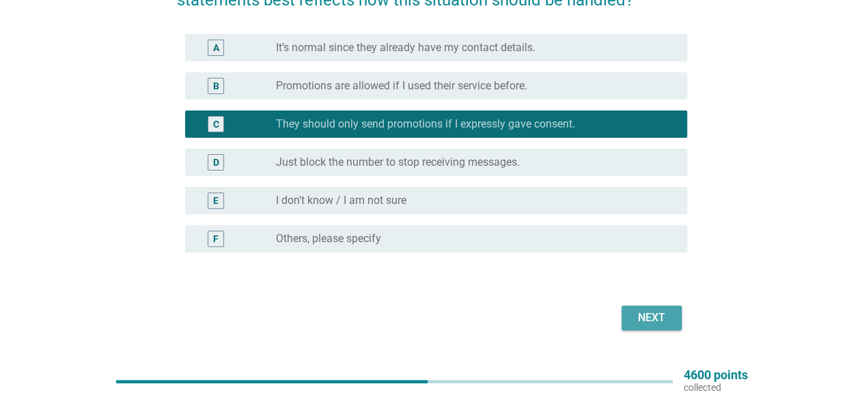
click at [655, 316] on div "Next" at bounding box center [651, 318] width 38 height 16
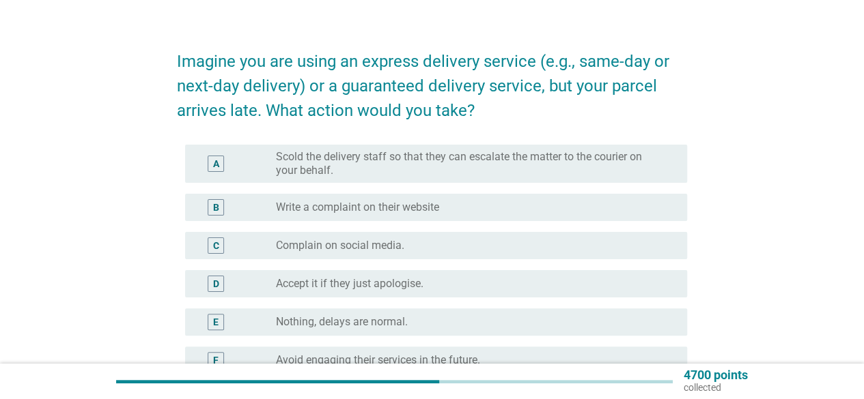
scroll to position [27, 0]
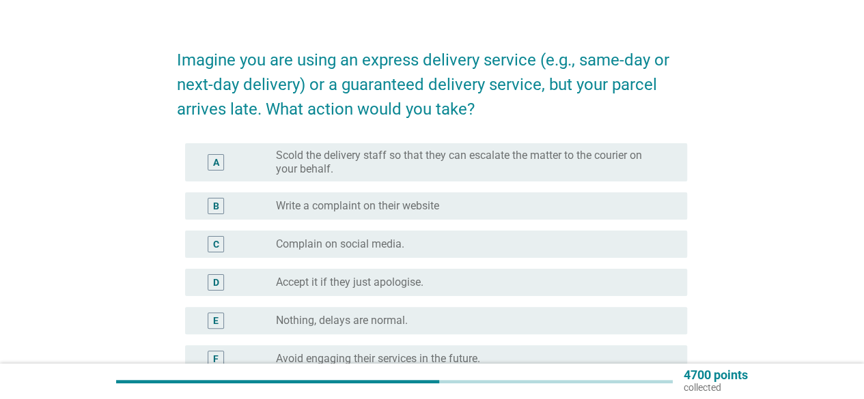
click at [287, 208] on label "Write a complaint on their website" at bounding box center [357, 206] width 163 height 14
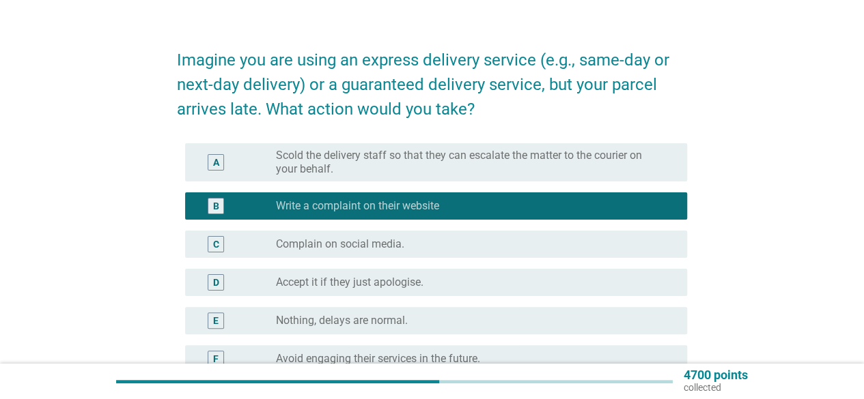
click at [112, 311] on div "Imagine you are using an express delivery service (e.g., same-day or next-day d…" at bounding box center [432, 301] width 798 height 557
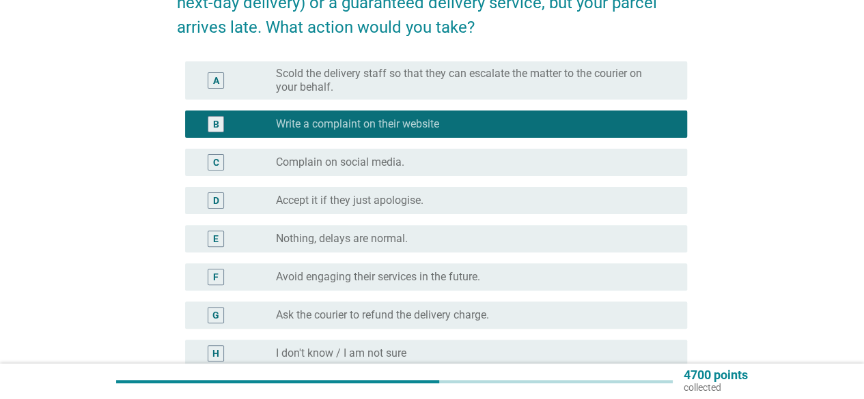
scroll to position [164, 0]
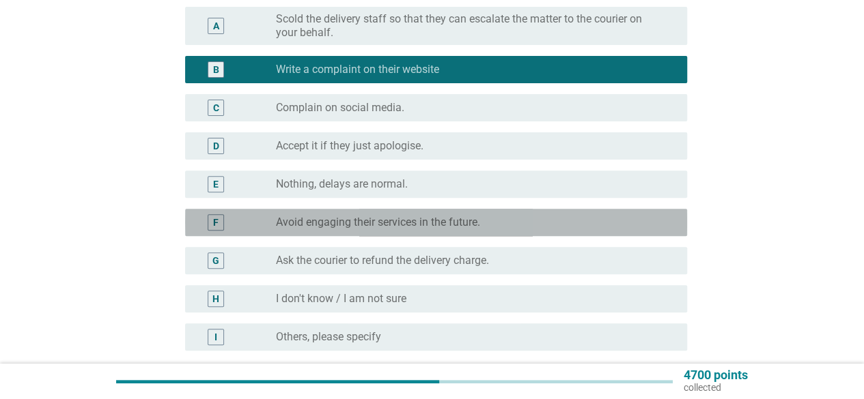
click at [225, 228] on div "F" at bounding box center [216, 222] width 40 height 16
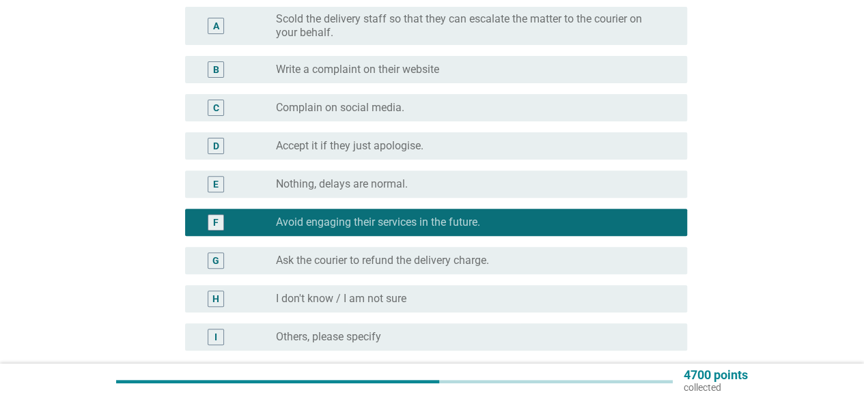
scroll to position [294, 0]
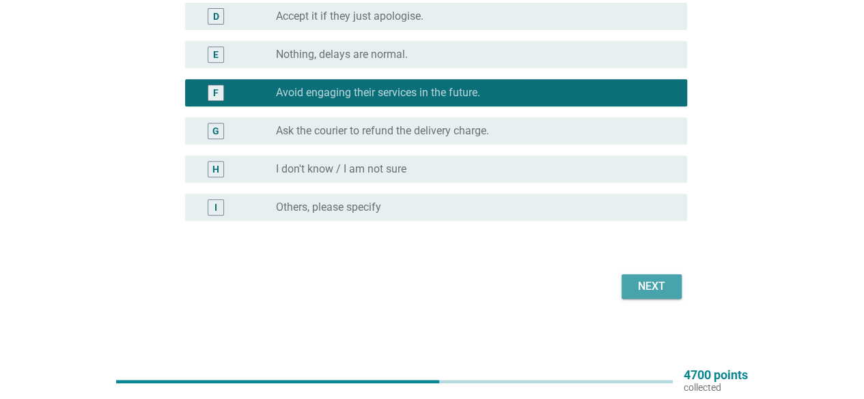
click at [644, 286] on div "Next" at bounding box center [651, 287] width 38 height 16
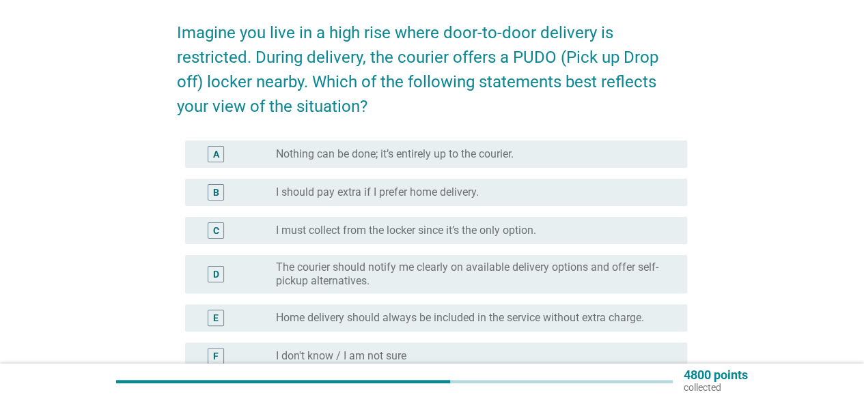
scroll to position [82, 0]
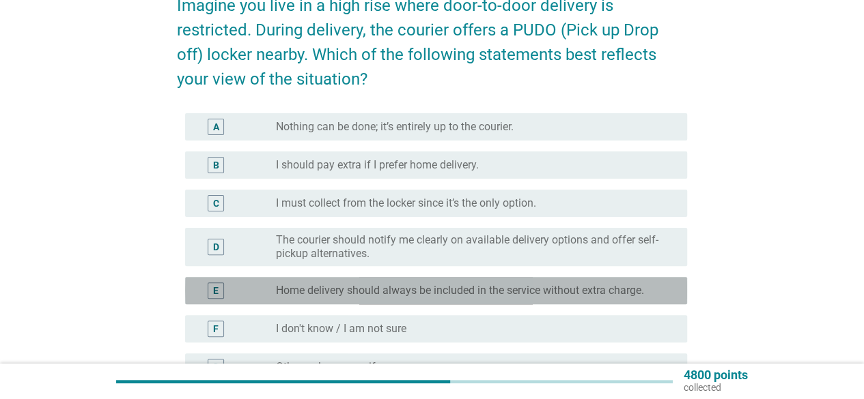
click at [489, 294] on label "Home delivery should always be included in the service without extra charge." at bounding box center [460, 291] width 368 height 14
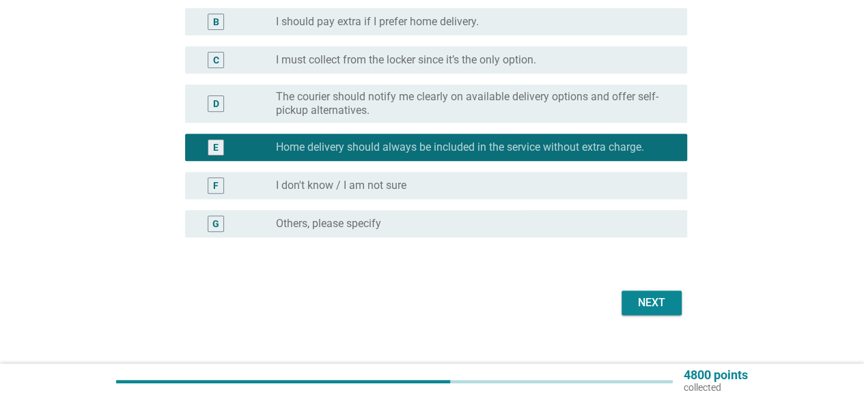
scroll to position [242, 0]
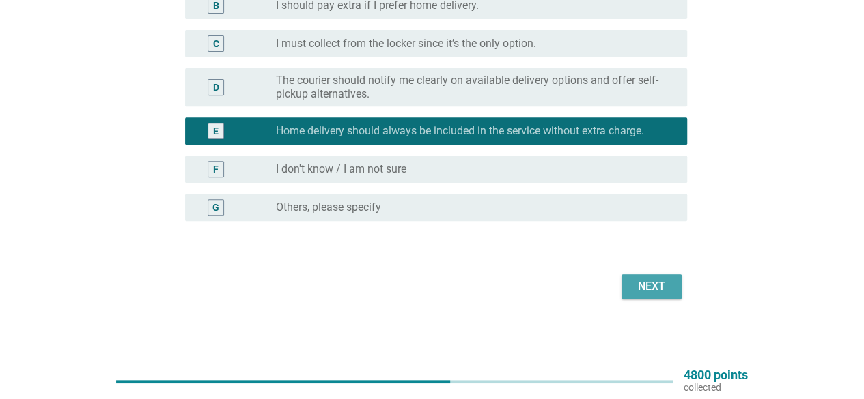
click at [653, 292] on div "Next" at bounding box center [651, 287] width 38 height 16
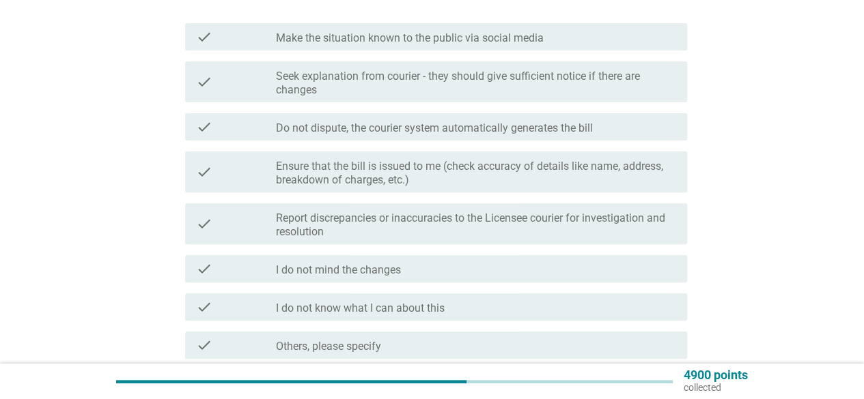
scroll to position [164, 0]
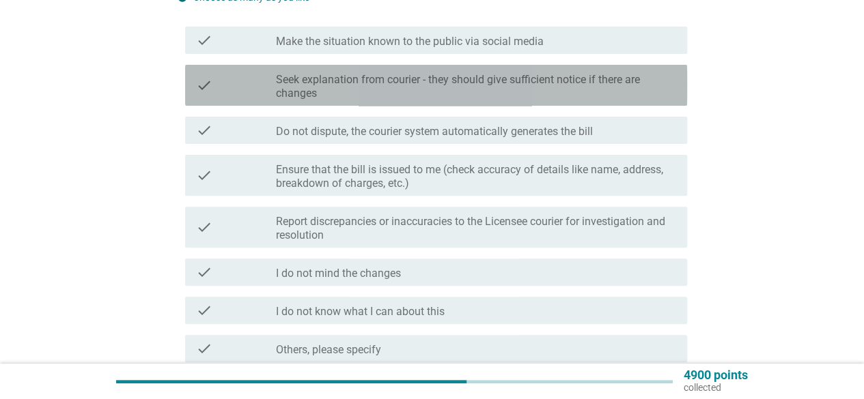
click at [433, 83] on label "Seek explanation from courier - they should give sufficient notice if there are…" at bounding box center [476, 86] width 400 height 27
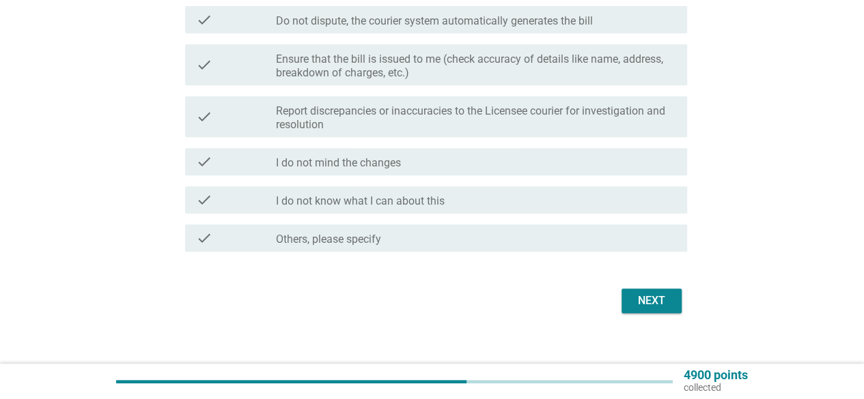
scroll to position [289, 0]
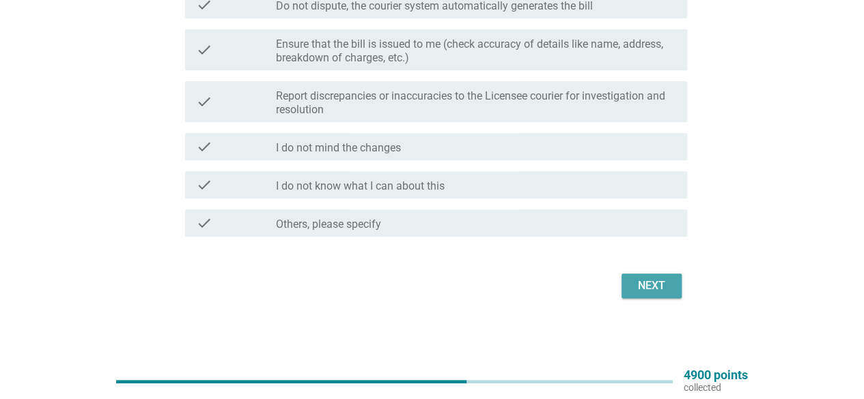
click at [654, 284] on div "Next" at bounding box center [651, 286] width 38 height 16
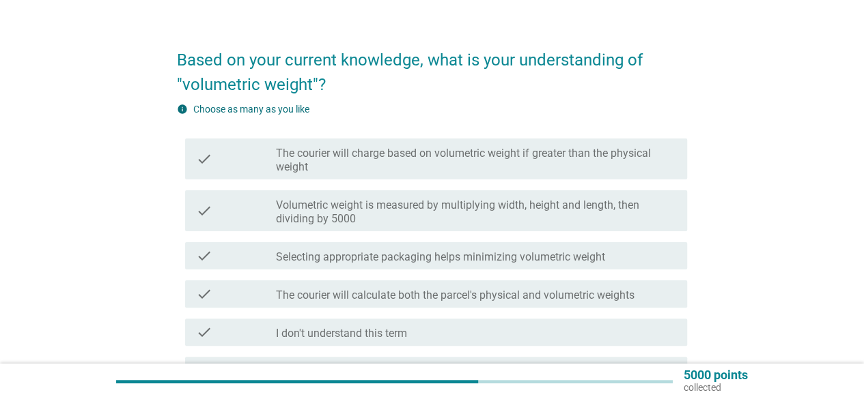
scroll to position [109, 0]
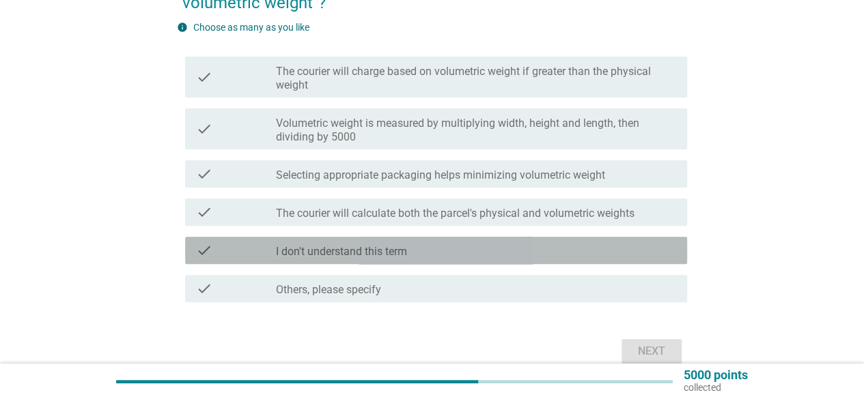
click at [603, 257] on div "check_box_outline_blank I don't understand this term" at bounding box center [476, 250] width 400 height 16
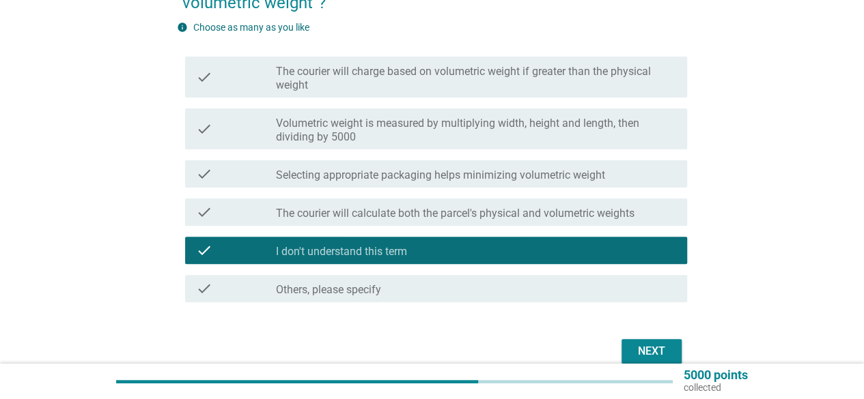
click at [582, 216] on label "The courier will calculate both the parcel's physical and volumetric weights" at bounding box center [455, 214] width 358 height 14
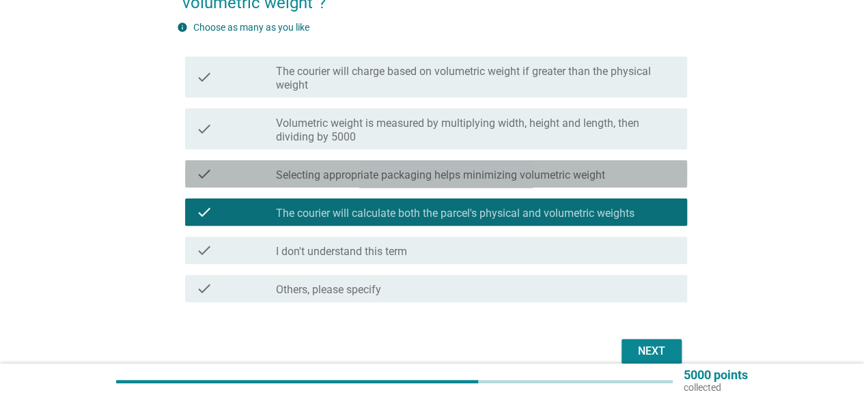
click at [607, 174] on div "check_box_outline_blank Selecting appropriate packaging helps minimizing volume…" at bounding box center [476, 174] width 400 height 16
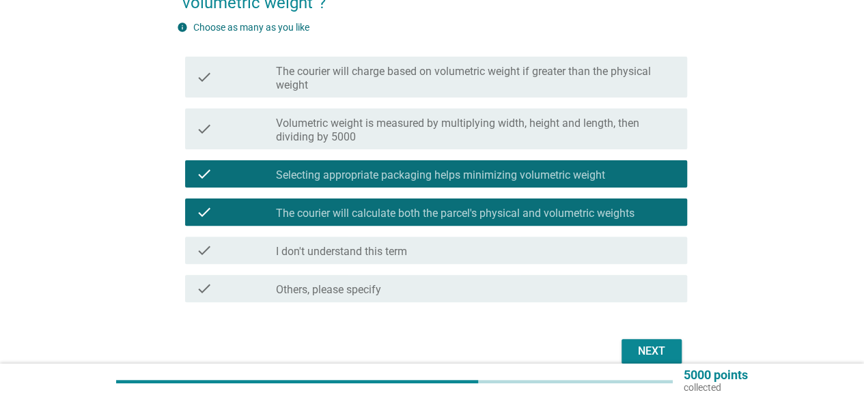
click at [639, 352] on div "Next" at bounding box center [651, 351] width 38 height 16
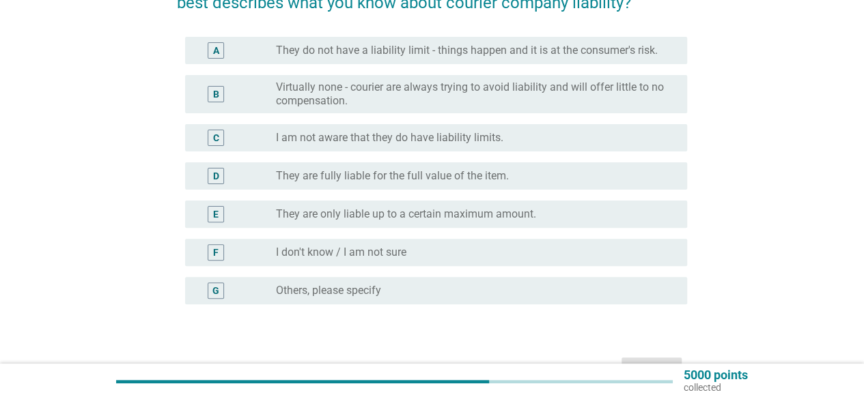
scroll to position [0, 0]
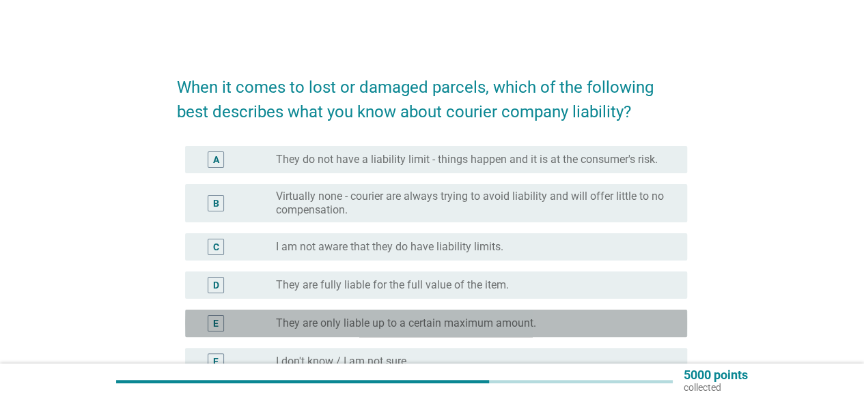
click at [511, 324] on label "They are only liable up to a certain maximum amount." at bounding box center [406, 324] width 260 height 14
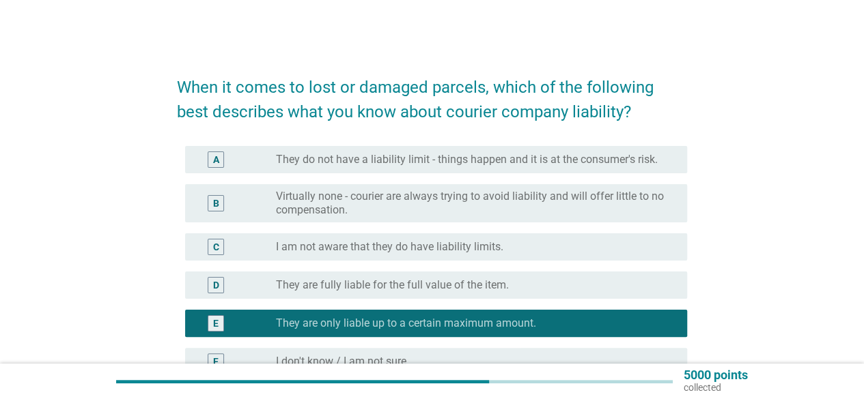
click at [713, 322] on div "When it comes to lost or damaged parcels, which of the following best describes…" at bounding box center [432, 279] width 798 height 456
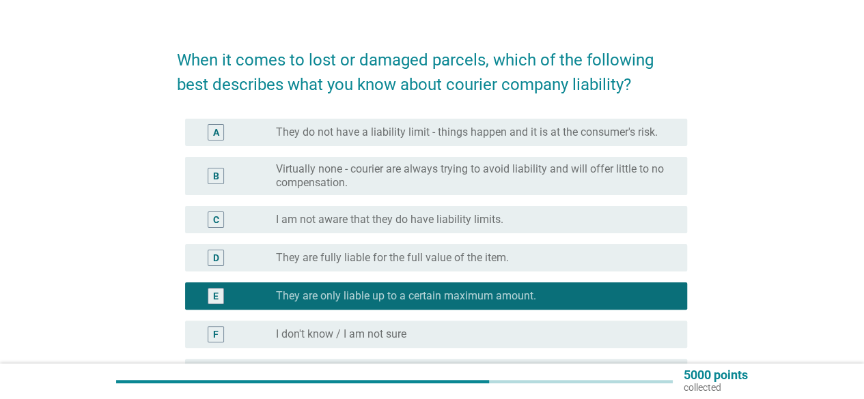
click at [713, 322] on div "When it comes to lost or damaged parcels, which of the following best describes…" at bounding box center [432, 251] width 798 height 456
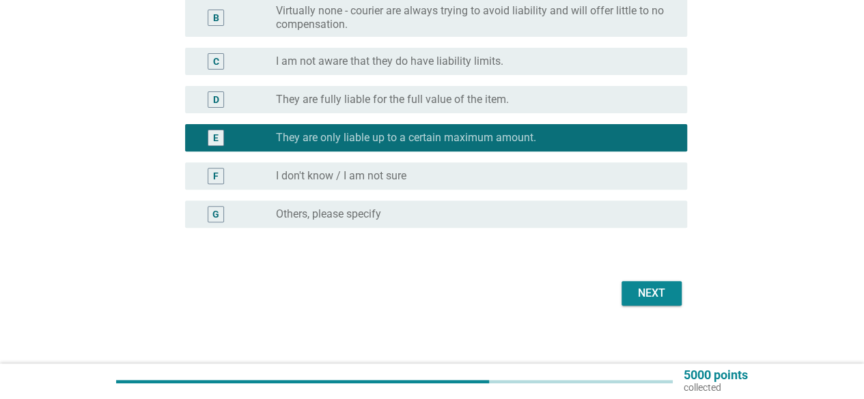
scroll to position [191, 0]
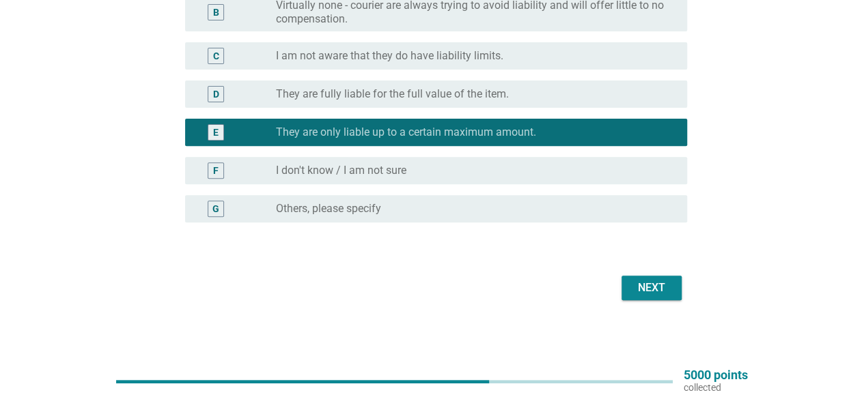
click at [643, 287] on div "Next" at bounding box center [651, 288] width 38 height 16
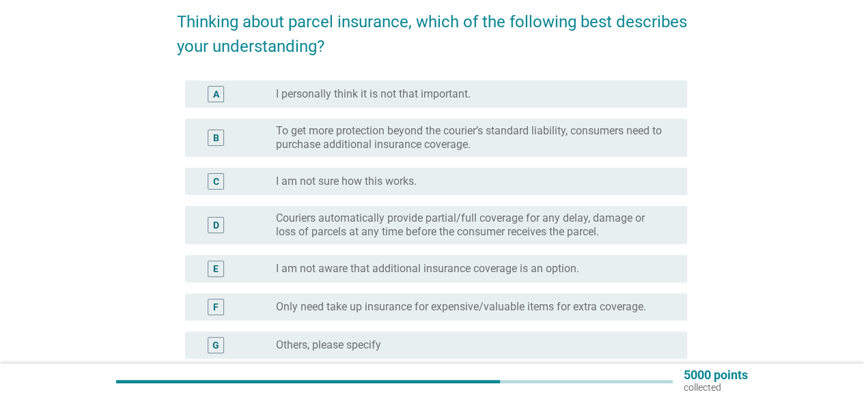
scroll to position [82, 0]
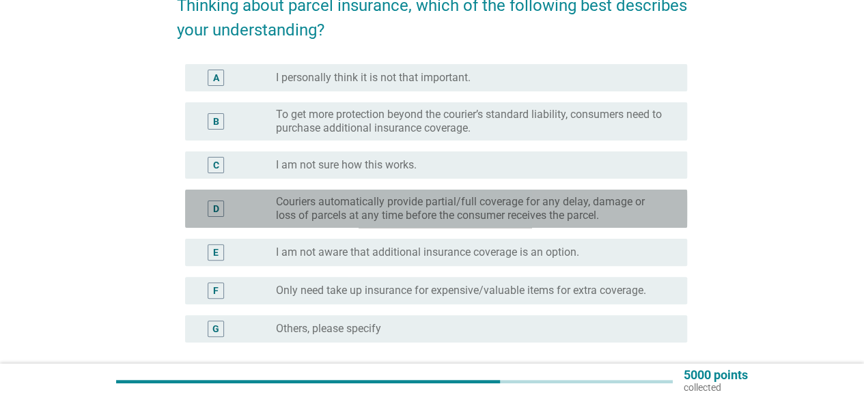
click at [485, 214] on label "Couriers automatically provide partial/full coverage for any delay, damage or l…" at bounding box center [470, 208] width 389 height 27
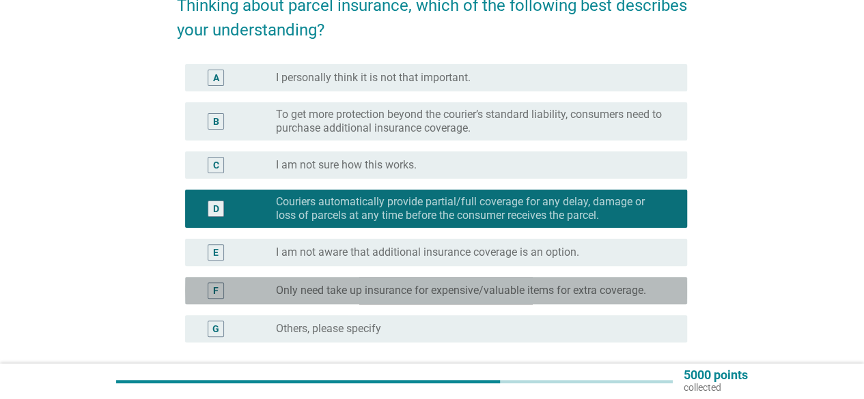
click at [597, 294] on label "Only need take up insurance for expensive/valuable items for extra coverage." at bounding box center [461, 291] width 370 height 14
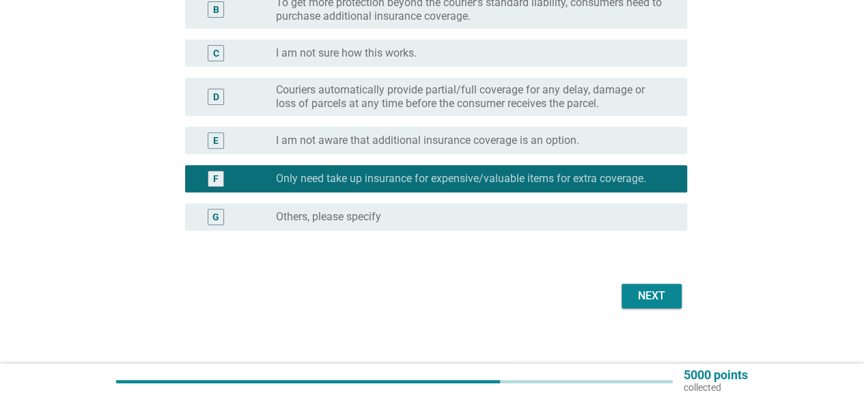
scroll to position [203, 0]
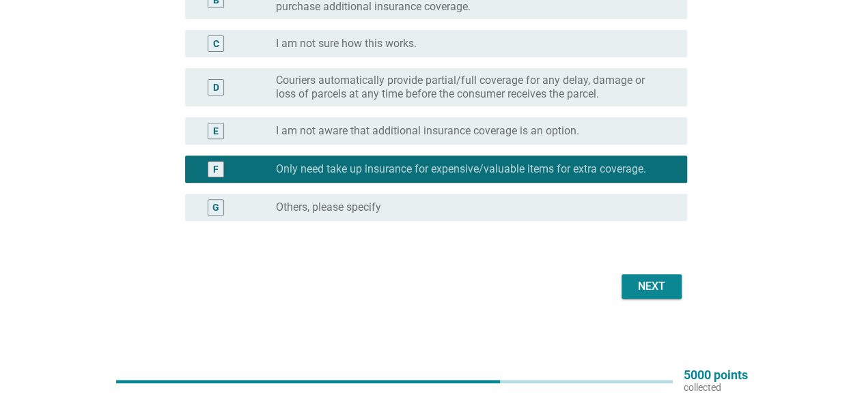
click at [642, 286] on div "Next" at bounding box center [651, 287] width 38 height 16
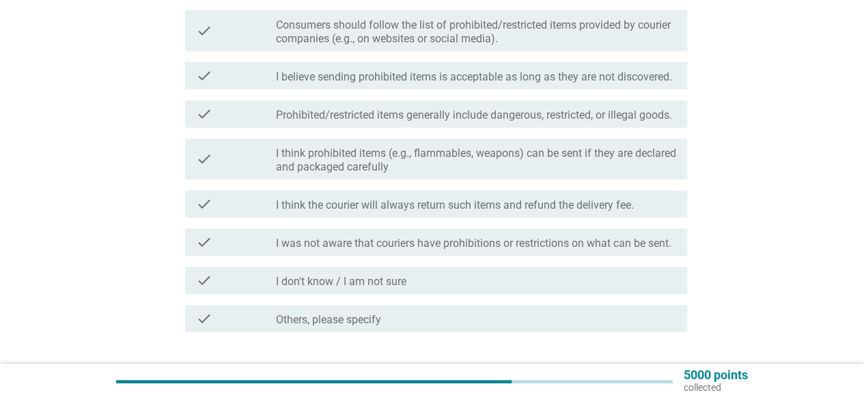
scroll to position [246, 0]
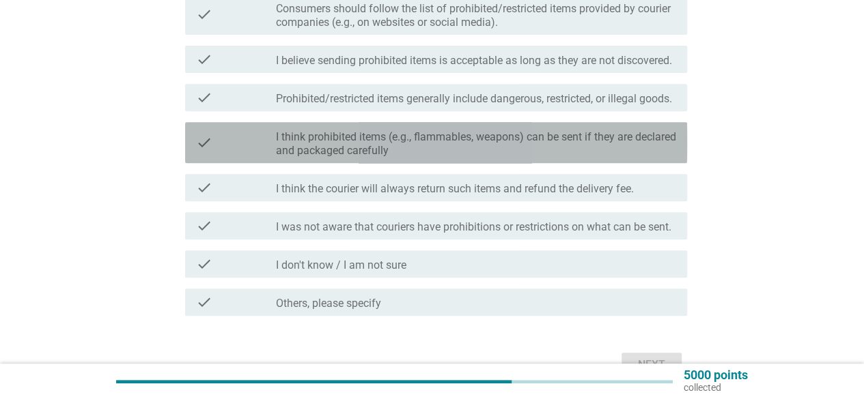
click at [397, 158] on label "I think prohibited items (e.g., flammables, weapons) can be sent if they are de…" at bounding box center [476, 143] width 400 height 27
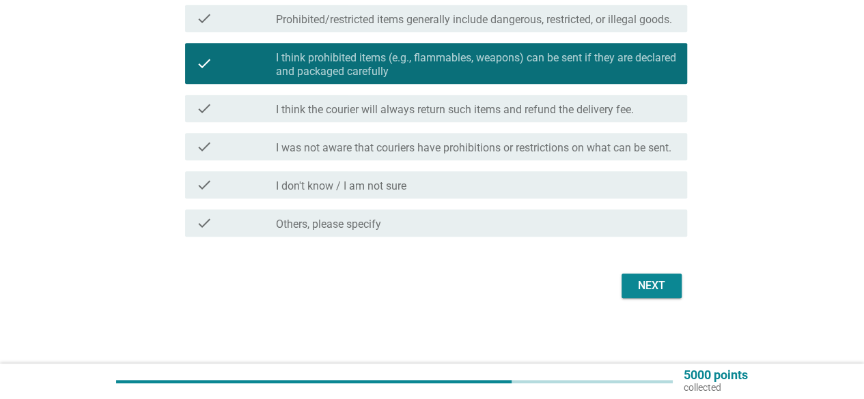
scroll to position [352, 0]
click at [657, 292] on div "Next" at bounding box center [651, 286] width 38 height 16
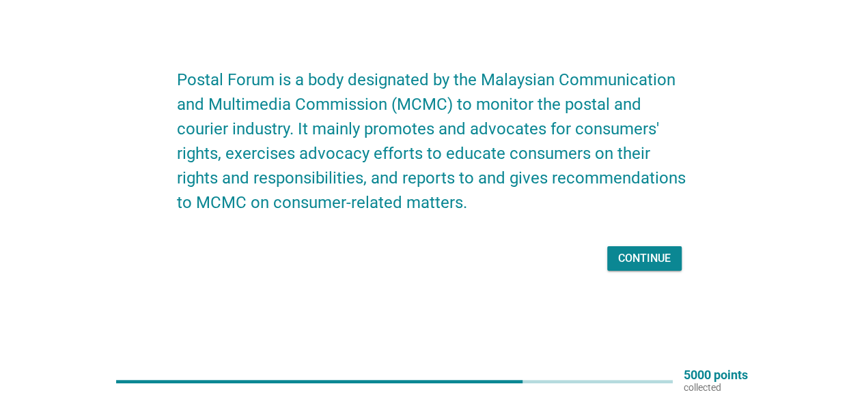
scroll to position [0, 0]
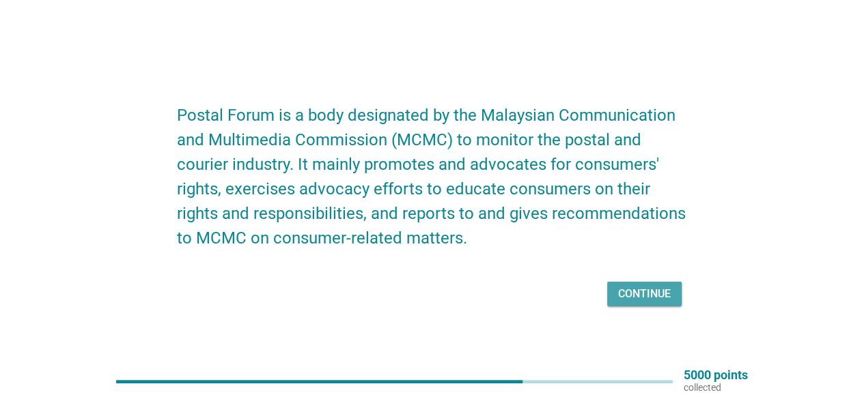
click at [657, 292] on div "Continue" at bounding box center [644, 294] width 53 height 16
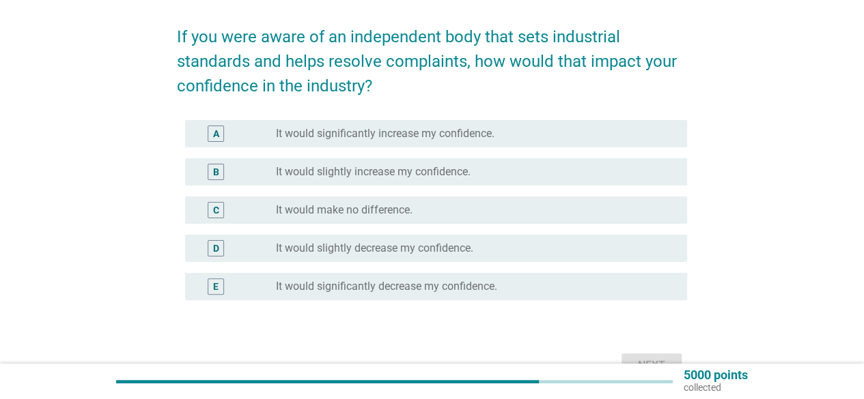
scroll to position [55, 0]
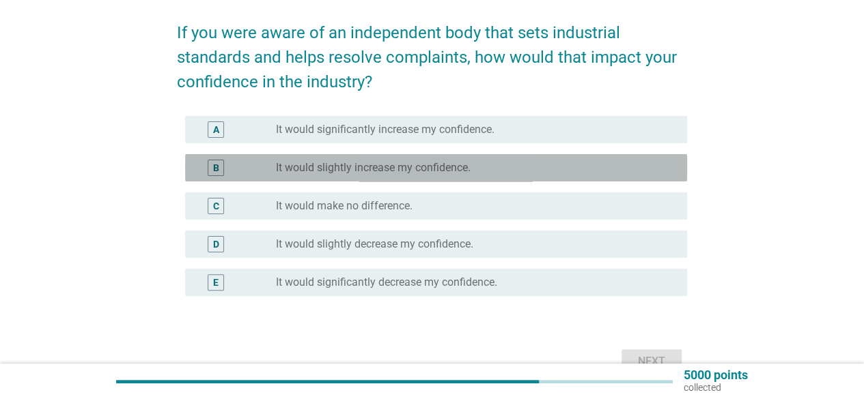
click at [577, 170] on div "radio_button_unchecked It would slightly increase my confidence." at bounding box center [470, 168] width 389 height 14
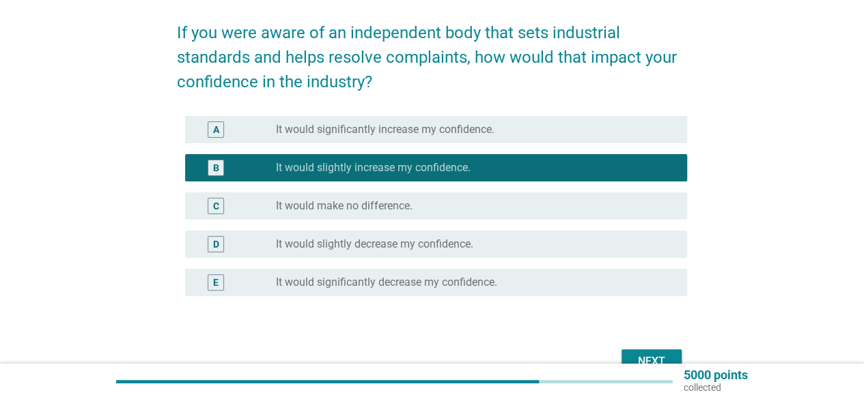
scroll to position [130, 0]
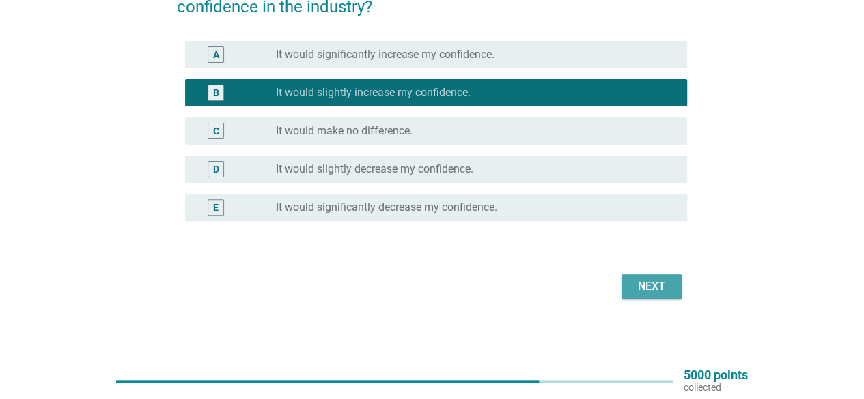
click at [632, 285] on div "Next" at bounding box center [651, 287] width 38 height 16
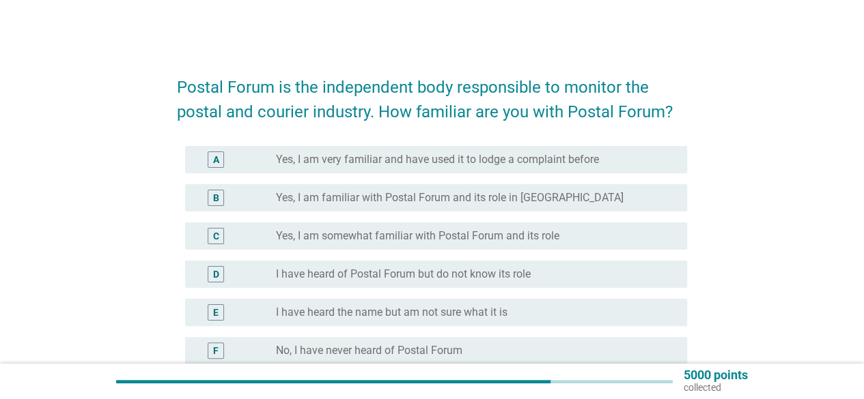
click at [743, 331] on div "Postal Forum is the independent body responsible to monitor the postal and cour…" at bounding box center [432, 254] width 798 height 407
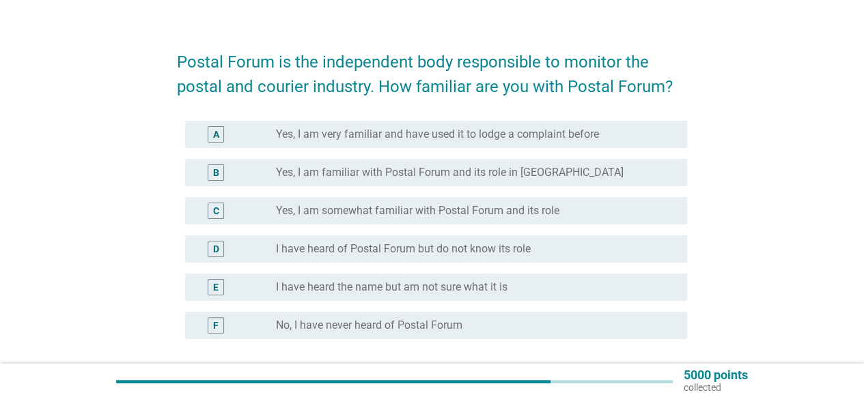
scroll to position [27, 0]
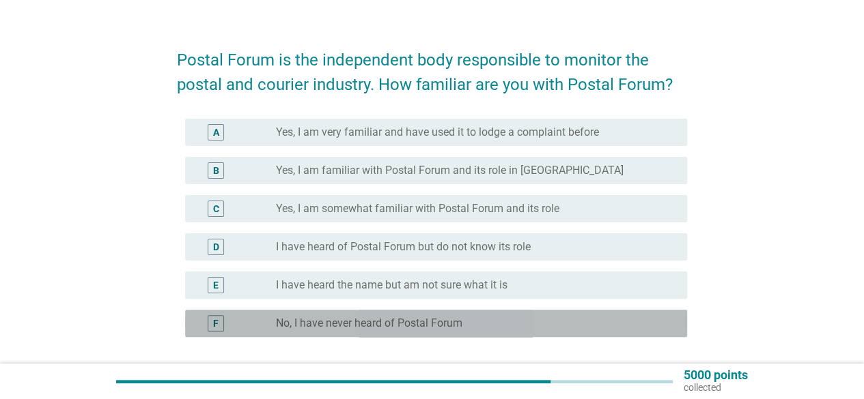
click at [564, 322] on div "radio_button_unchecked No, I have never heard of Postal Forum" at bounding box center [470, 324] width 389 height 14
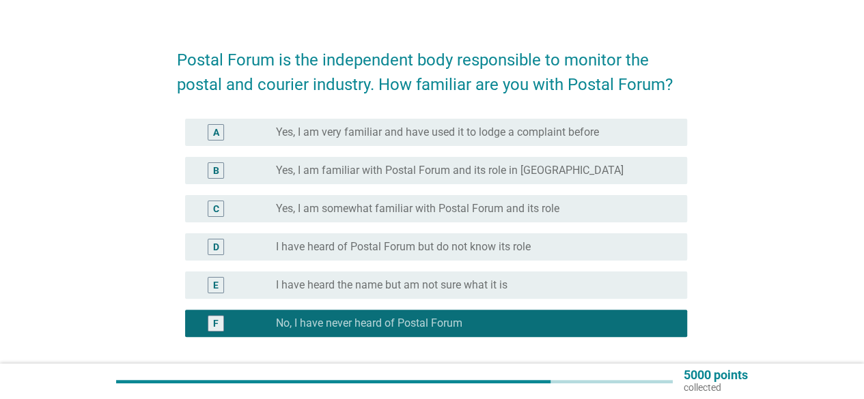
scroll to position [143, 0]
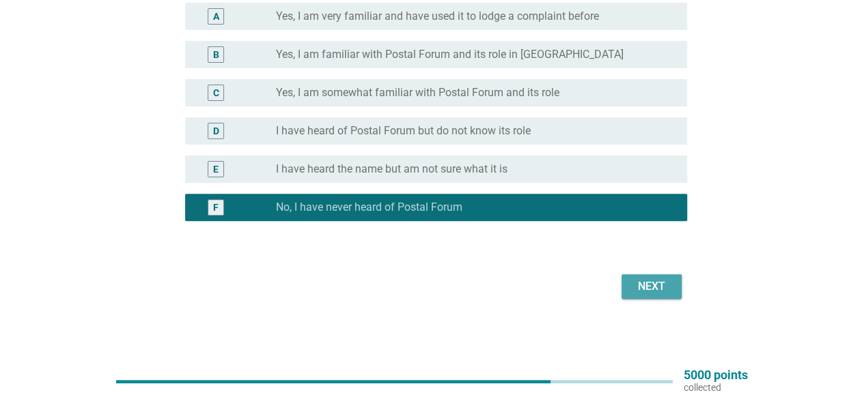
click at [655, 286] on div "Next" at bounding box center [651, 287] width 38 height 16
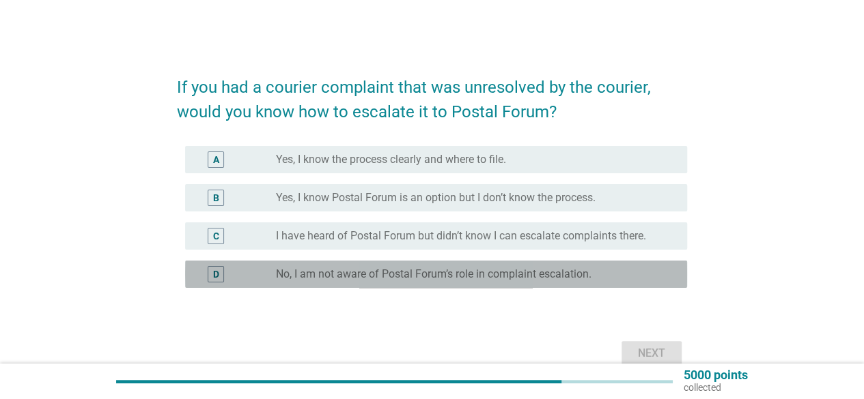
click at [514, 271] on label "No, I am not aware of Postal Forum’s role in complaint escalation." at bounding box center [433, 275] width 315 height 14
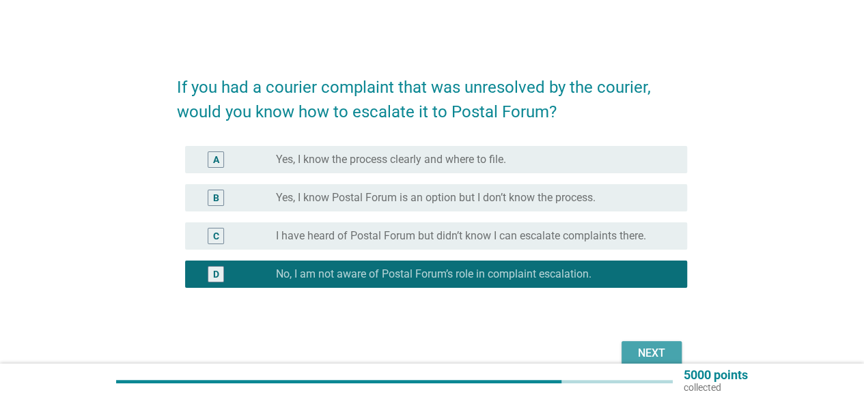
click at [653, 347] on div "Next" at bounding box center [651, 353] width 38 height 16
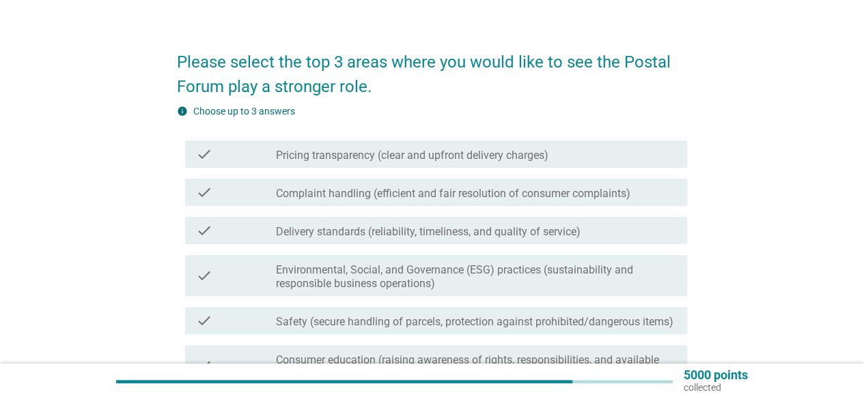
scroll to position [27, 0]
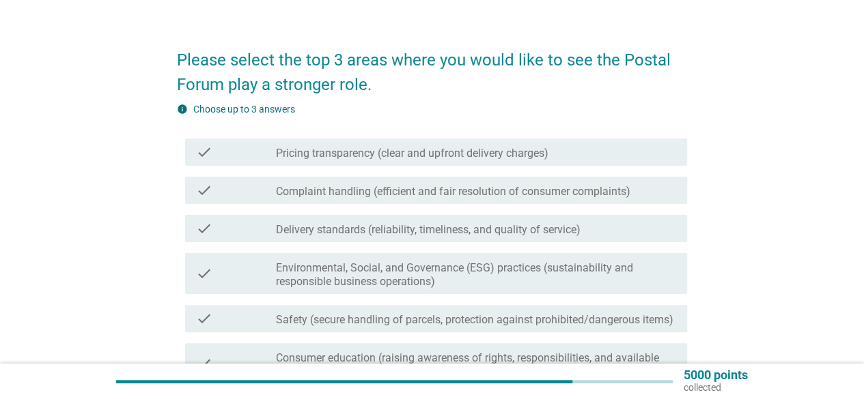
click at [755, 301] on div "Please select the top 3 areas where you would like to see the Postal Forum play…" at bounding box center [432, 271] width 798 height 496
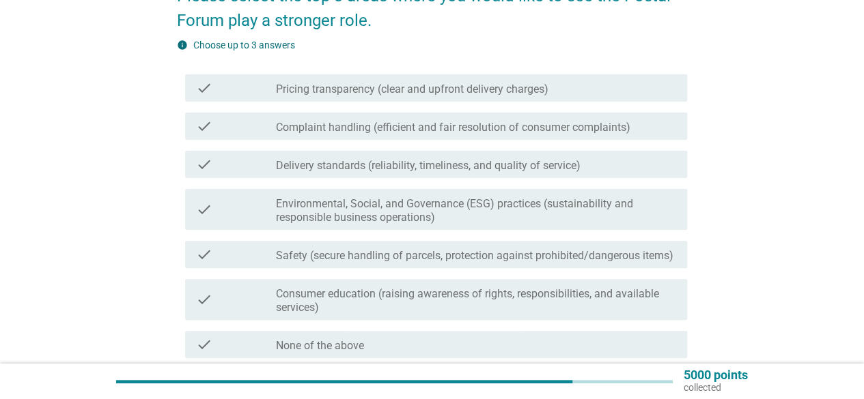
scroll to position [109, 0]
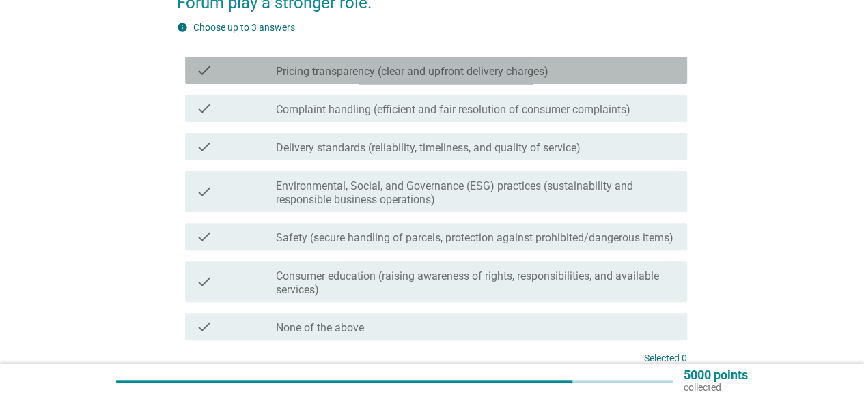
click at [363, 69] on label "Pricing transparency (clear and upfront delivery charges)" at bounding box center [412, 72] width 272 height 14
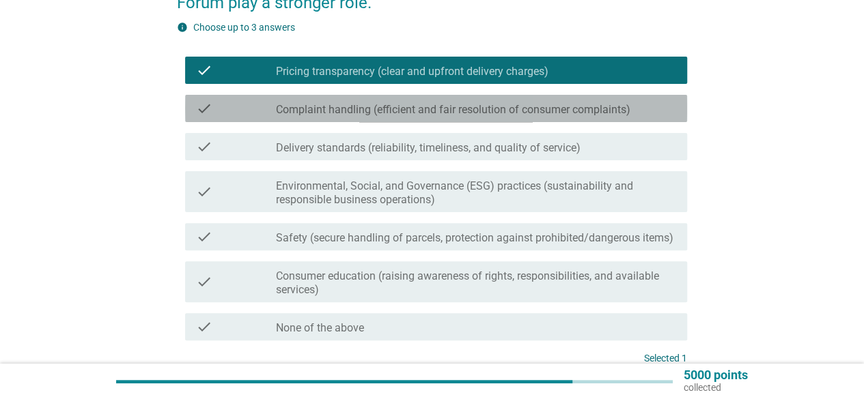
click at [344, 99] on div "check check_box_outline_blank Complaint handling (efficient and fair resolution…" at bounding box center [436, 108] width 502 height 27
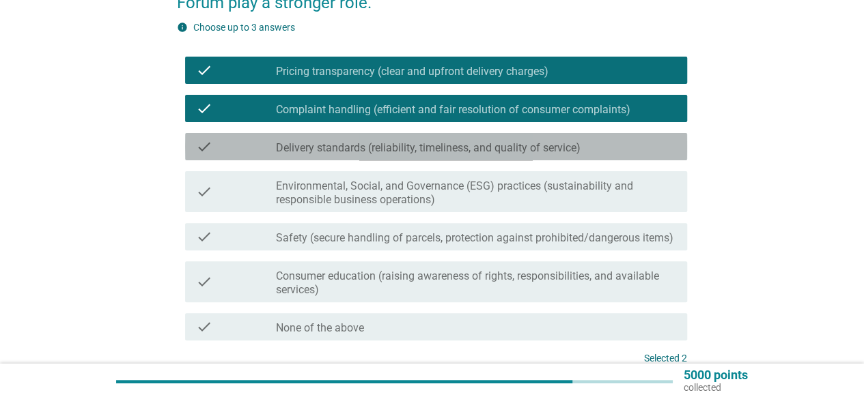
click at [335, 145] on label "Delivery standards (reliability, timeliness, and quality of service)" at bounding box center [428, 148] width 304 height 14
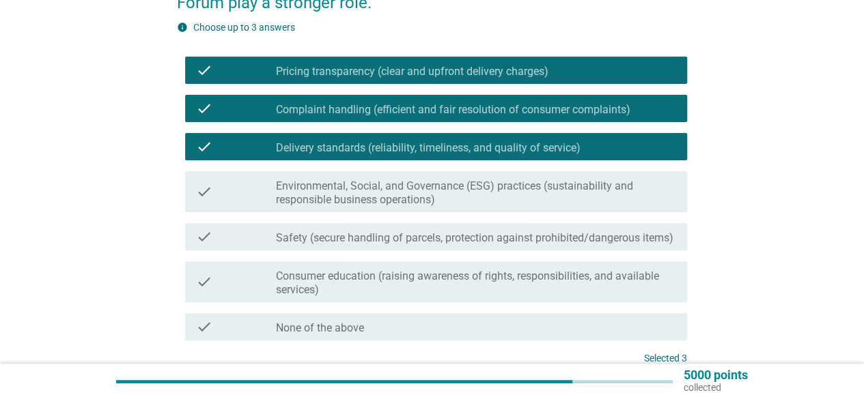
click at [721, 307] on div "Please select the top 3 areas where you would like to see the Postal Forum play…" at bounding box center [432, 189] width 798 height 496
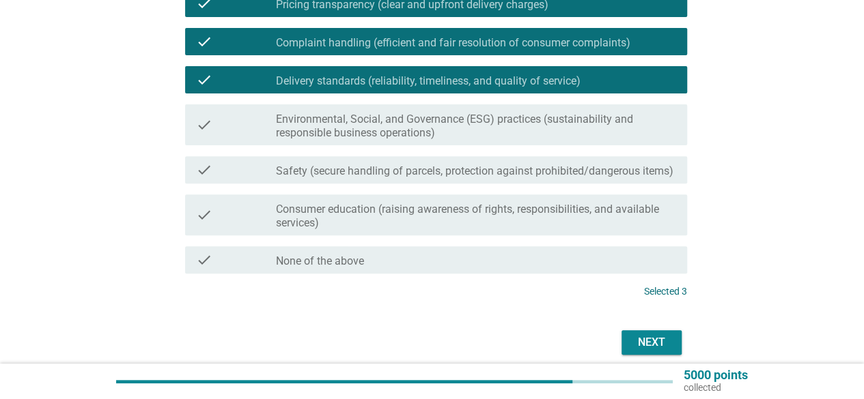
scroll to position [218, 0]
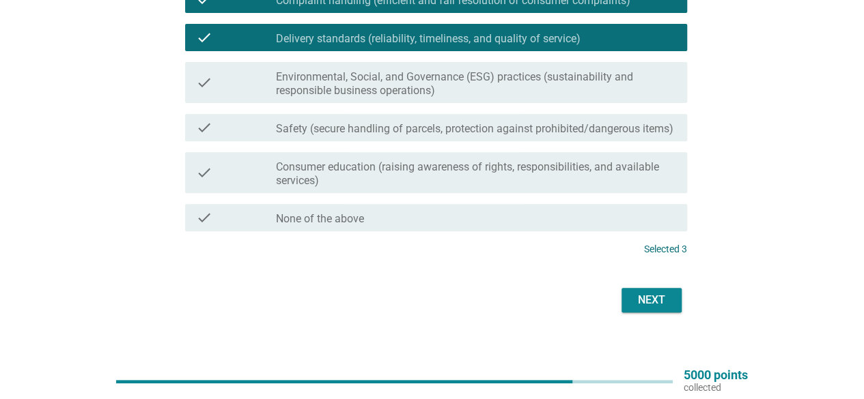
click at [661, 305] on div "Next" at bounding box center [651, 300] width 38 height 16
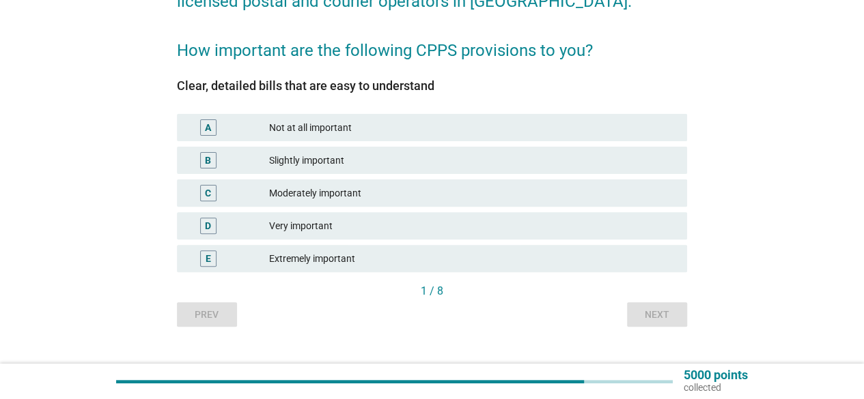
scroll to position [137, 0]
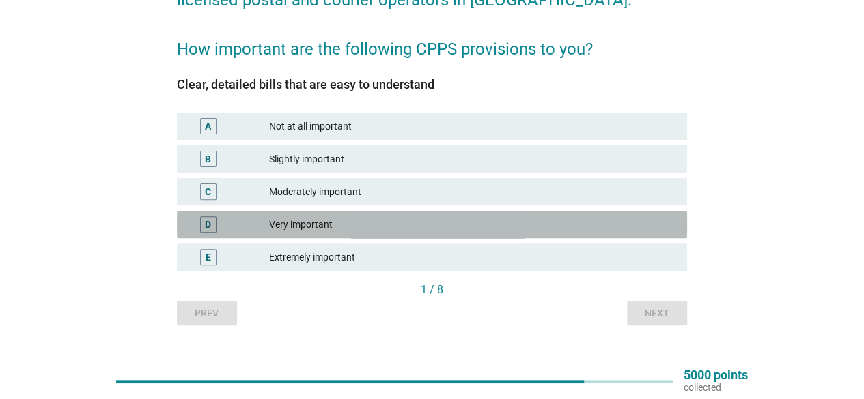
click at [538, 225] on div "Very important" at bounding box center [472, 224] width 407 height 16
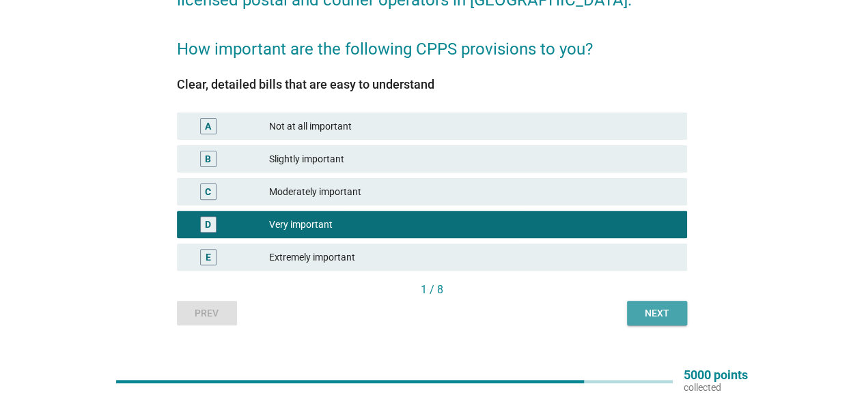
click at [647, 315] on div "Next" at bounding box center [657, 314] width 38 height 14
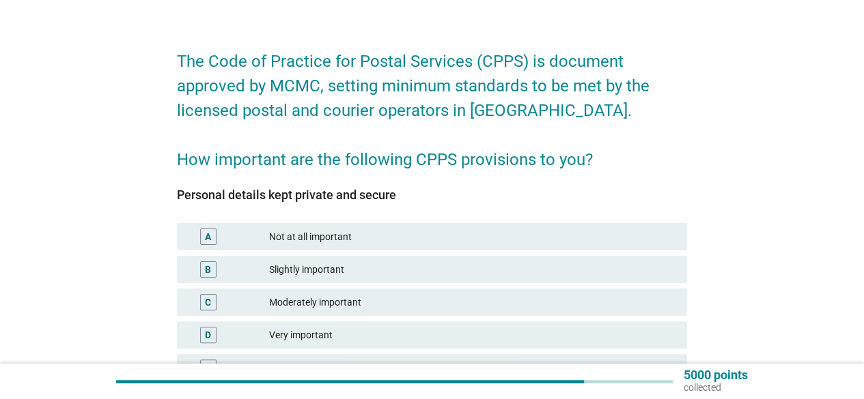
scroll to position [27, 0]
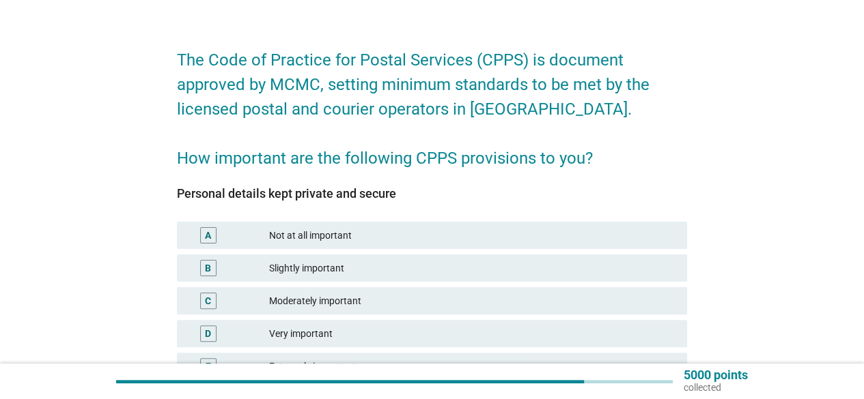
click at [769, 319] on div "The Code of Practice for Postal Services (CPPS) is document approved by MCMC, s…" at bounding box center [432, 234] width 798 height 423
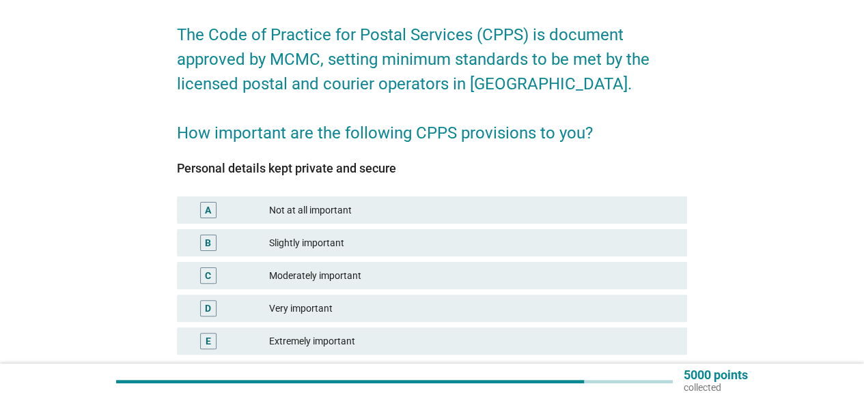
scroll to position [55, 0]
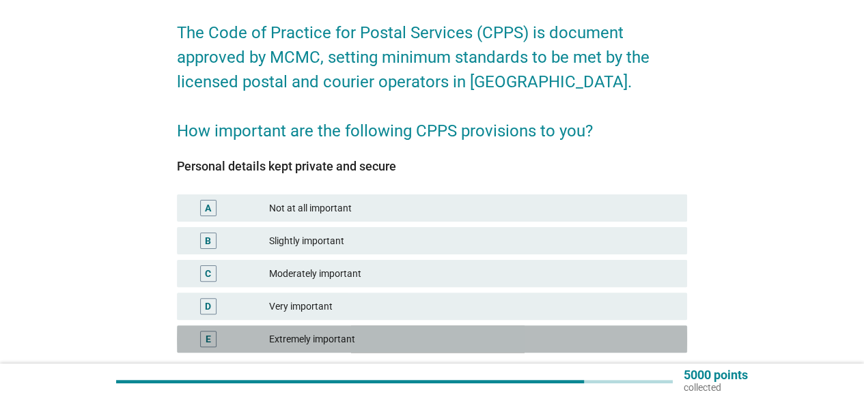
click at [647, 334] on div "Extremely important" at bounding box center [472, 339] width 407 height 16
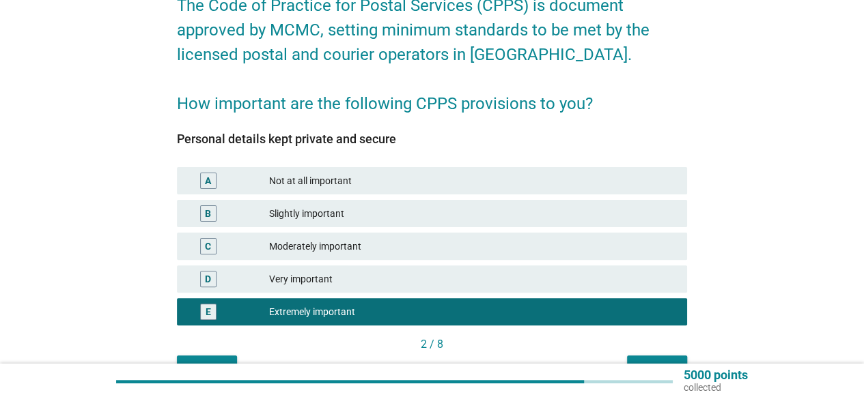
scroll to position [109, 0]
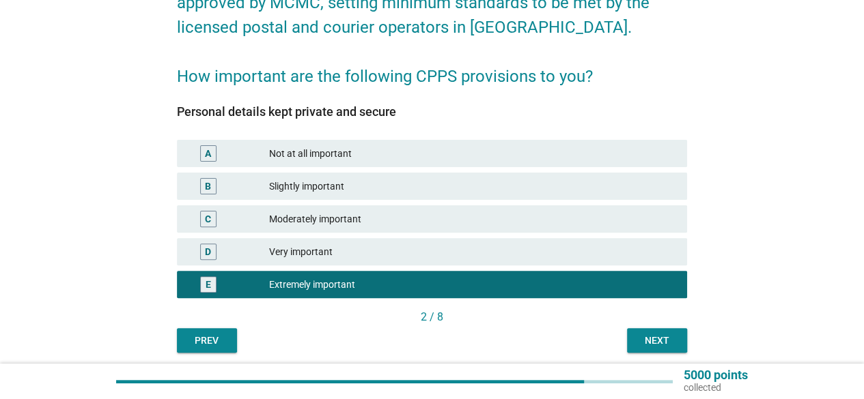
click at [653, 337] on div "Next" at bounding box center [657, 341] width 38 height 14
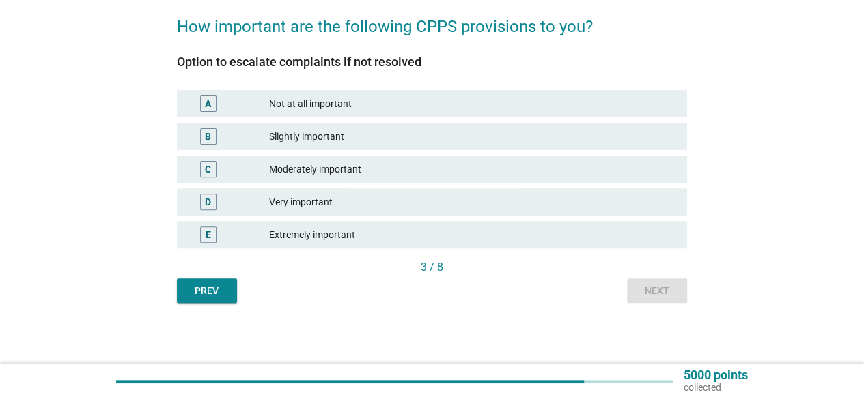
scroll to position [160, 0]
click at [638, 208] on div "Very important" at bounding box center [472, 201] width 407 height 16
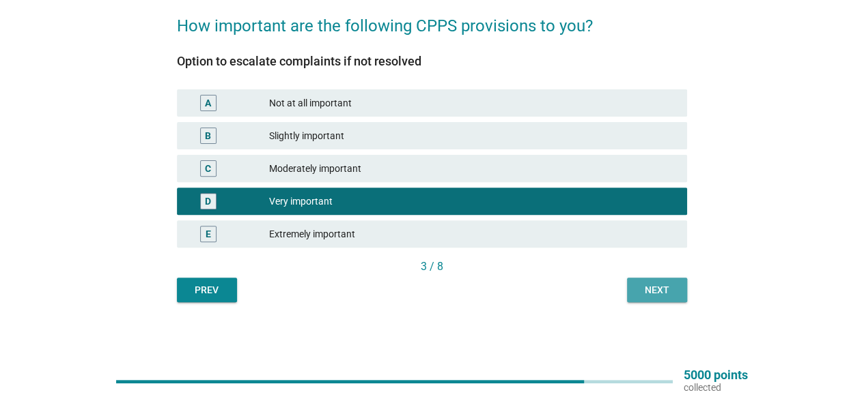
click at [672, 292] on div "Next" at bounding box center [657, 290] width 38 height 14
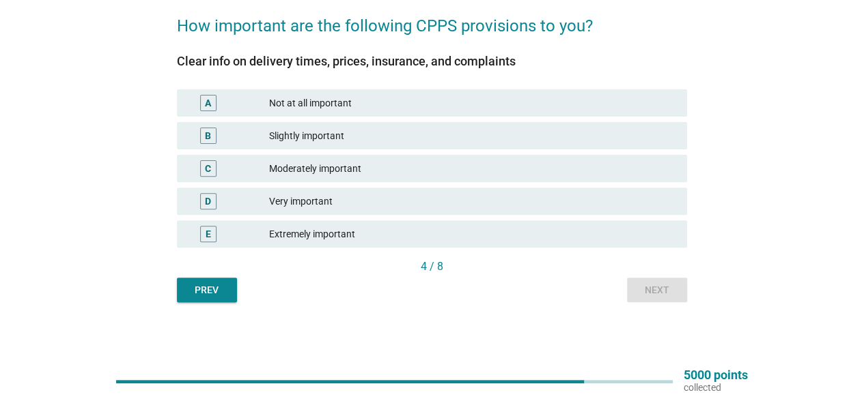
click at [534, 215] on div "D Very important" at bounding box center [431, 201] width 515 height 33
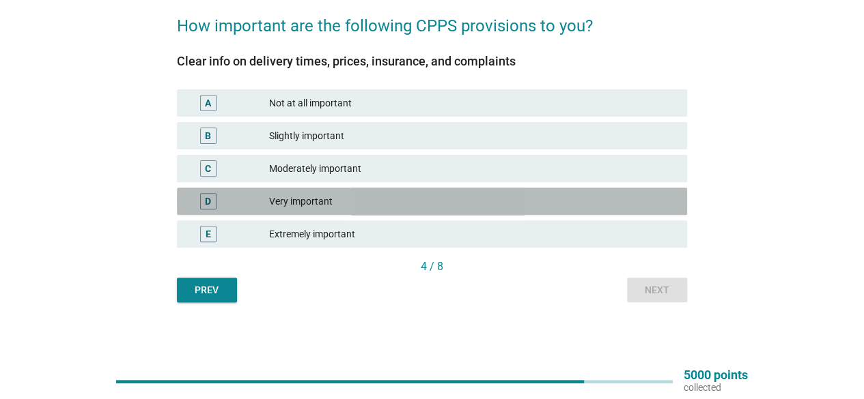
click at [556, 205] on div "Very important" at bounding box center [472, 201] width 407 height 16
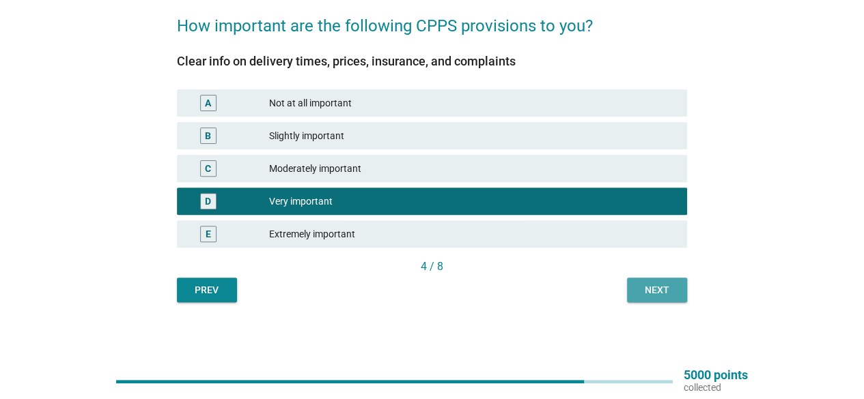
click at [642, 292] on div "Next" at bounding box center [657, 290] width 38 height 14
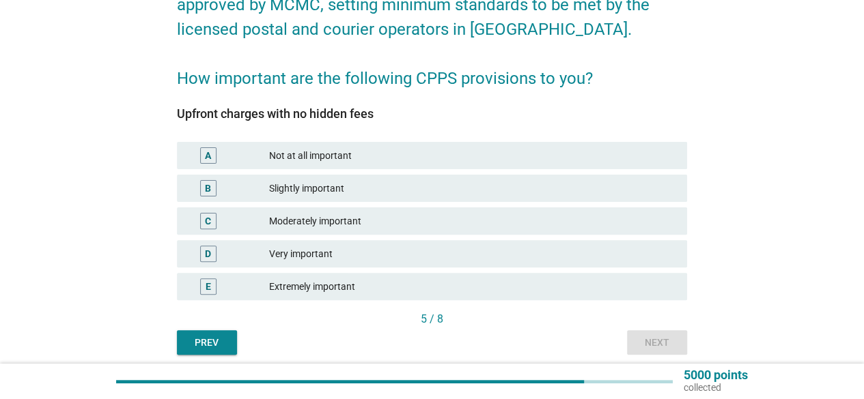
scroll to position [109, 0]
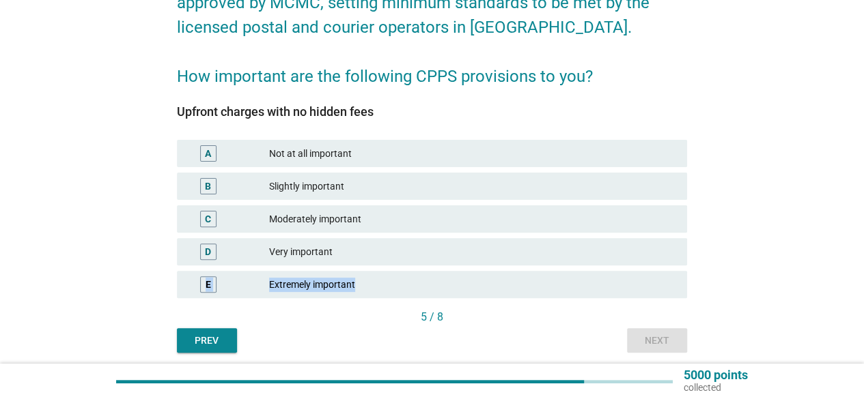
drag, startPoint x: 577, startPoint y: 274, endPoint x: 621, endPoint y: 251, distance: 49.5
click at [621, 251] on div "A Not at all important B Slightly important C Moderately important D Very impor…" at bounding box center [431, 219] width 515 height 164
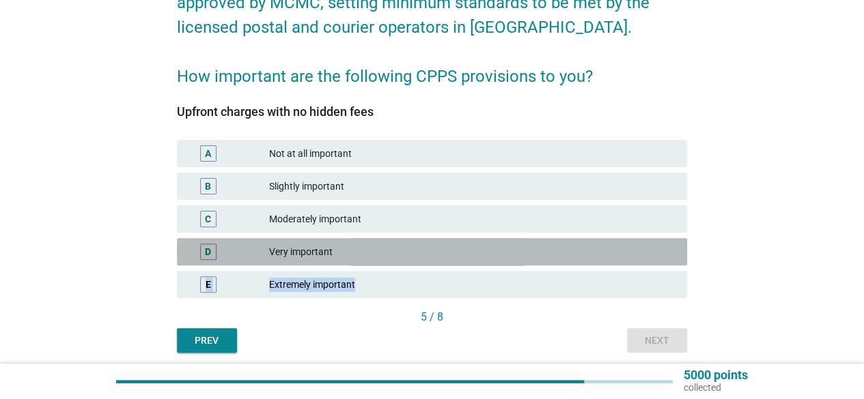
click at [621, 251] on div "Very important" at bounding box center [472, 252] width 407 height 16
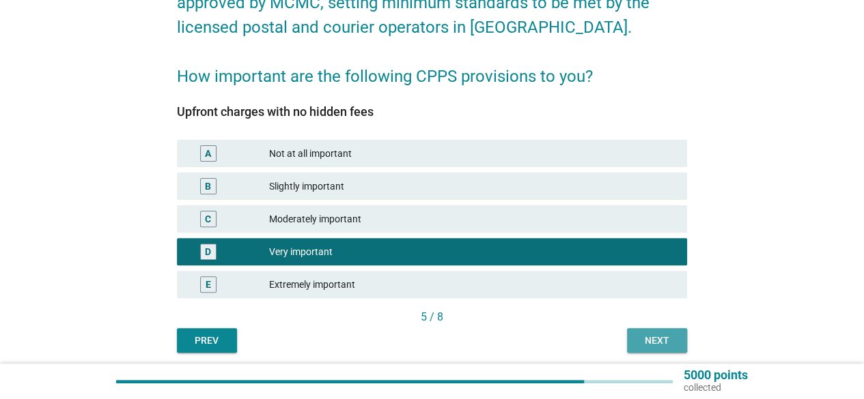
click at [653, 347] on button "Next" at bounding box center [657, 340] width 60 height 25
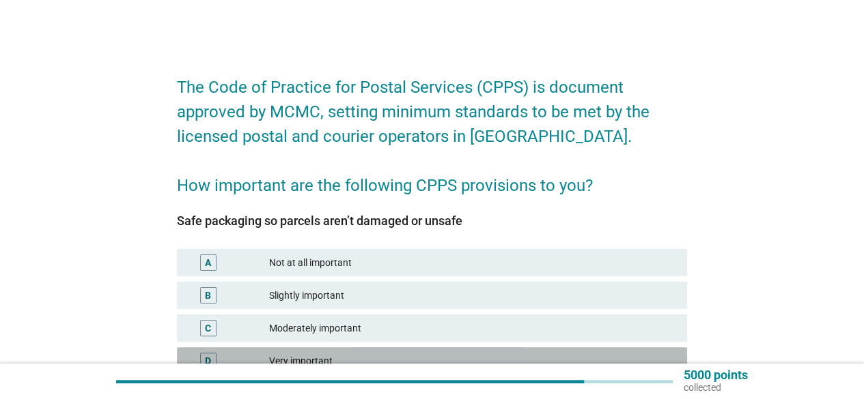
click at [580, 354] on div "Very important" at bounding box center [472, 361] width 407 height 16
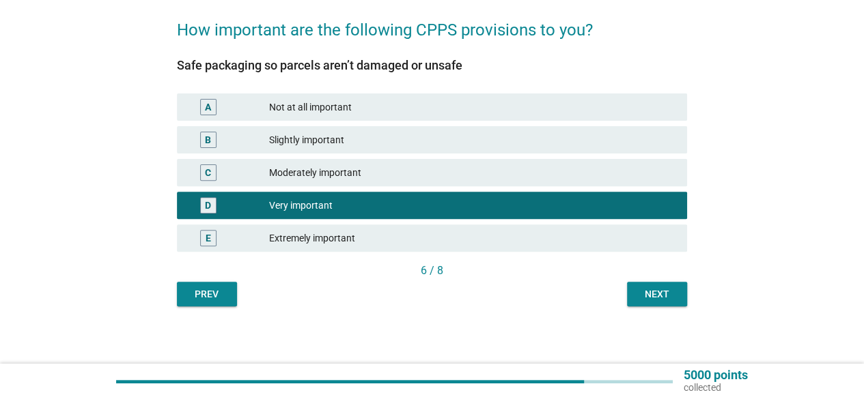
scroll to position [160, 0]
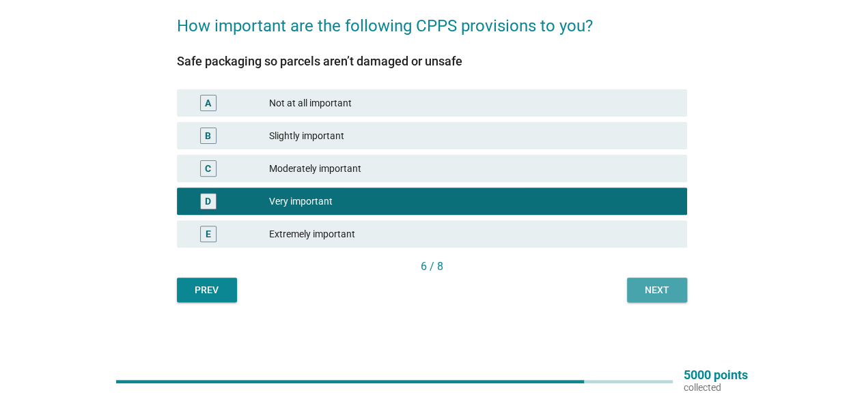
click at [653, 294] on div "Next" at bounding box center [657, 290] width 38 height 14
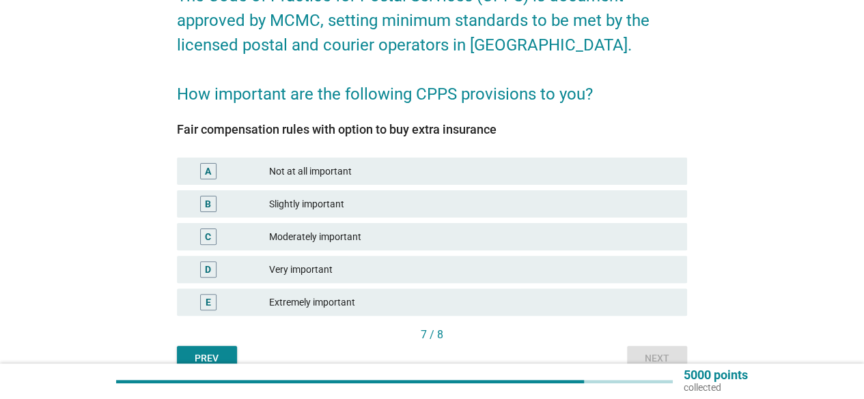
scroll to position [137, 0]
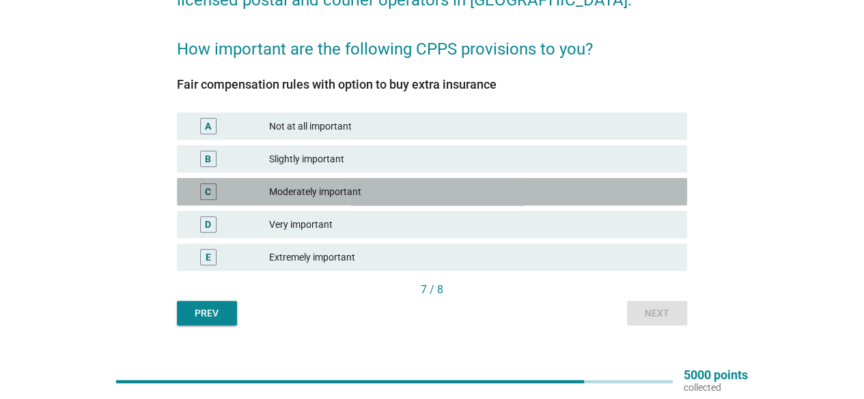
click at [568, 193] on div "Moderately important" at bounding box center [472, 192] width 407 height 16
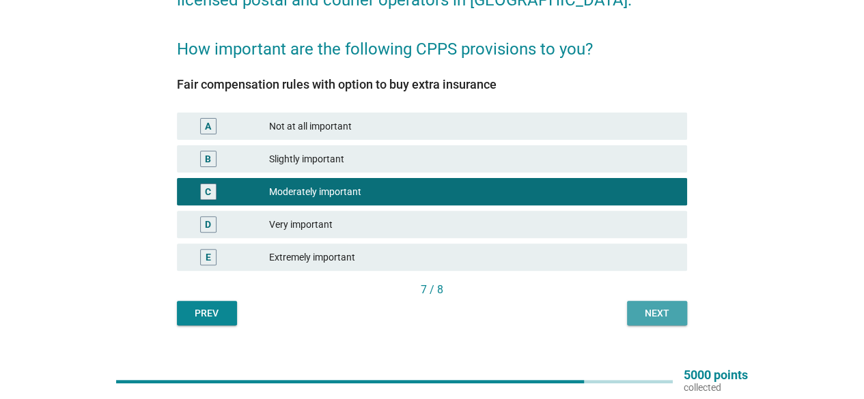
click at [654, 305] on button "Next" at bounding box center [657, 313] width 60 height 25
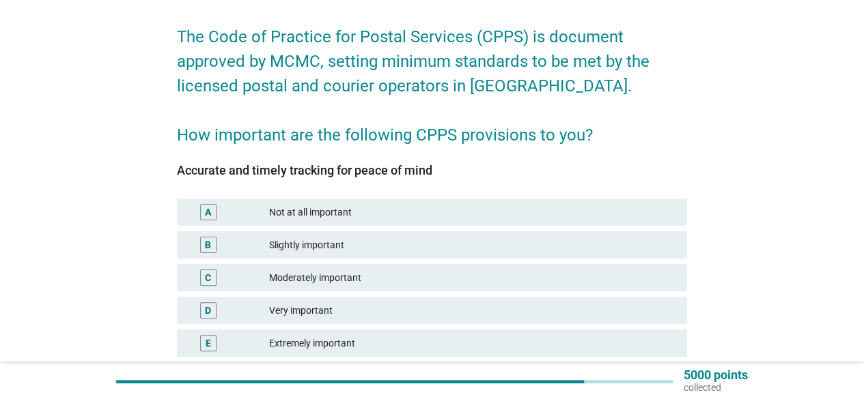
scroll to position [55, 0]
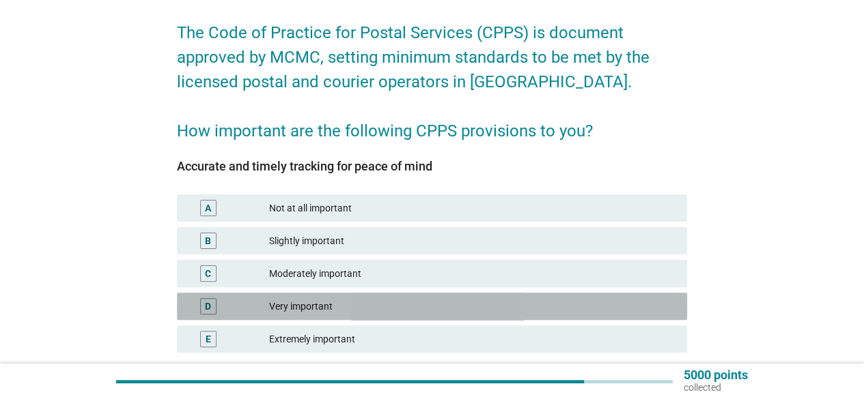
click at [654, 305] on div "Very important" at bounding box center [472, 306] width 407 height 16
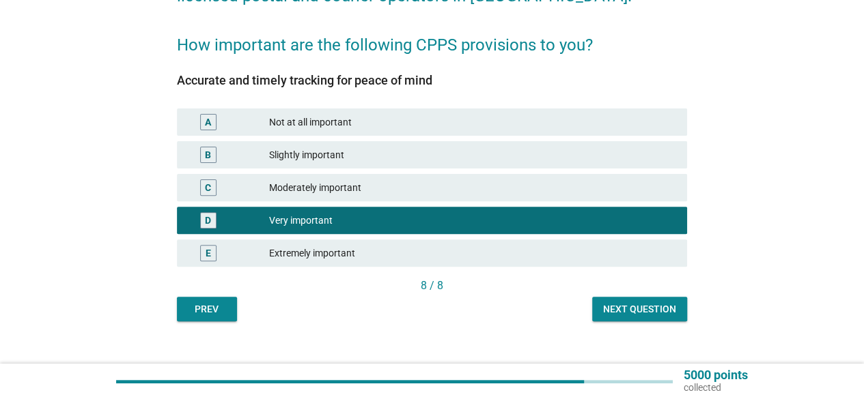
scroll to position [160, 0]
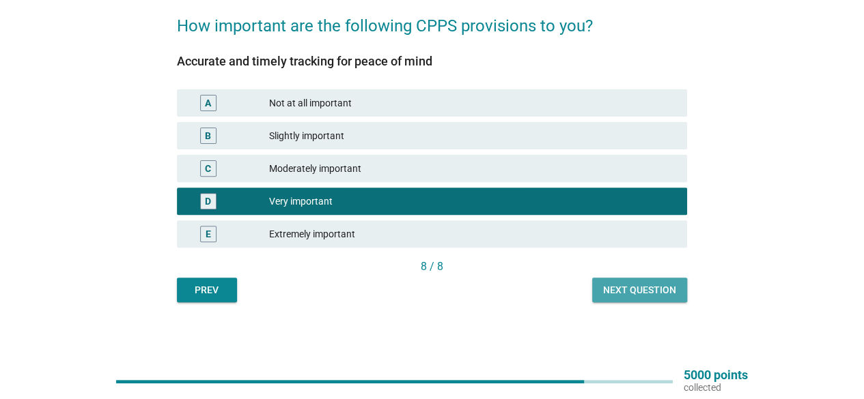
click at [614, 290] on div "Next question" at bounding box center [639, 290] width 73 height 14
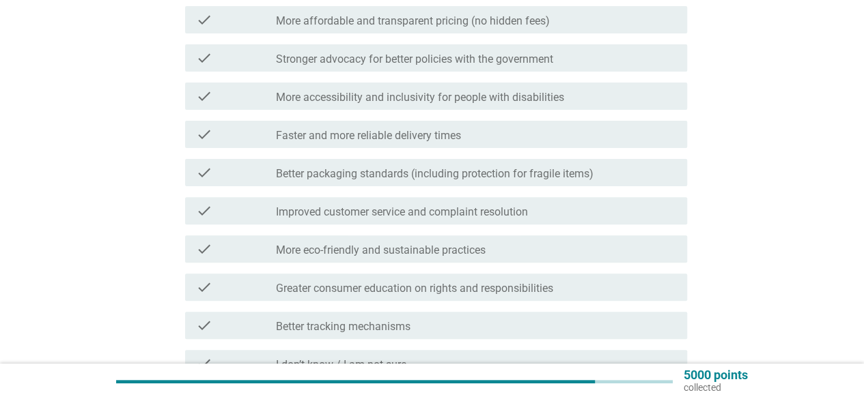
scroll to position [137, 0]
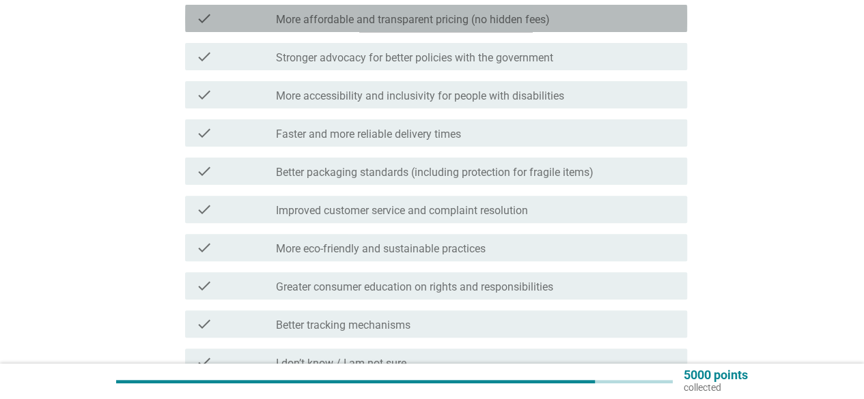
click at [507, 20] on label "More affordable and transparent pricing (no hidden fees)" at bounding box center [413, 20] width 274 height 14
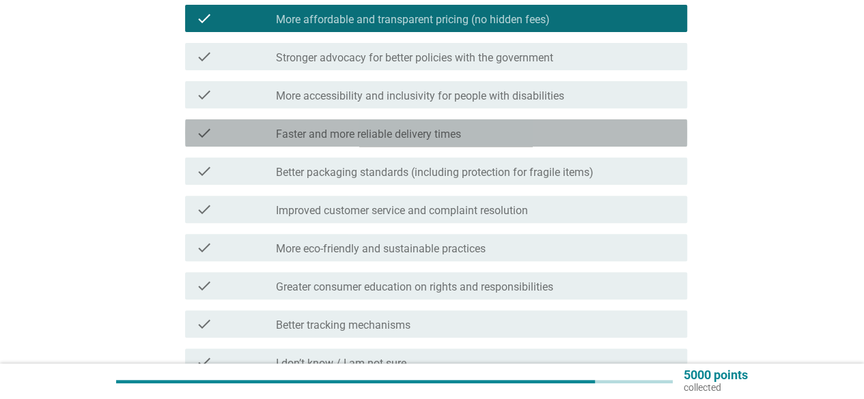
click at [489, 137] on div "check_box_outline_blank Faster and more reliable delivery times" at bounding box center [476, 133] width 400 height 16
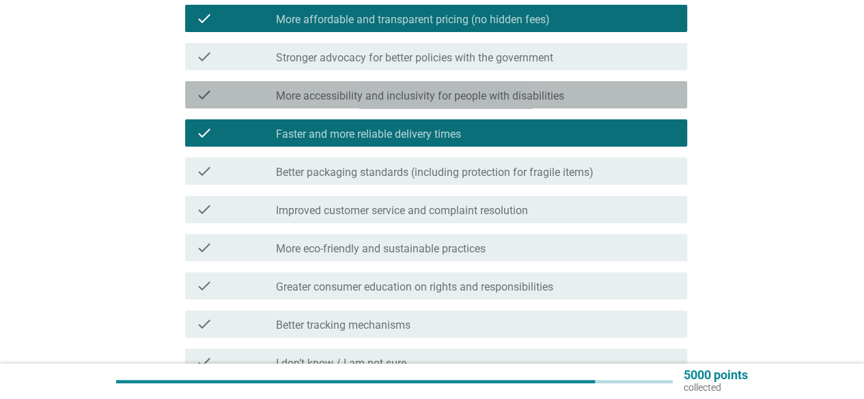
click at [558, 94] on label "More accessibility and inclusivity for people with disabilities" at bounding box center [420, 96] width 288 height 14
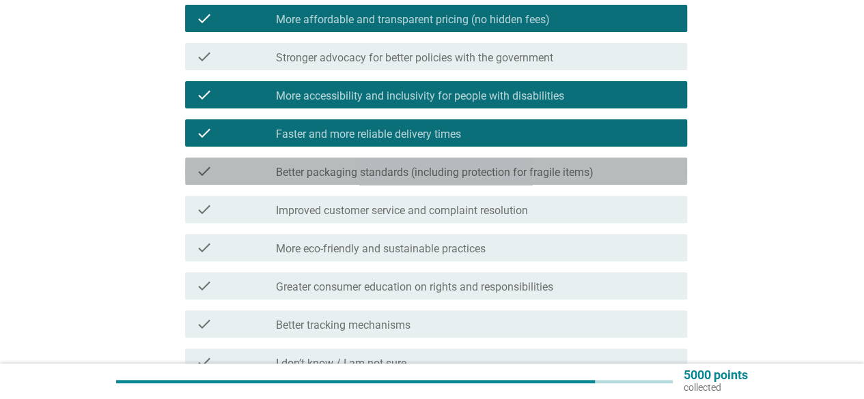
click at [507, 167] on label "Better packaging standards (including protection for fragile items)" at bounding box center [434, 173] width 317 height 14
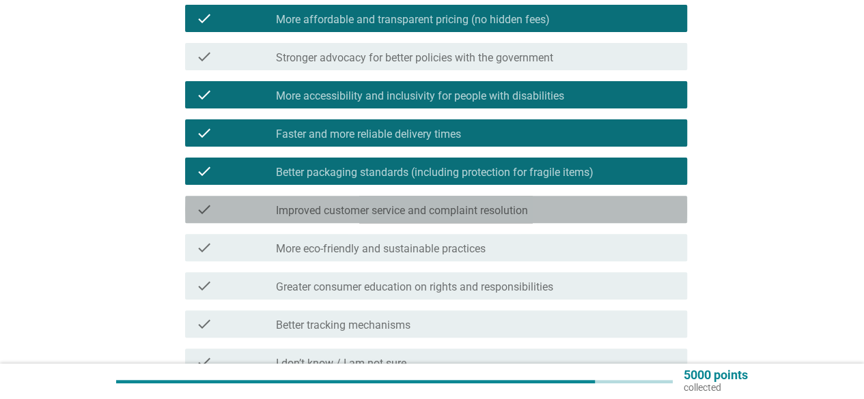
click at [471, 215] on label "Improved customer service and complaint resolution" at bounding box center [402, 211] width 252 height 14
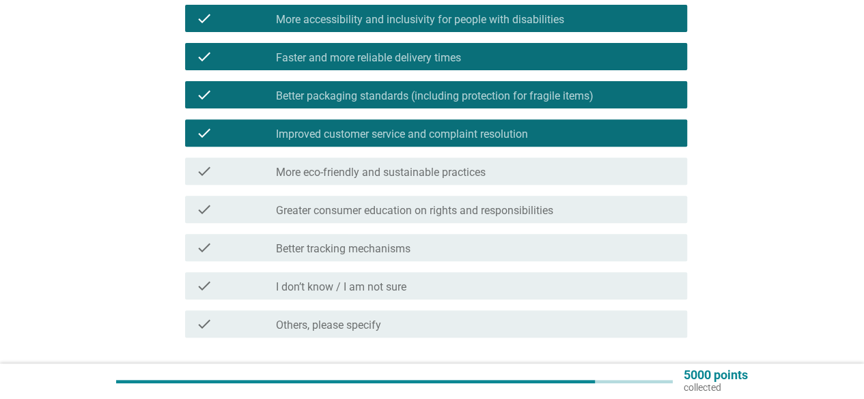
scroll to position [246, 0]
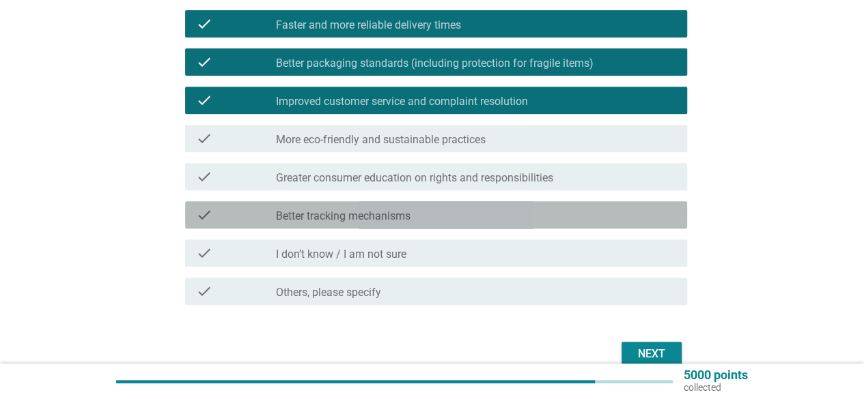
click at [471, 215] on div "check_box_outline_blank Better tracking mechanisms" at bounding box center [476, 215] width 400 height 16
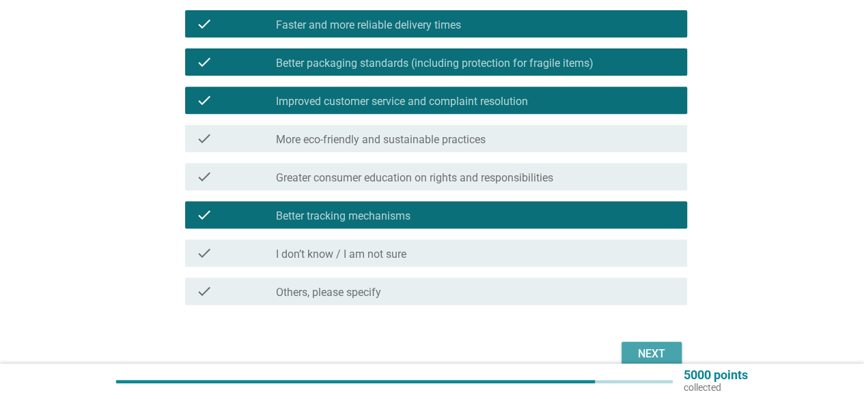
click at [651, 353] on div "Next" at bounding box center [651, 354] width 38 height 16
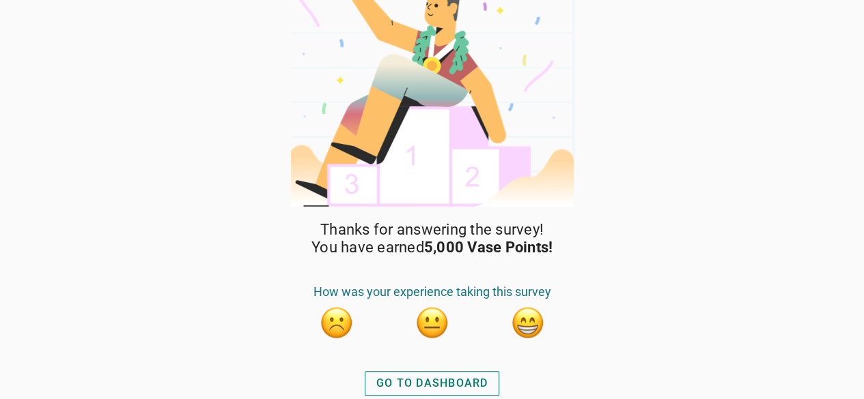
scroll to position [33, 0]
click at [427, 322] on button "button" at bounding box center [432, 322] width 34 height 34
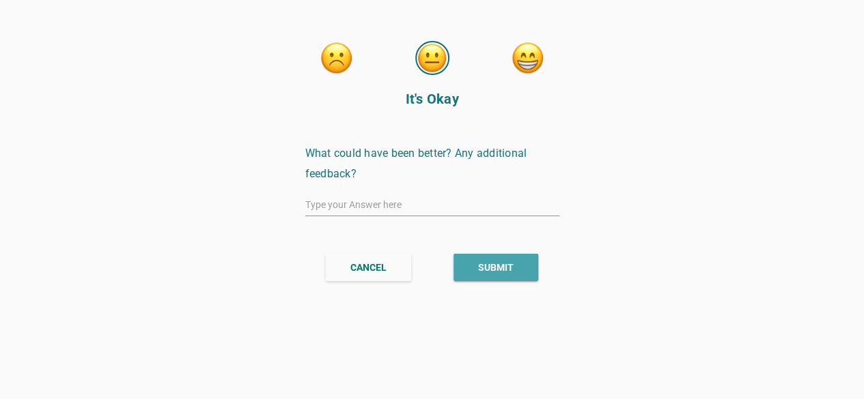
click at [511, 261] on div "SUBMIT" at bounding box center [495, 268] width 35 height 14
